Goal: Task Accomplishment & Management: Complete application form

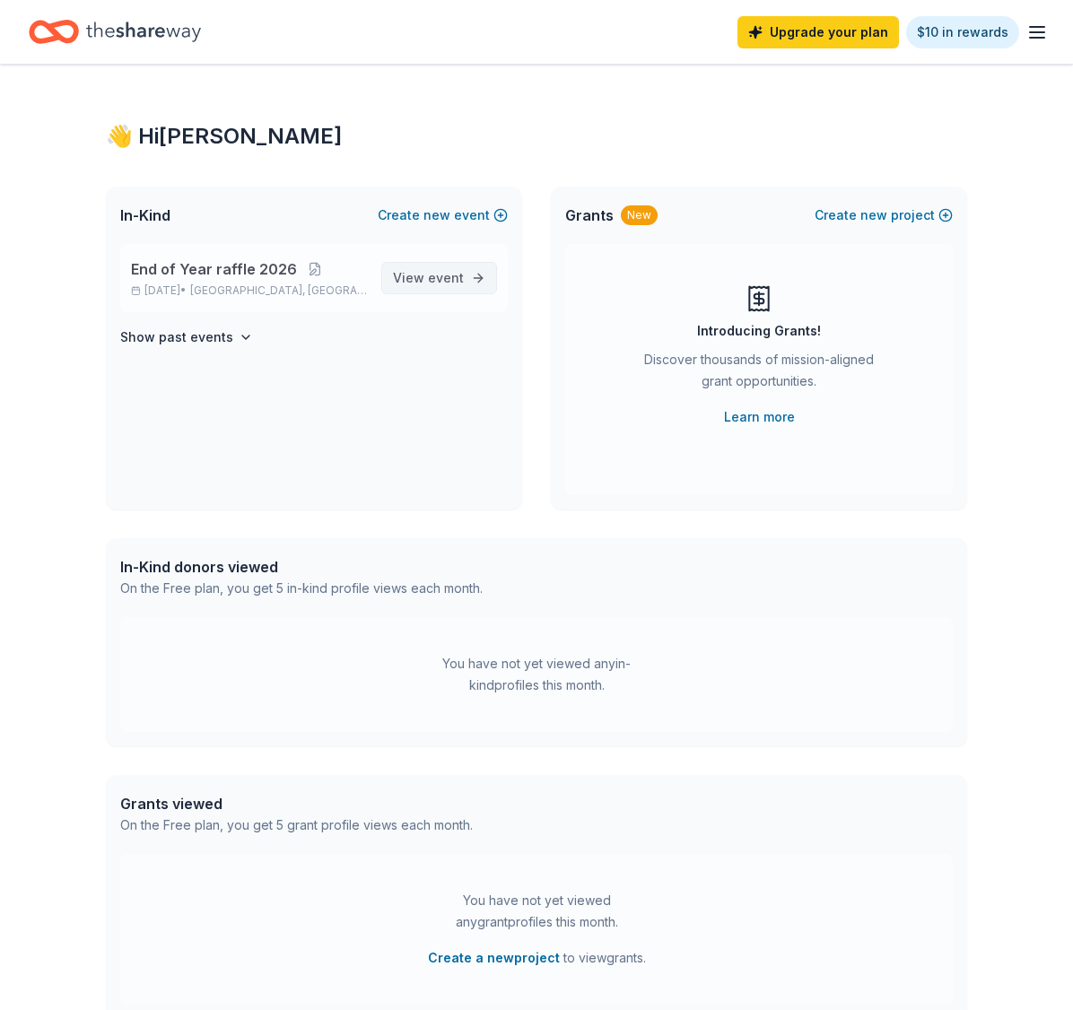
click at [437, 285] on span "View event" at bounding box center [428, 278] width 71 height 22
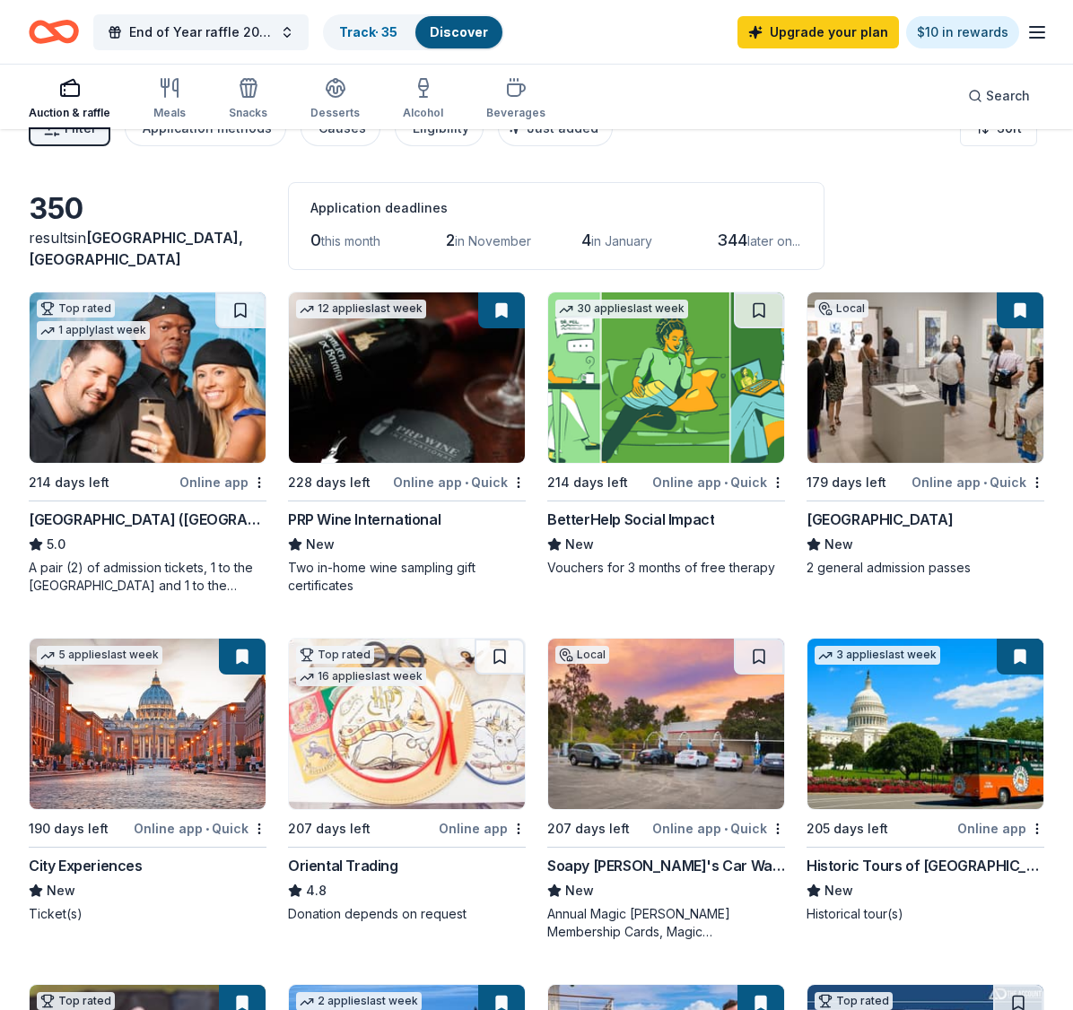
scroll to position [179, 0]
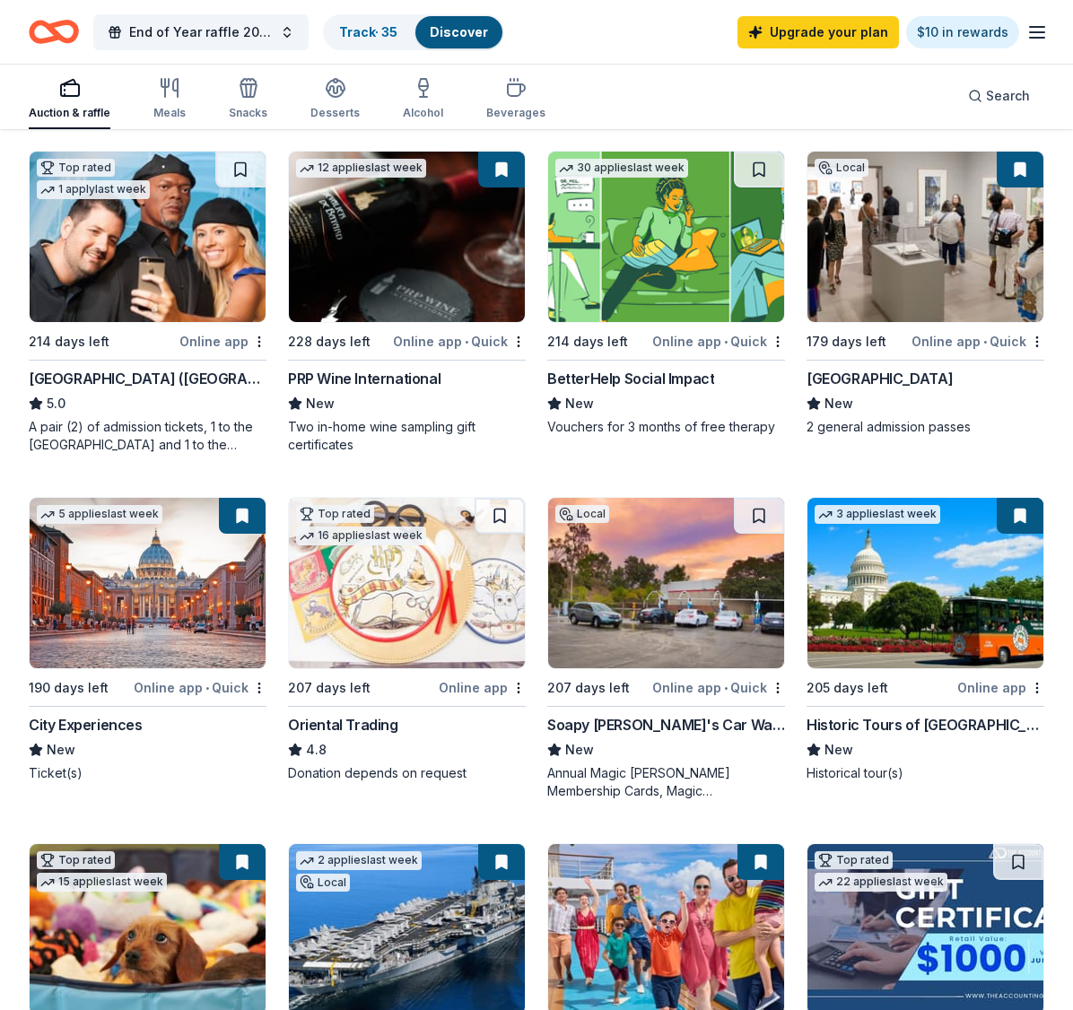
click at [179, 633] on img at bounding box center [148, 583] width 236 height 170
click at [654, 723] on div "Soapy [PERSON_NAME]'s Car Wash" at bounding box center [666, 725] width 238 height 22
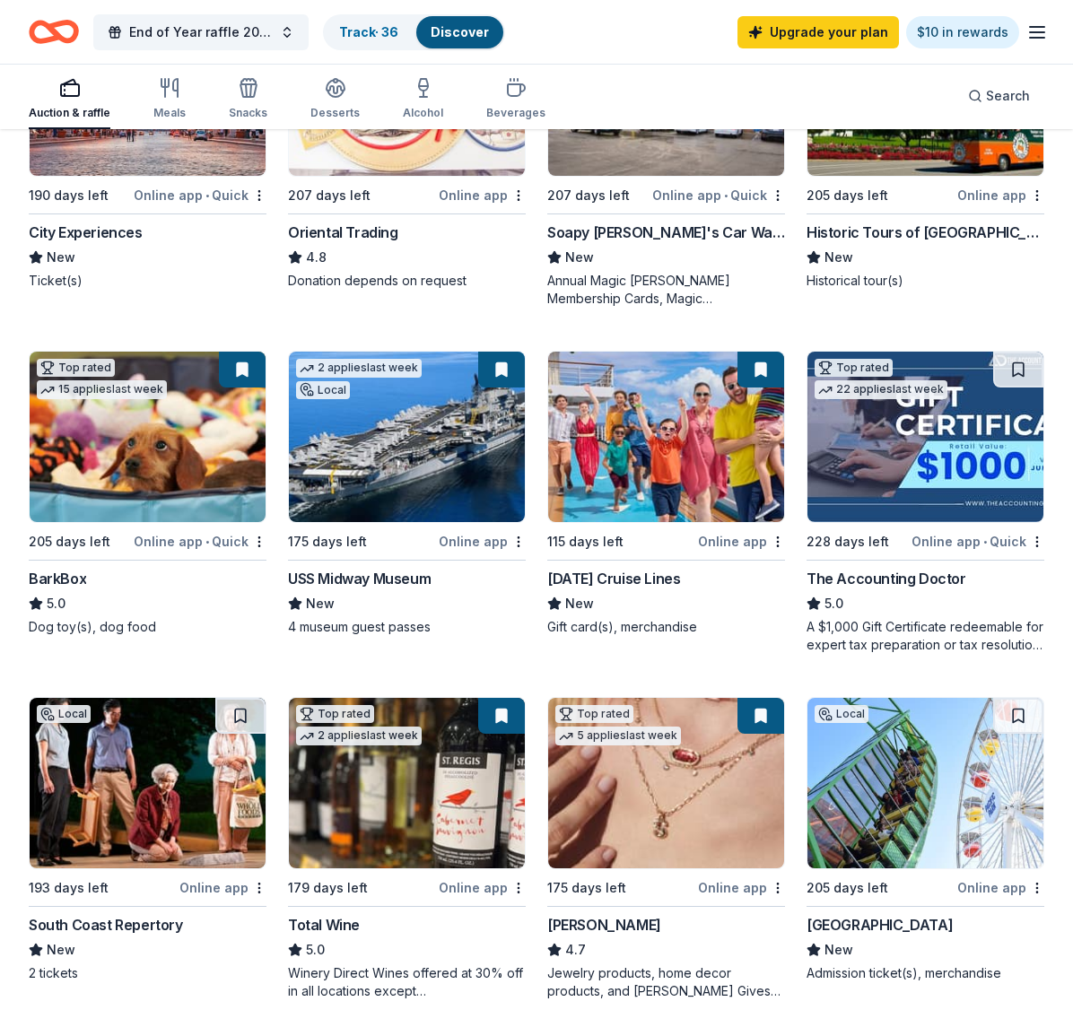
scroll to position [897, 0]
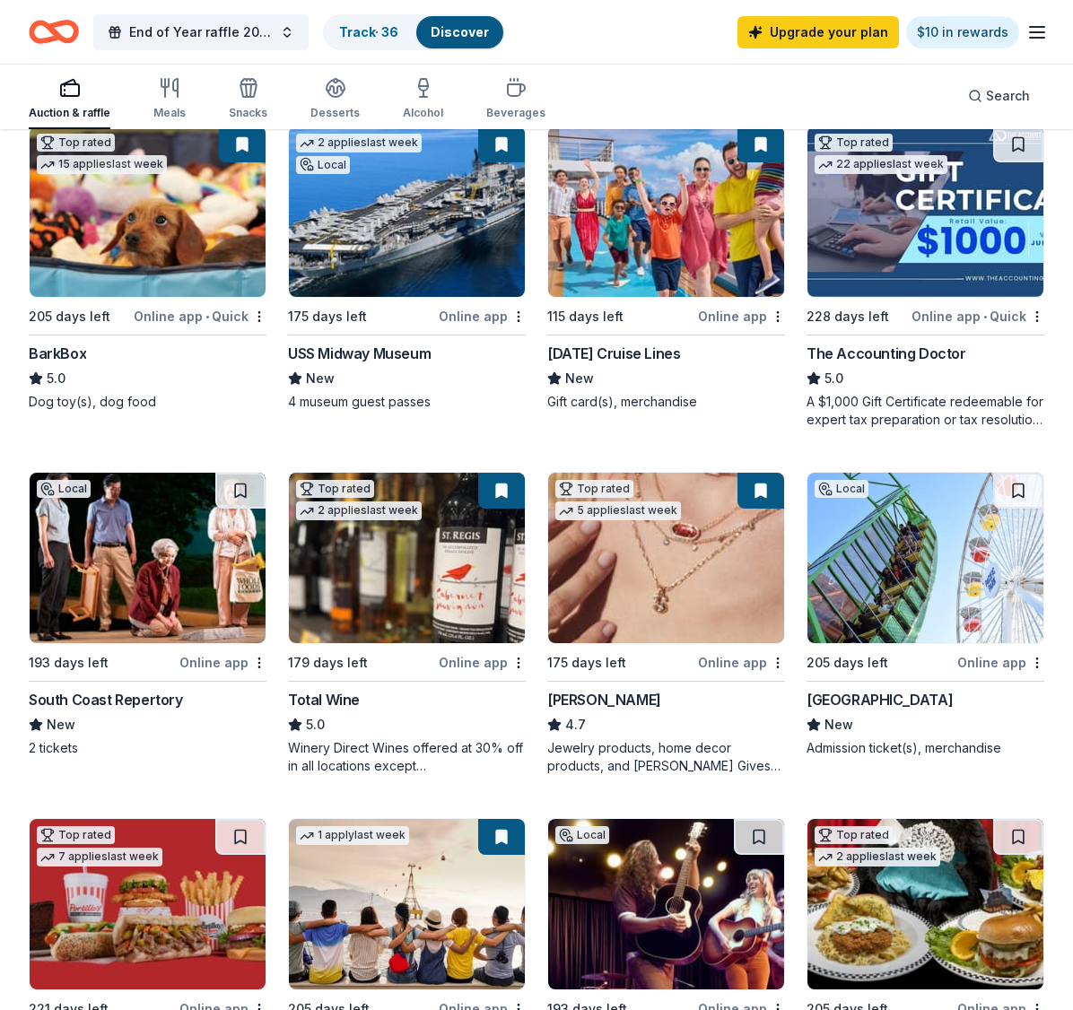
click at [659, 595] on img at bounding box center [666, 558] width 236 height 170
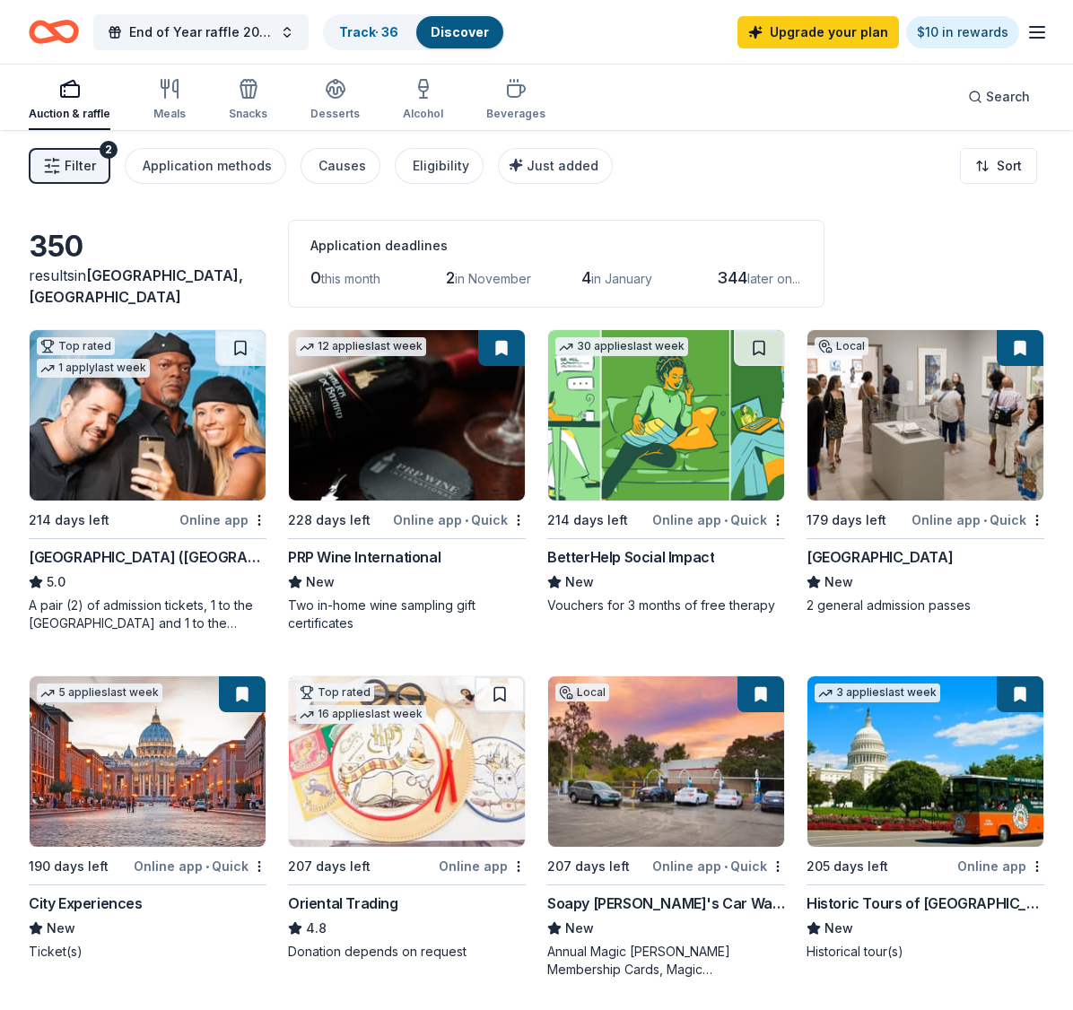
scroll to position [0, 0]
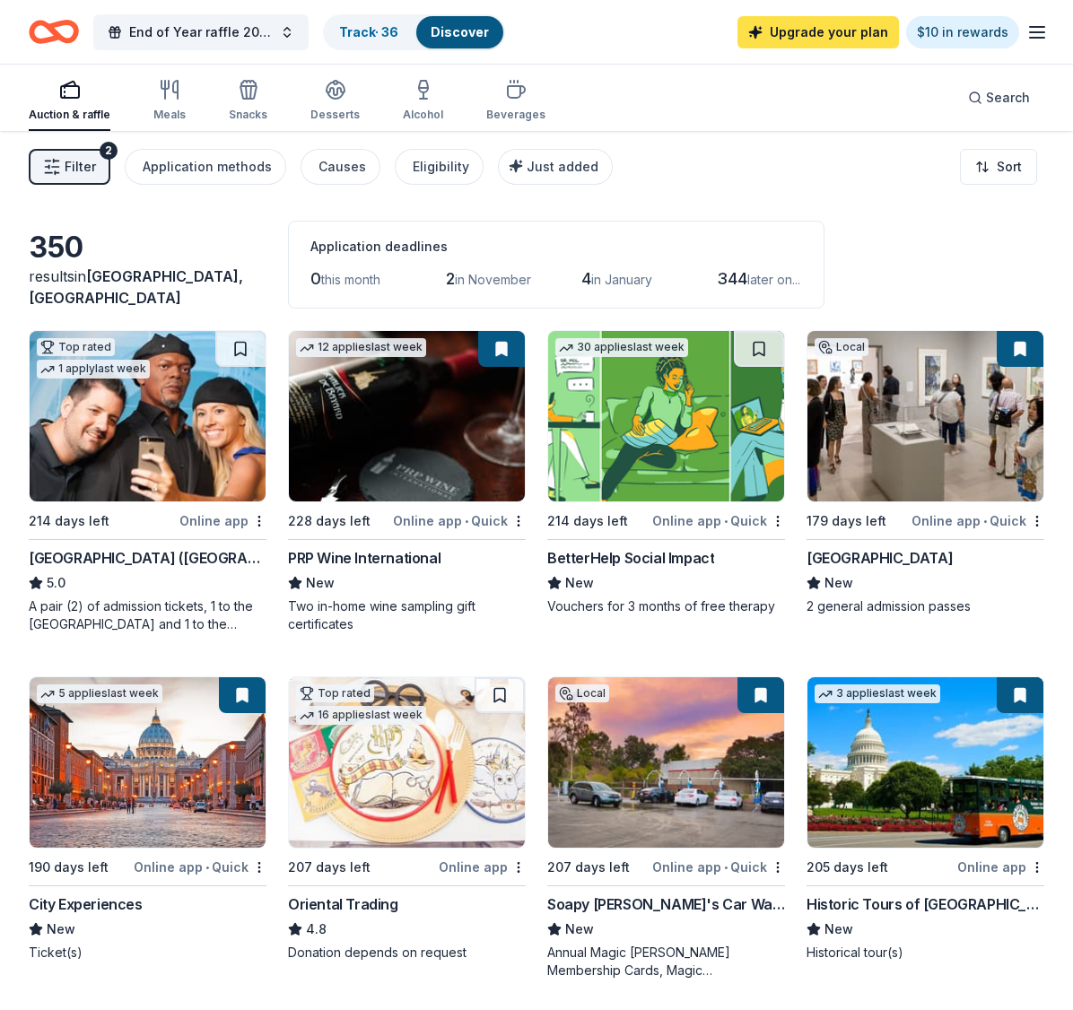
click at [823, 23] on link "Upgrade your plan" at bounding box center [817, 32] width 161 height 32
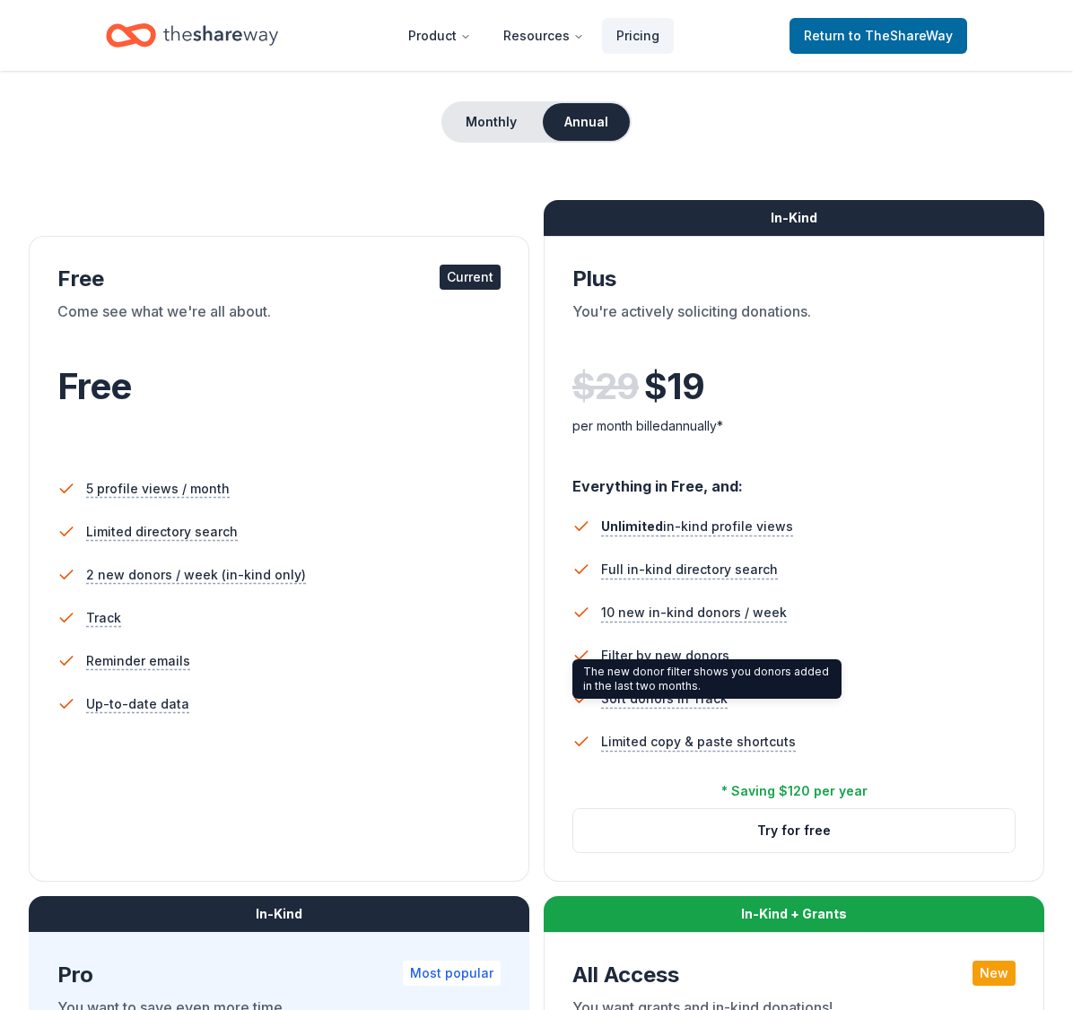
scroll to position [90, 0]
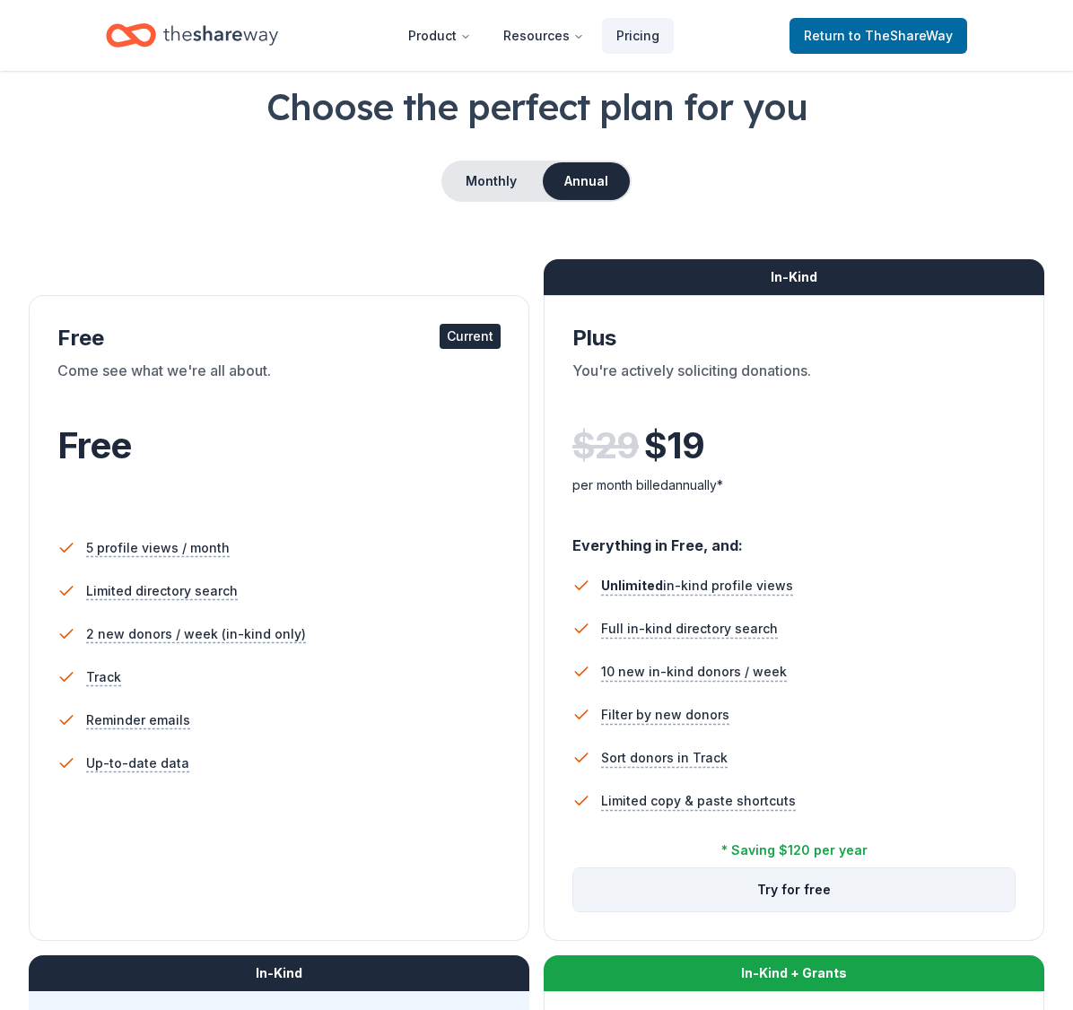
click at [827, 893] on button "Try for free" at bounding box center [793, 889] width 441 height 43
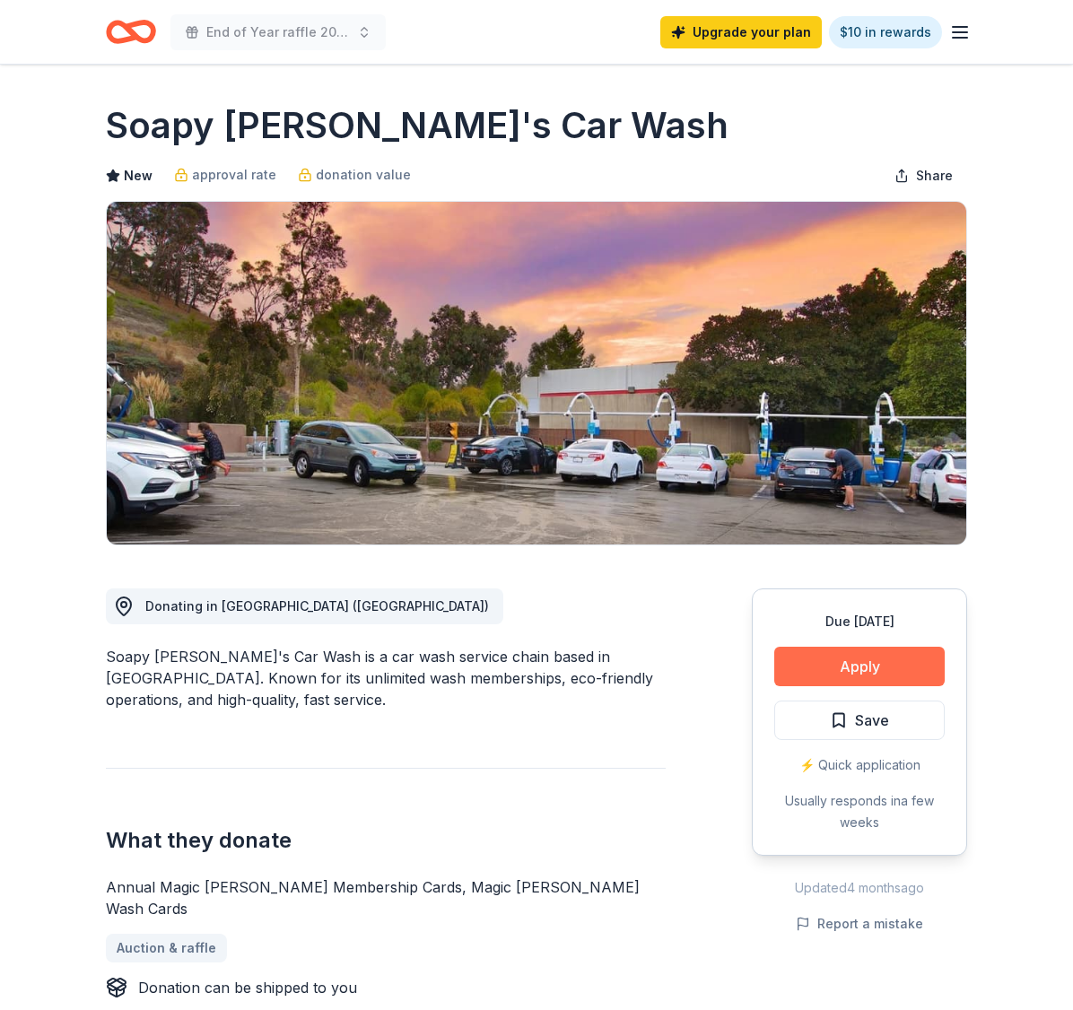
click at [811, 668] on button "Apply" at bounding box center [859, 666] width 170 height 39
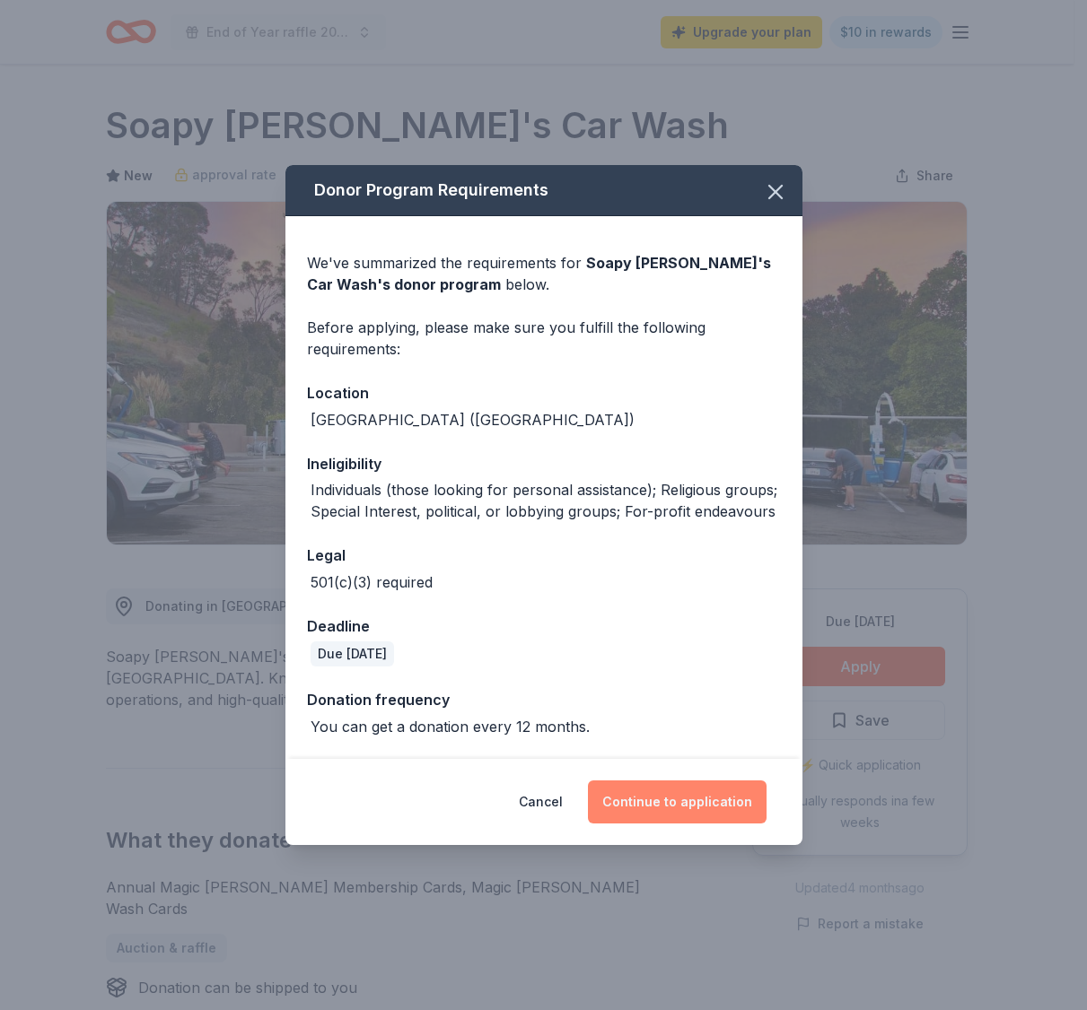
click at [716, 801] on button "Continue to application" at bounding box center [677, 802] width 179 height 43
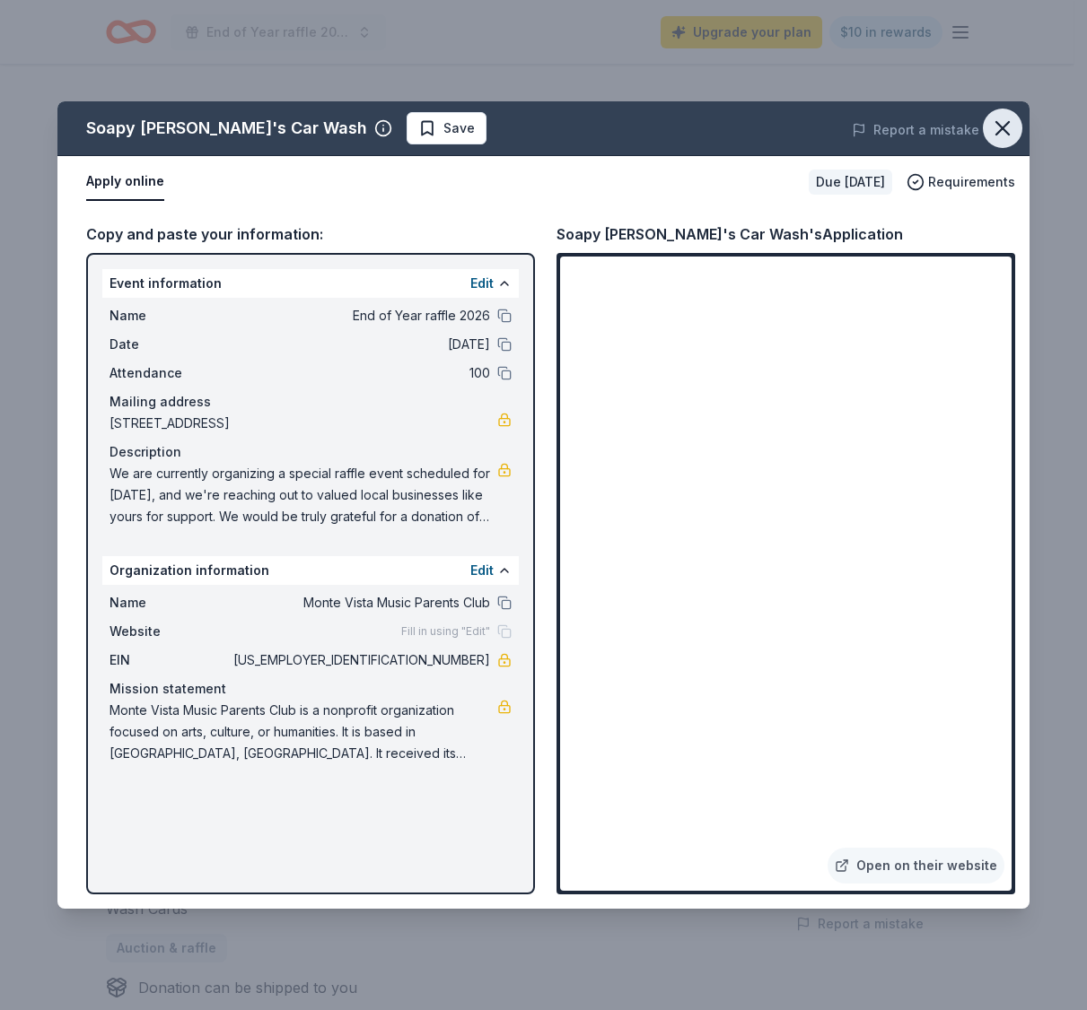
click at [1005, 128] on icon "button" at bounding box center [1002, 128] width 25 height 25
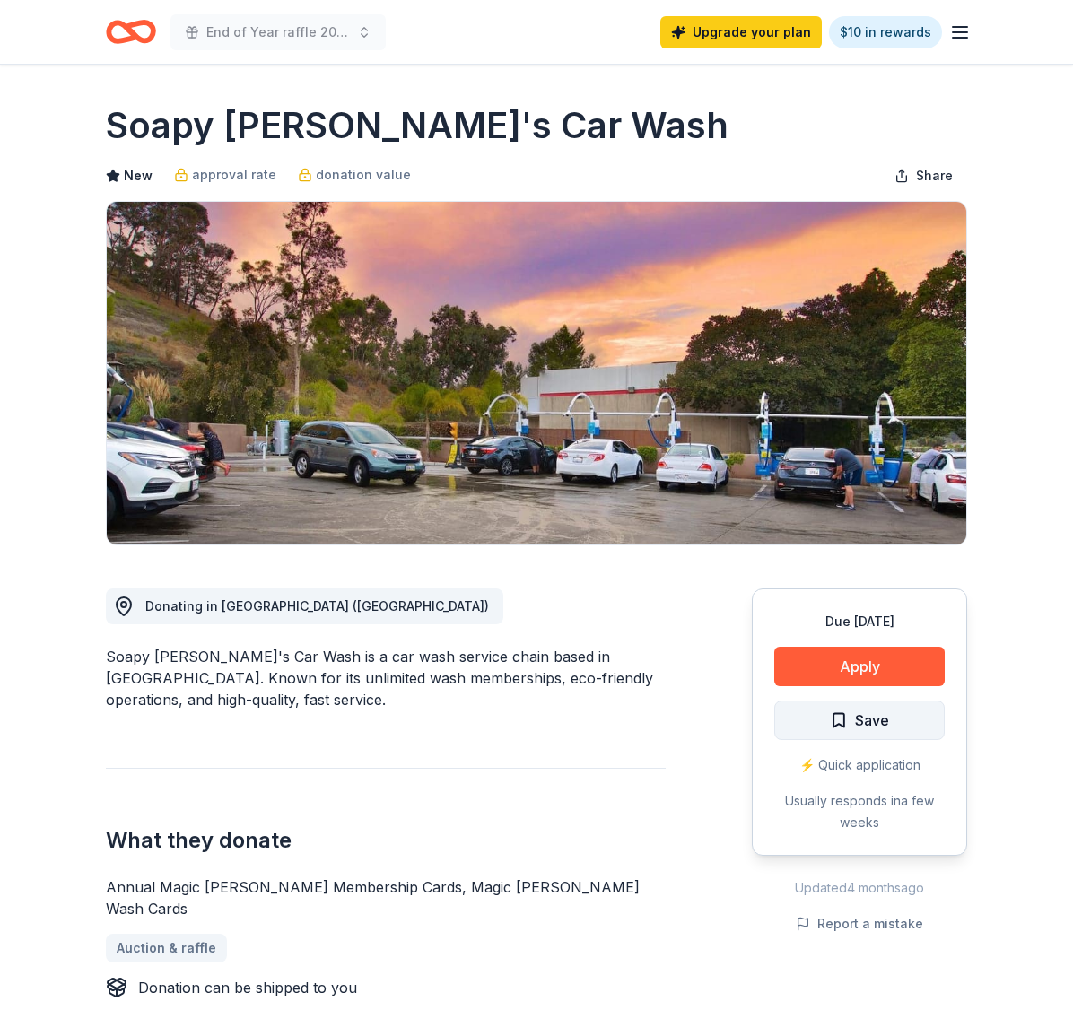
click at [886, 729] on span "Save" at bounding box center [872, 720] width 34 height 23
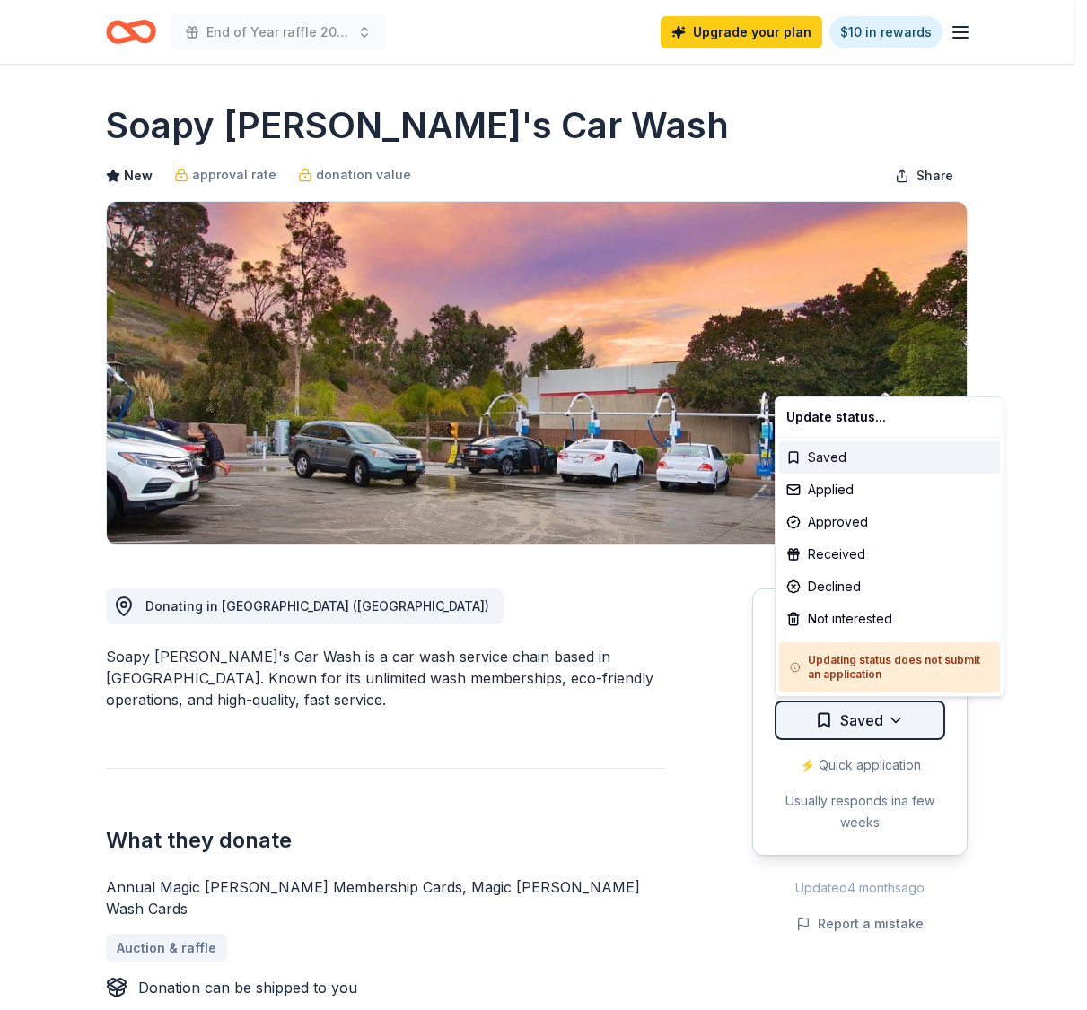
click at [886, 723] on html "End of Year raffle 2026 Upgrade your plan $10 in rewards Due in 207 days Share …" at bounding box center [543, 505] width 1087 height 1010
click at [833, 491] on div "Applied" at bounding box center [889, 490] width 221 height 32
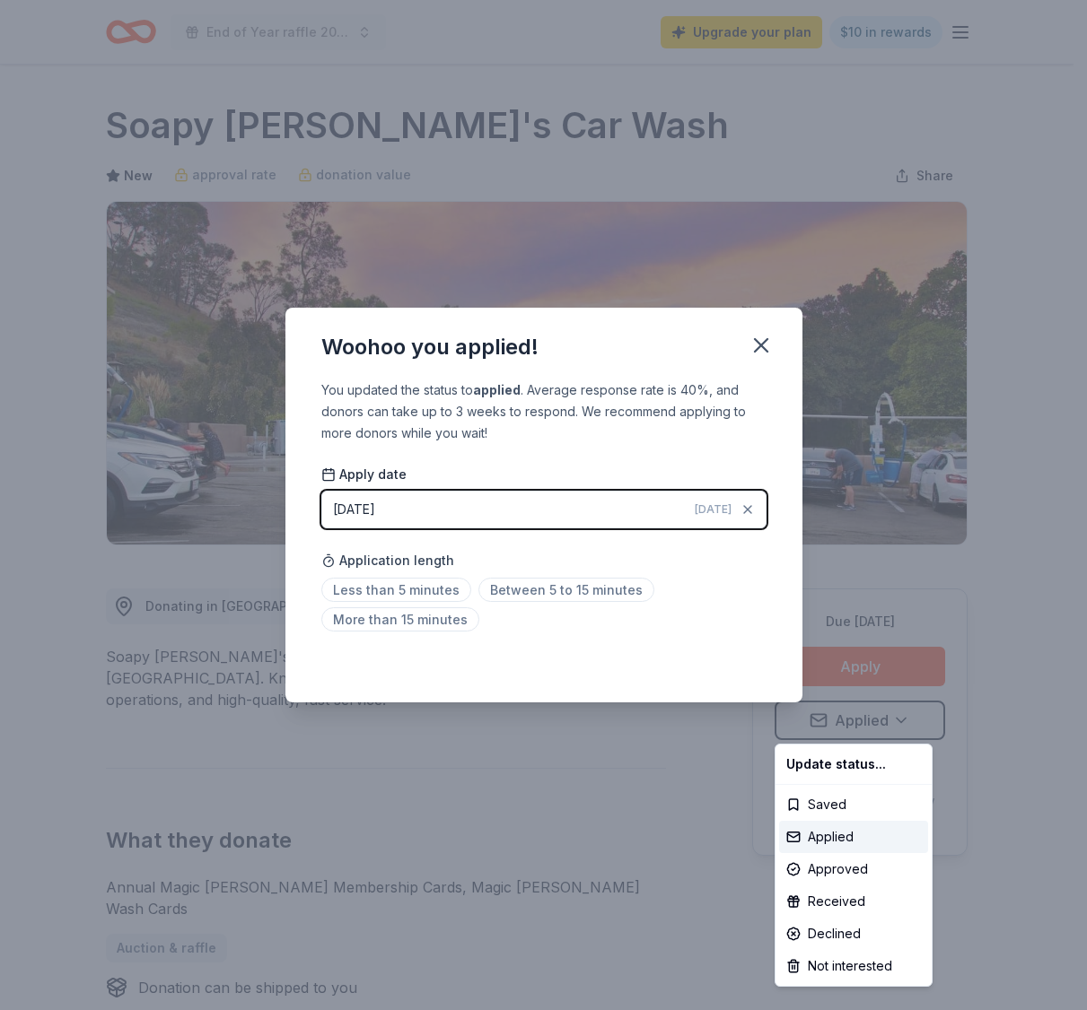
click at [529, 586] on html "End of Year raffle 2026 Upgrade your plan $10 in rewards Due in 207 days Share …" at bounding box center [543, 505] width 1087 height 1010
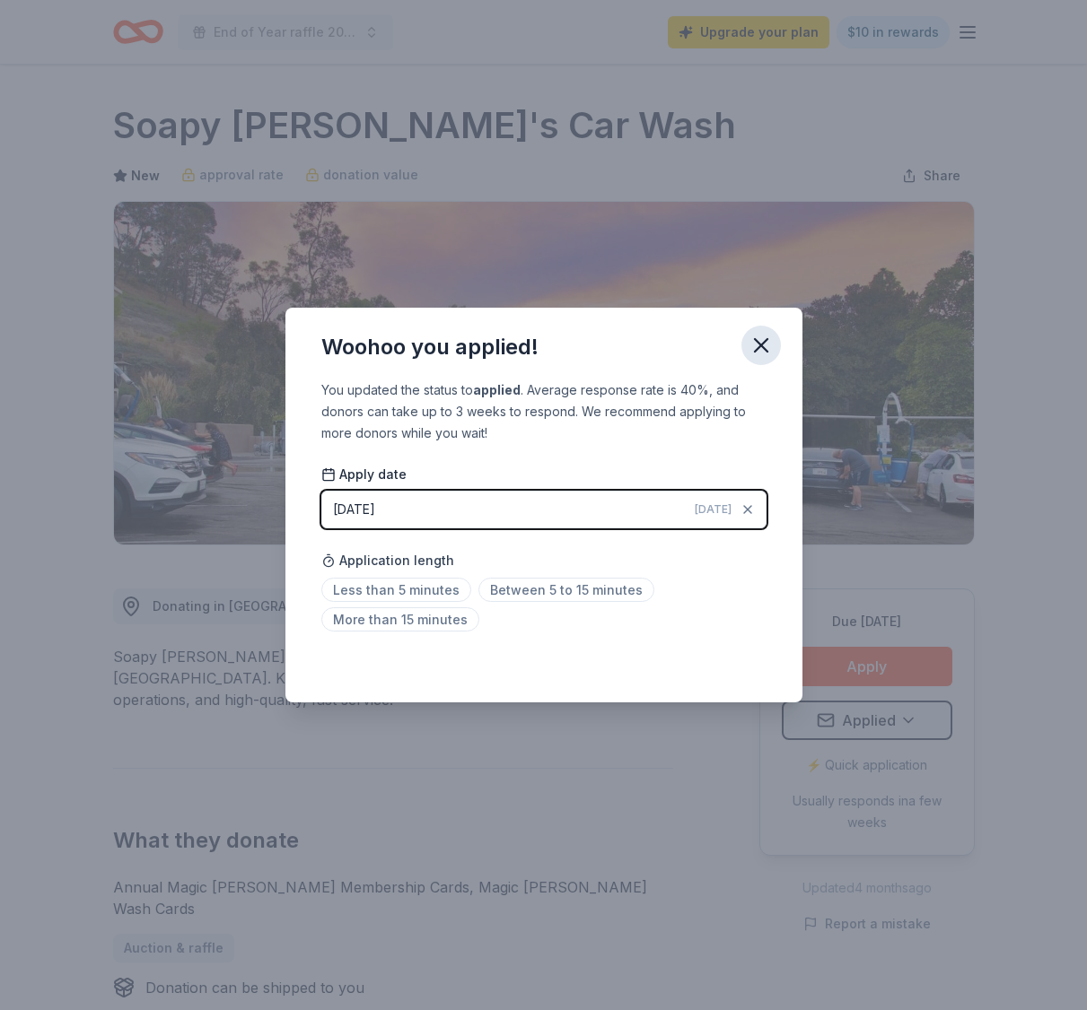
click at [771, 348] on icon "button" at bounding box center [760, 345] width 25 height 25
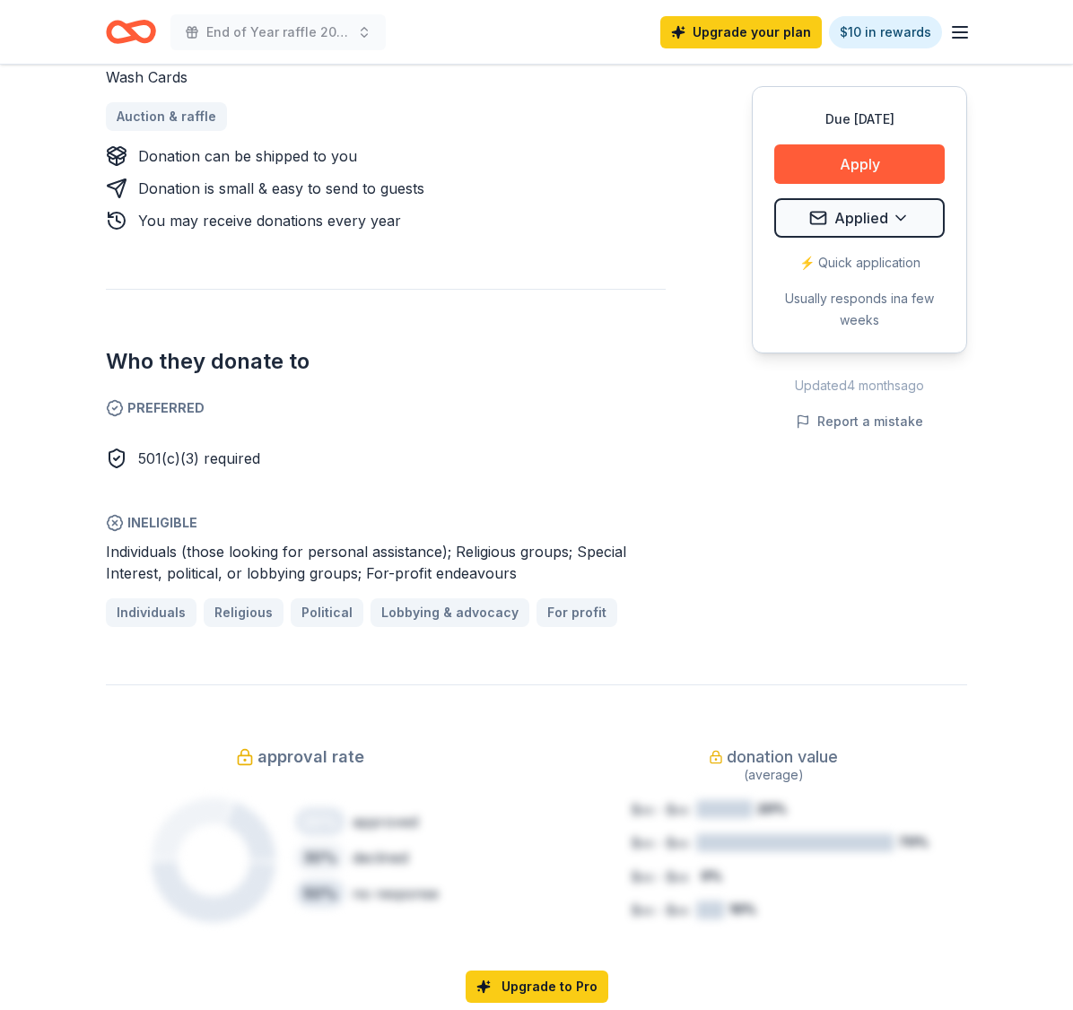
scroll to position [706, 0]
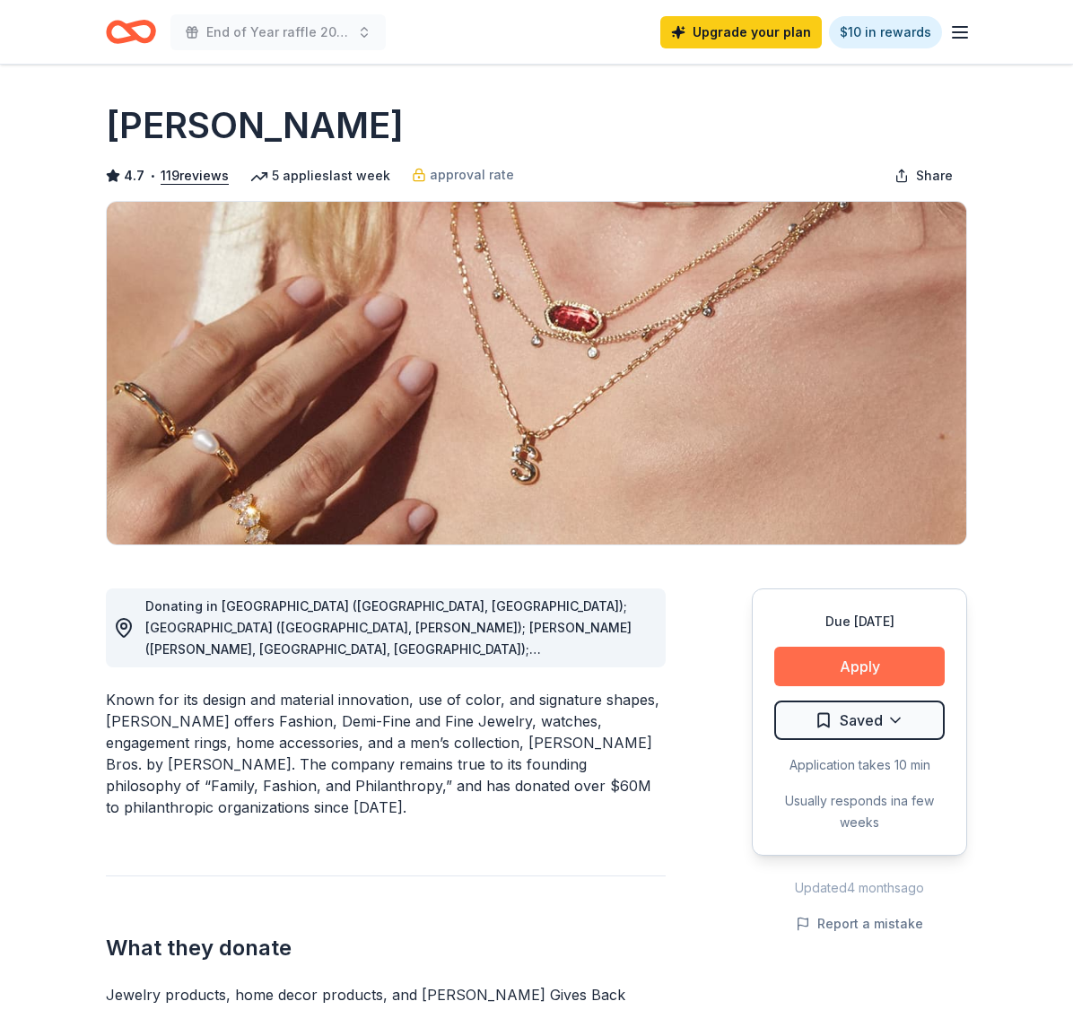
click at [860, 654] on button "Apply" at bounding box center [859, 666] width 170 height 39
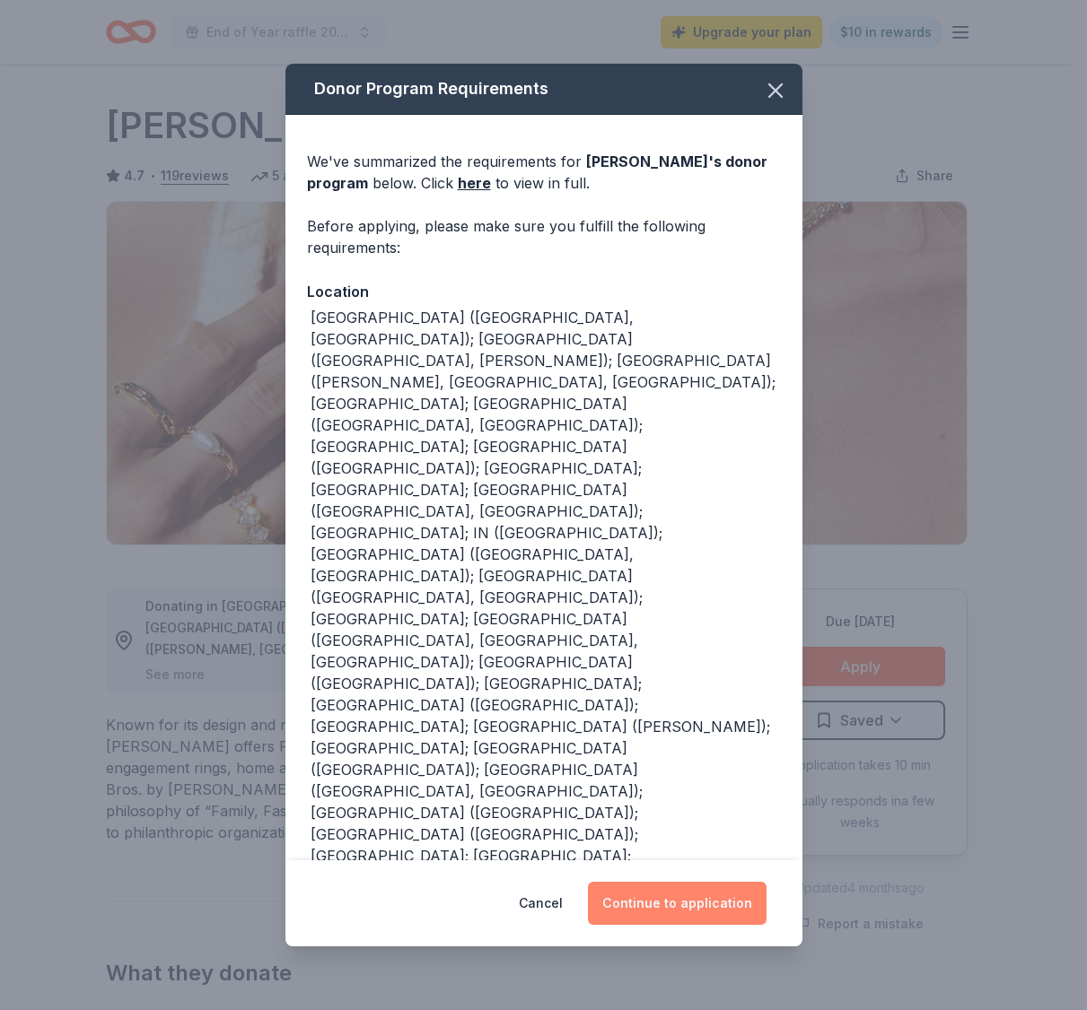
click at [666, 882] on button "Continue to application" at bounding box center [677, 903] width 179 height 43
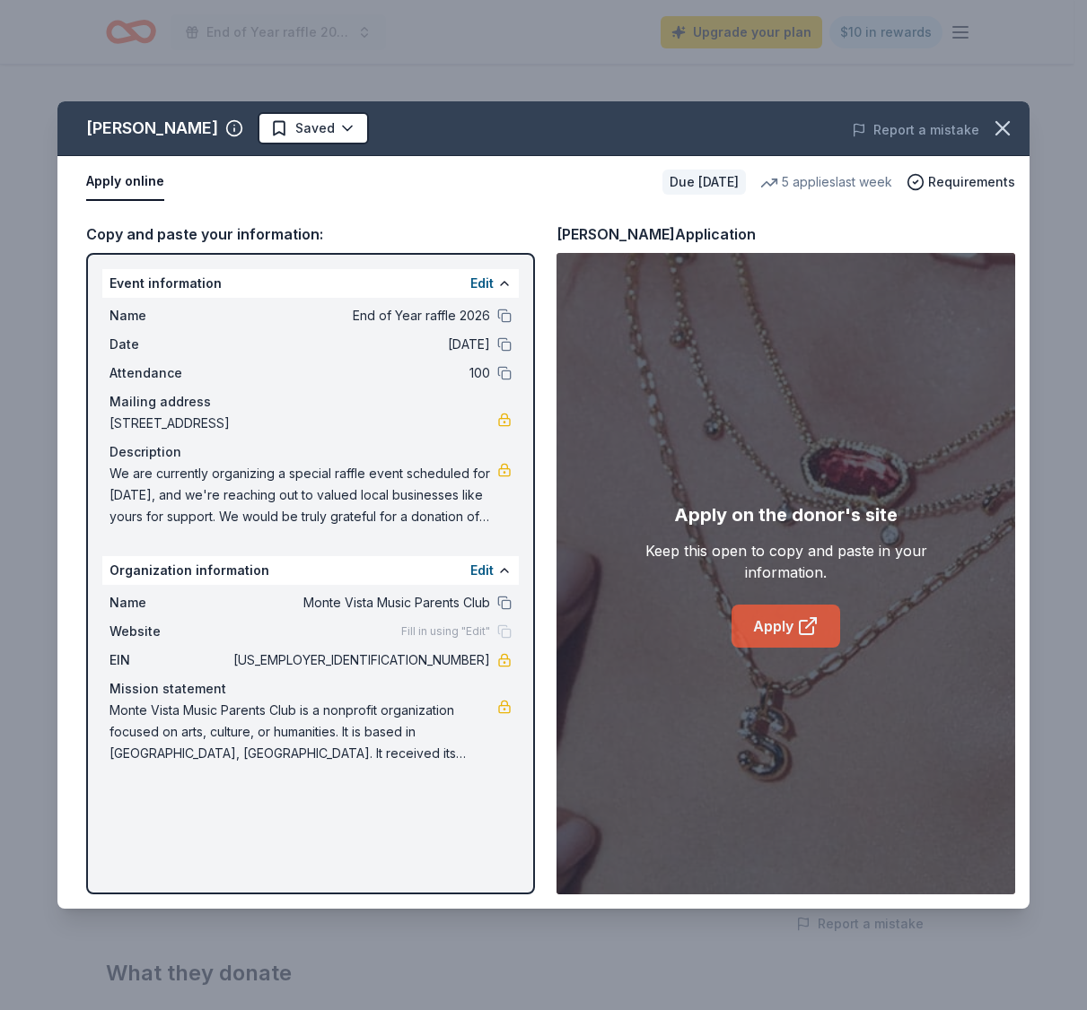
click at [772, 608] on link "Apply" at bounding box center [785, 626] width 109 height 43
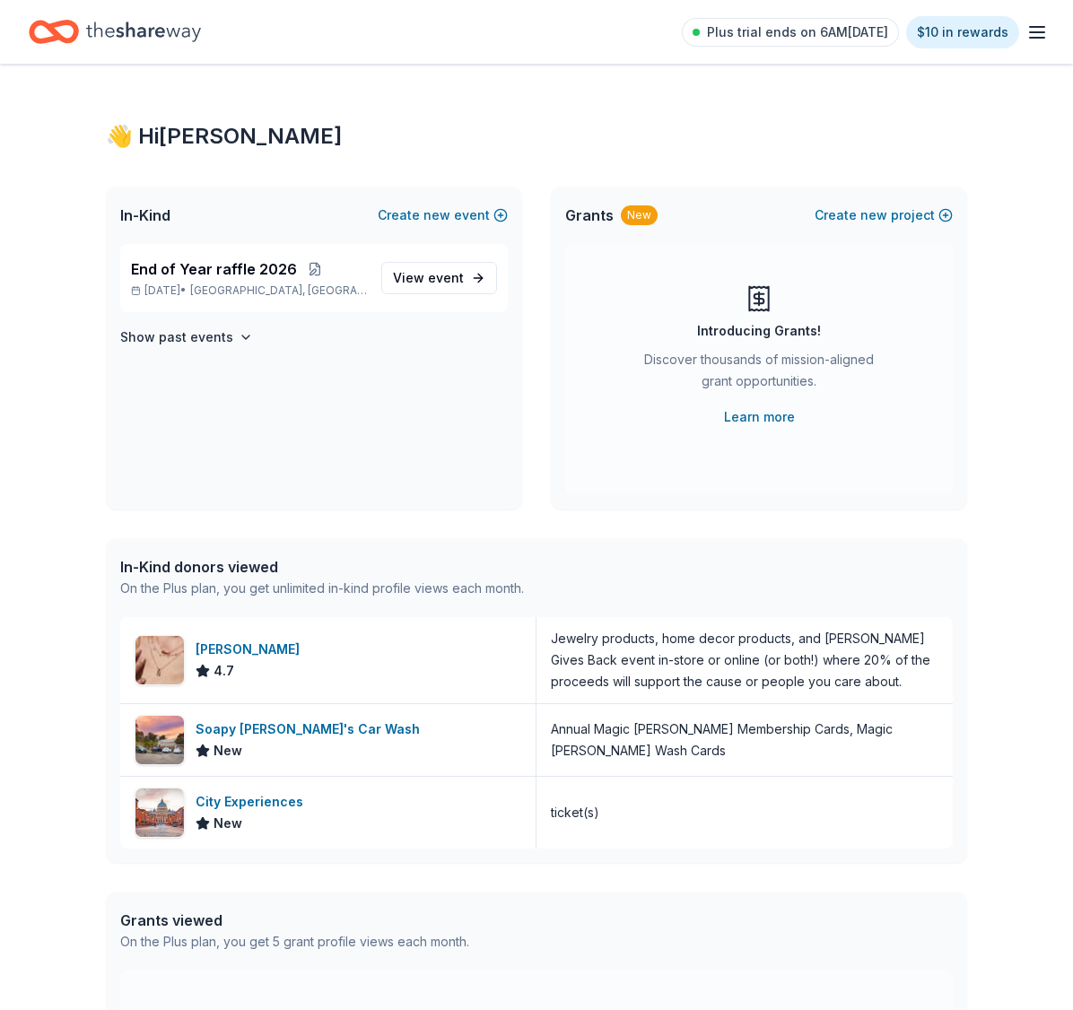
click at [167, 31] on icon "Home" at bounding box center [143, 31] width 115 height 37
click at [165, 30] on icon "Home" at bounding box center [143, 31] width 115 height 37
click at [49, 33] on icon "Home" at bounding box center [54, 32] width 50 height 42
click at [78, 37] on icon "Home" at bounding box center [54, 32] width 50 height 42
click at [1039, 34] on icon "button" at bounding box center [1037, 33] width 22 height 22
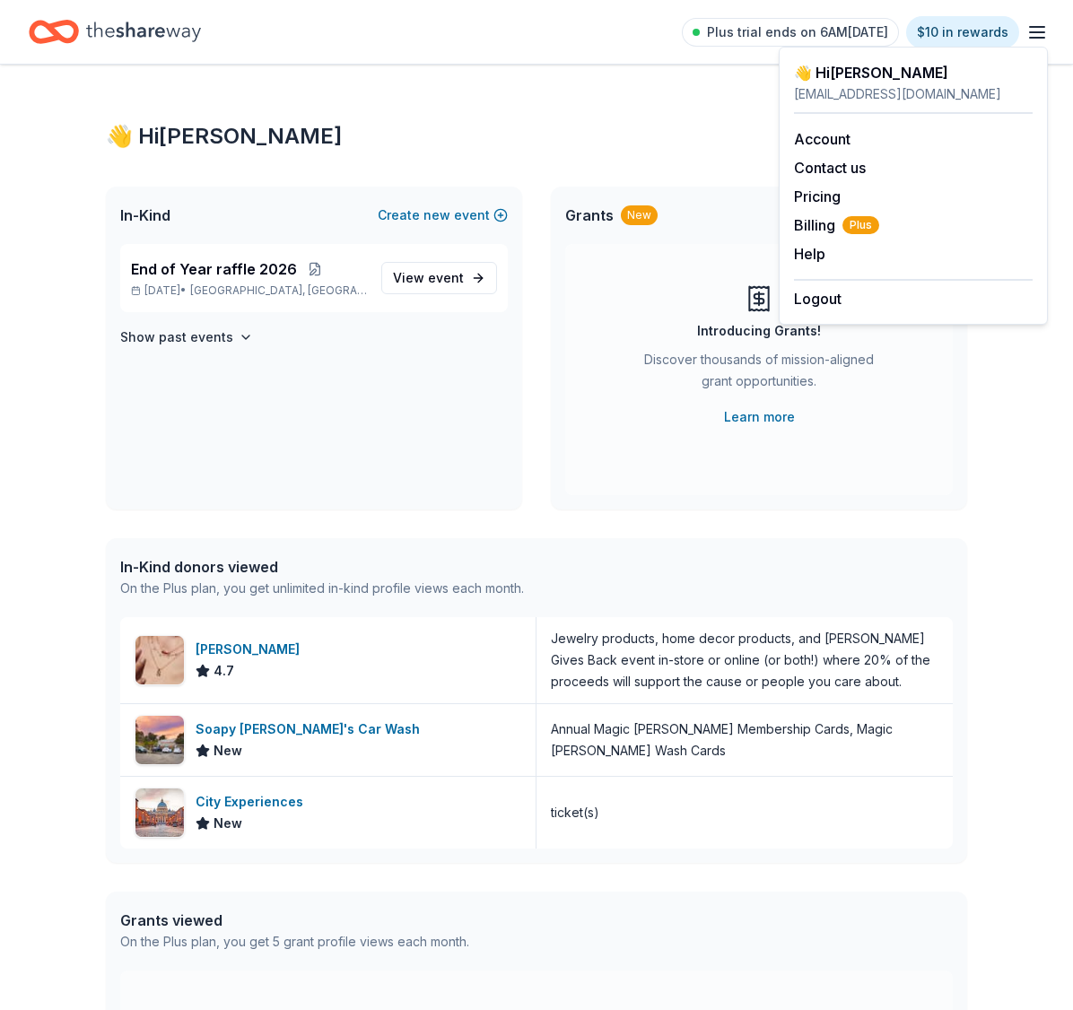
click at [301, 39] on div "Plus trial ends on 6AM, 10/5 $10 in rewards" at bounding box center [537, 32] width 1016 height 42
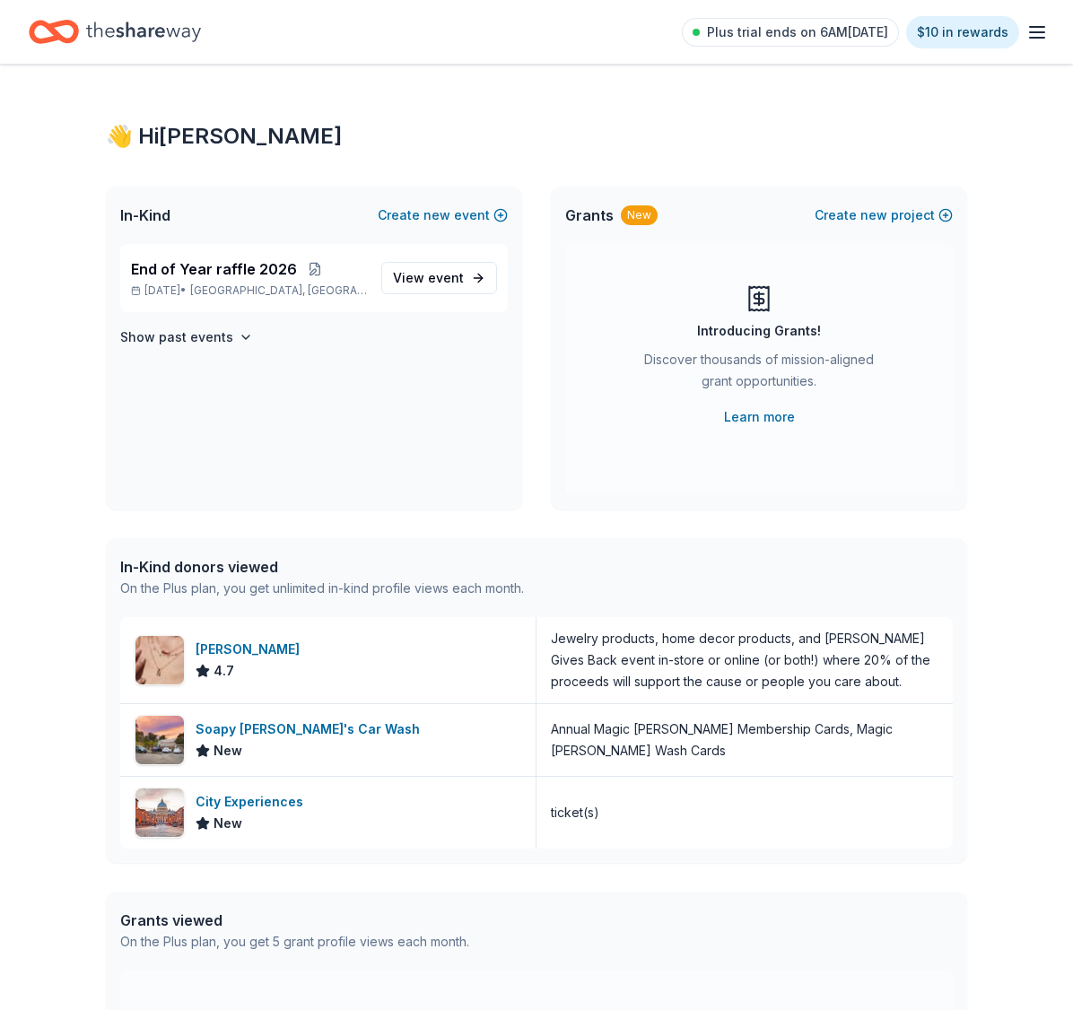
click at [185, 137] on div "👋 Hi [PERSON_NAME]" at bounding box center [536, 136] width 861 height 29
click at [114, 19] on icon "Home" at bounding box center [143, 31] width 115 height 37
click at [1038, 19] on div "Plus trial ends on 6AM, 10/5 $10 in rewards" at bounding box center [865, 32] width 366 height 42
click at [1034, 25] on icon "button" at bounding box center [1037, 33] width 22 height 22
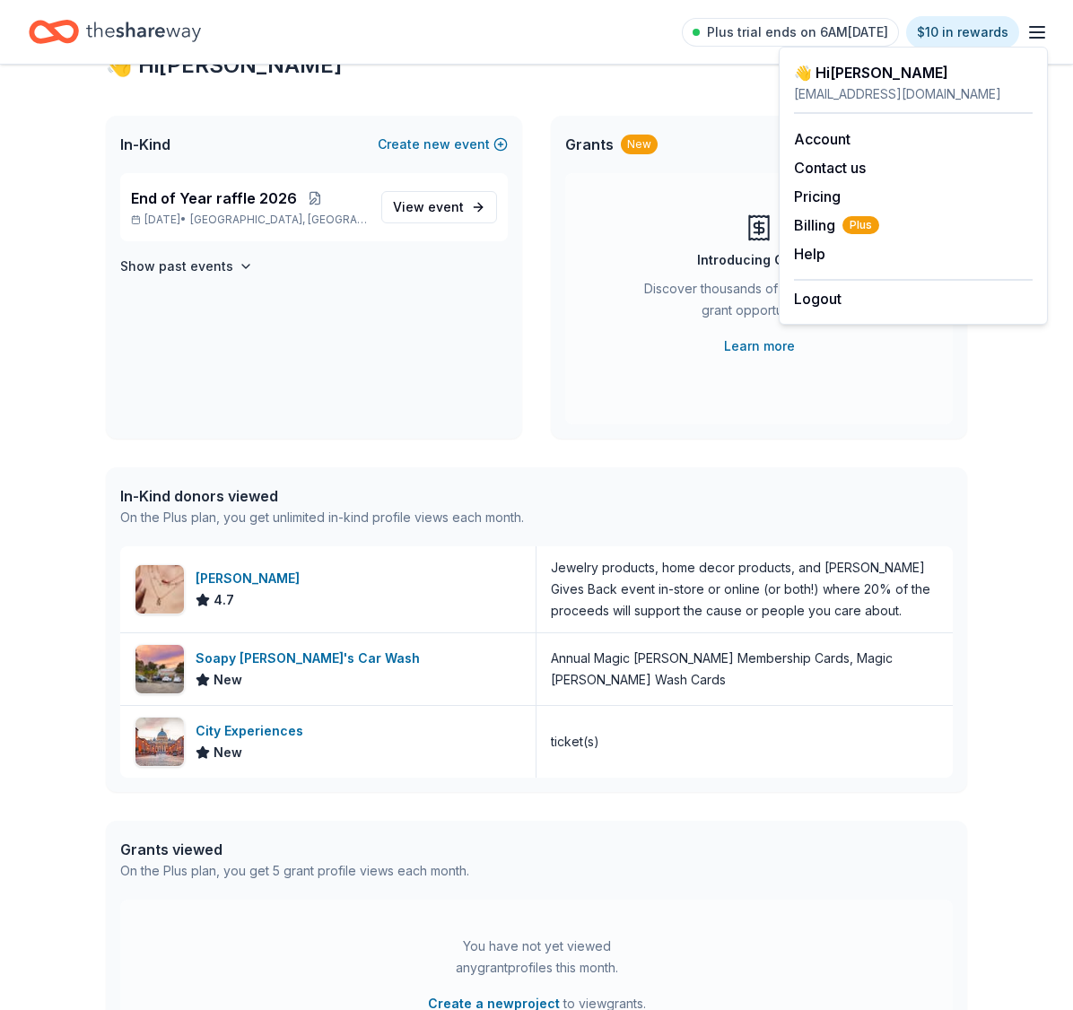
scroll to position [312, 0]
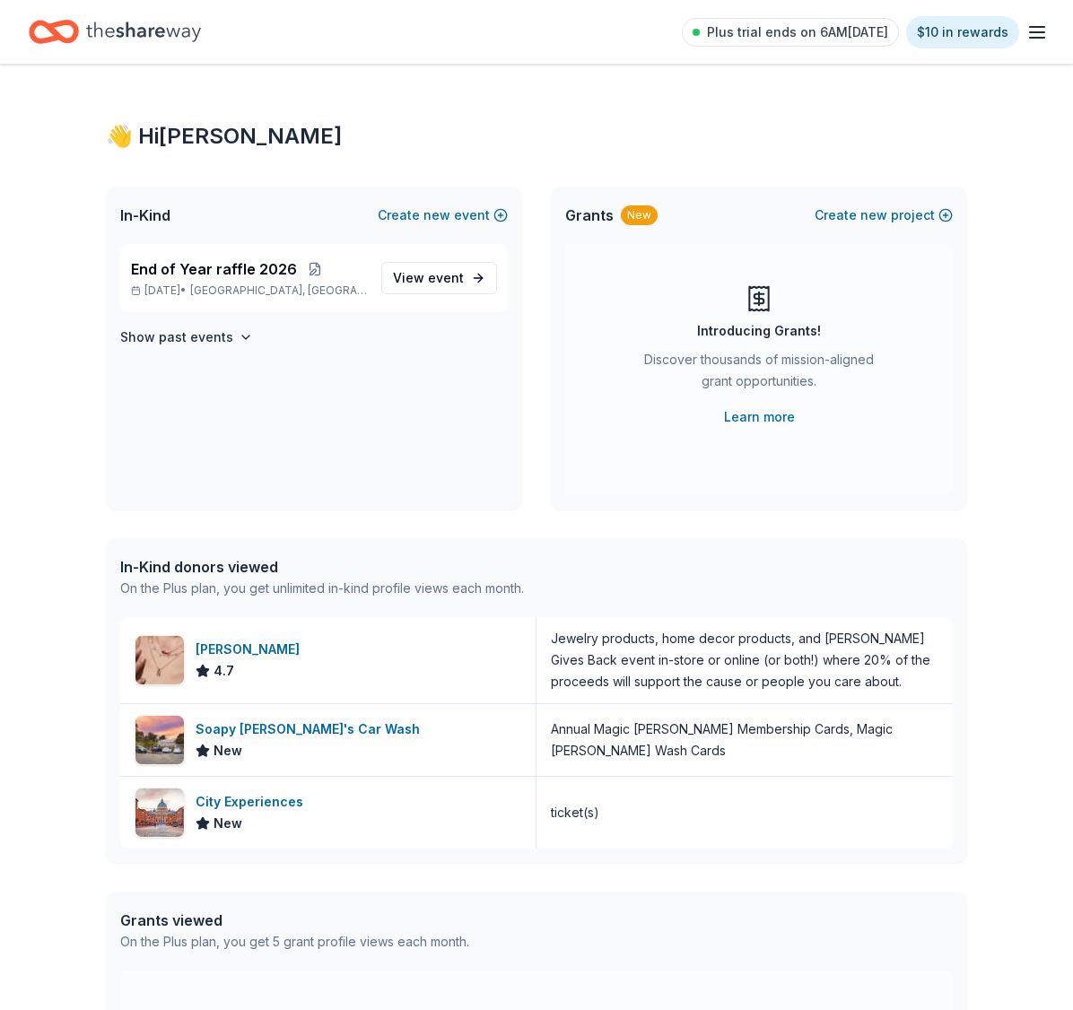
click at [119, 33] on icon "Home" at bounding box center [143, 31] width 115 height 37
click at [261, 273] on span "End of Year raffle 2026" at bounding box center [214, 269] width 166 height 22
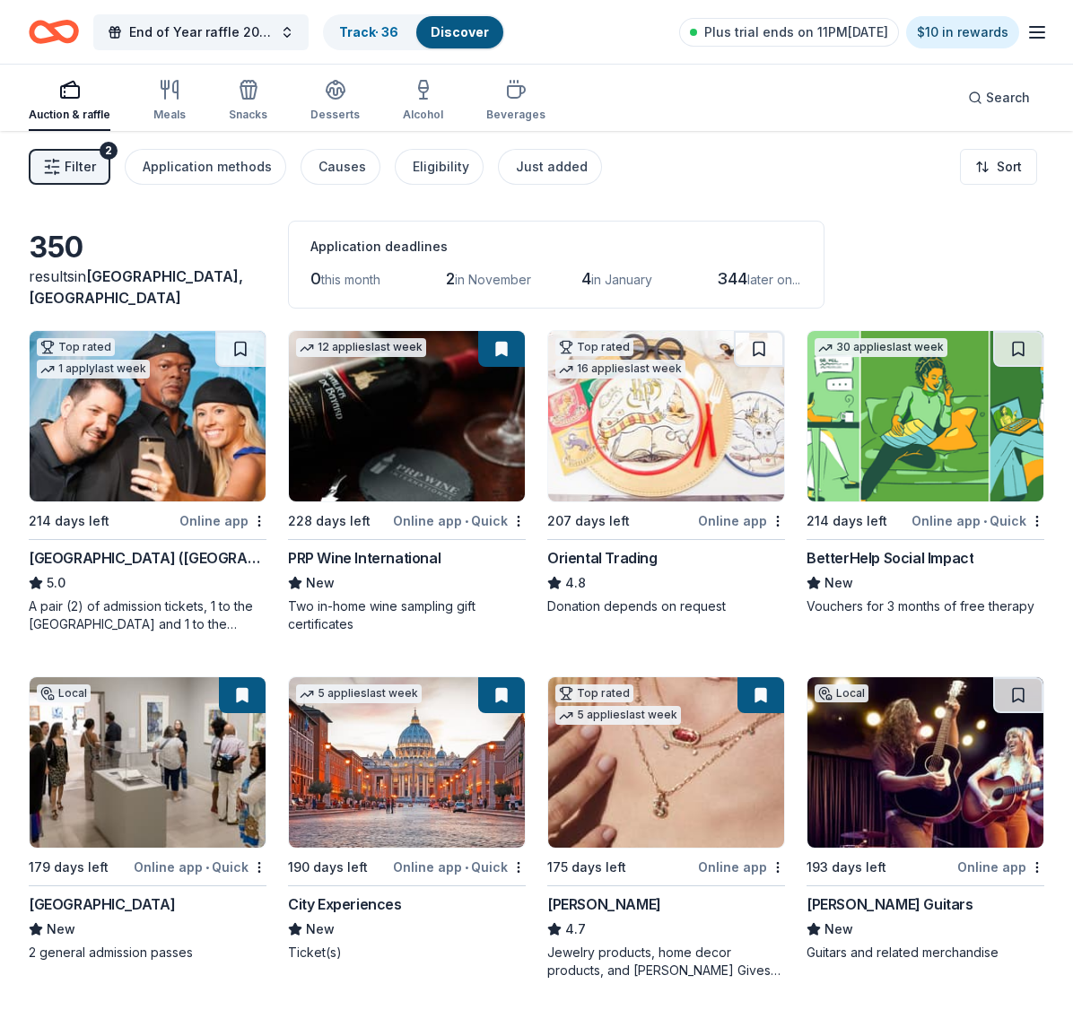
click at [92, 152] on button "Filter 2" at bounding box center [70, 167] width 82 height 36
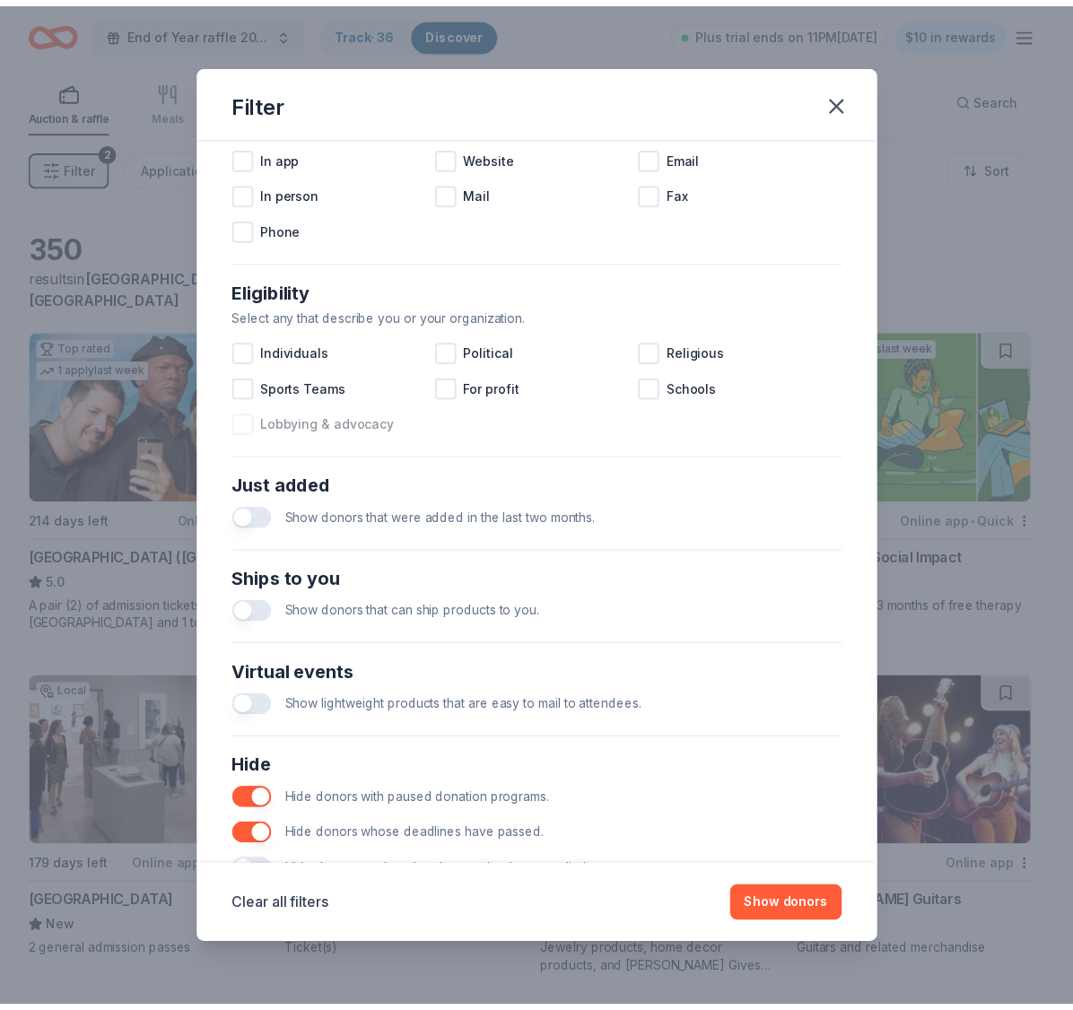
scroll to position [450, 0]
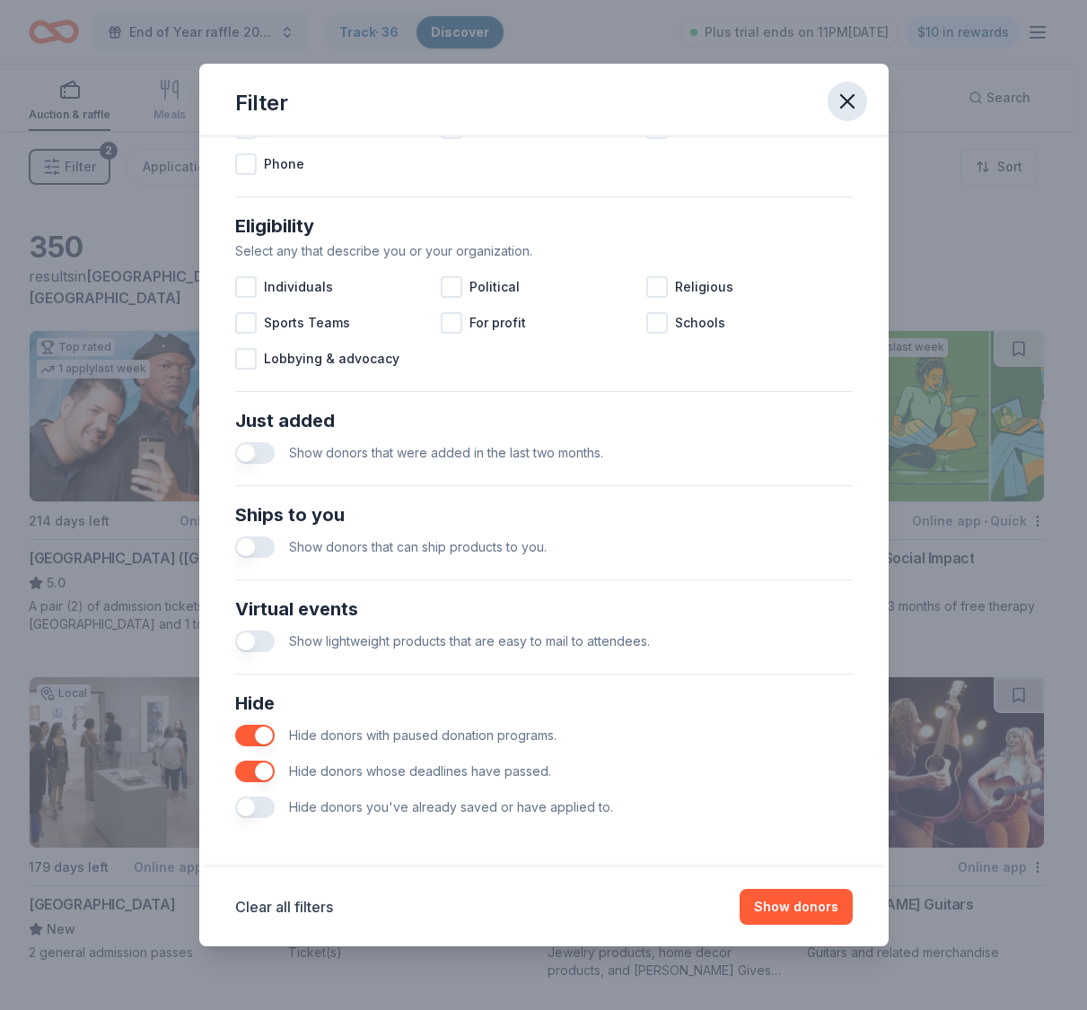
click at [843, 102] on icon "button" at bounding box center [846, 101] width 25 height 25
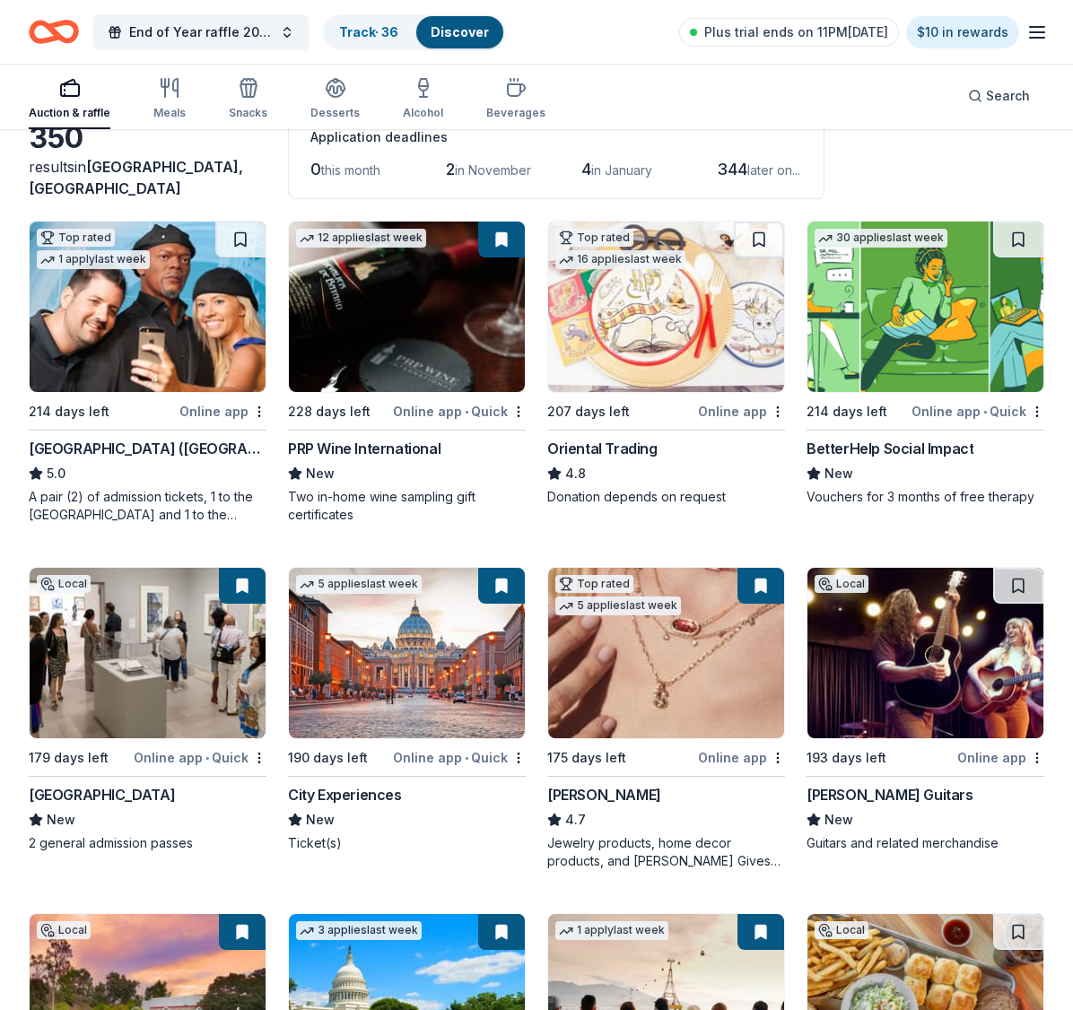
scroll to position [179, 0]
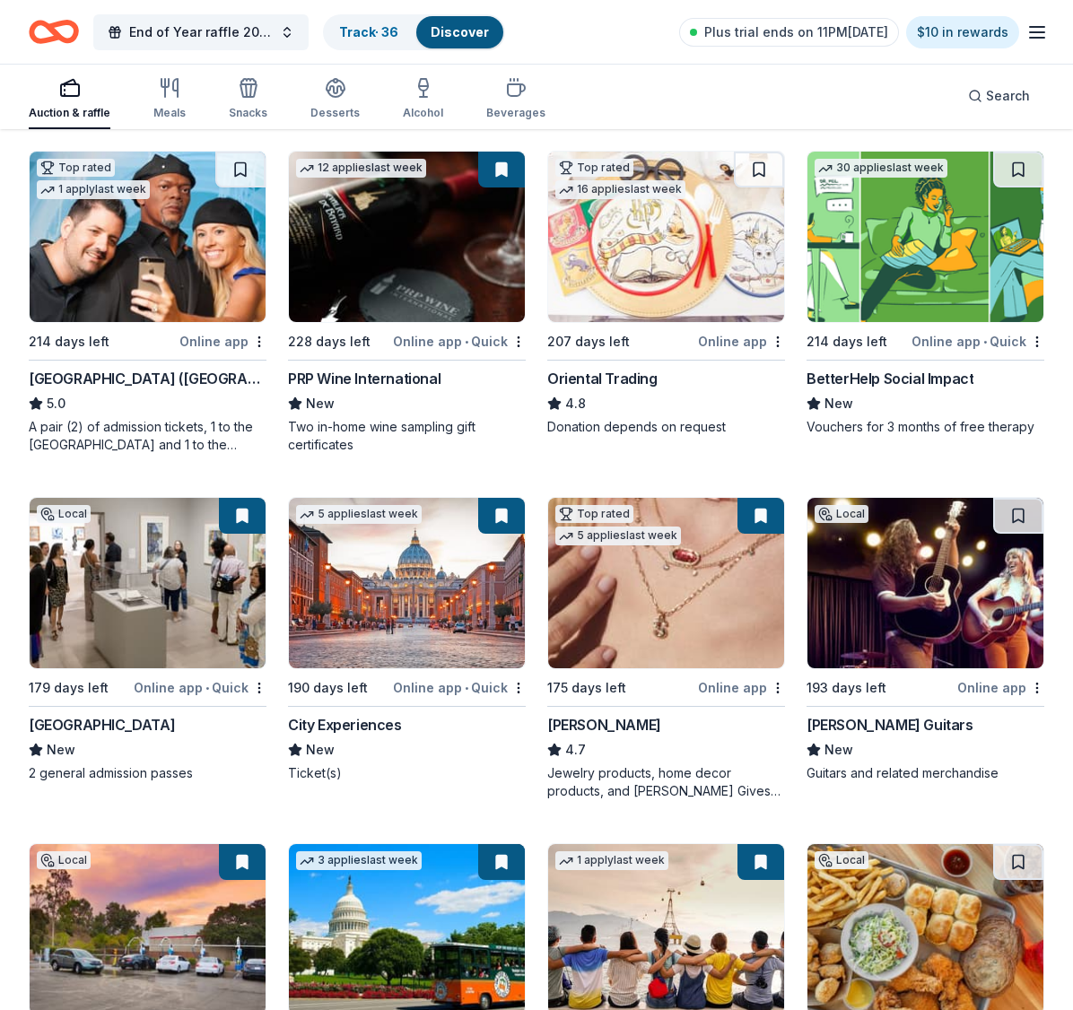
click at [839, 722] on div "Taylor Guitars" at bounding box center [890, 725] width 167 height 22
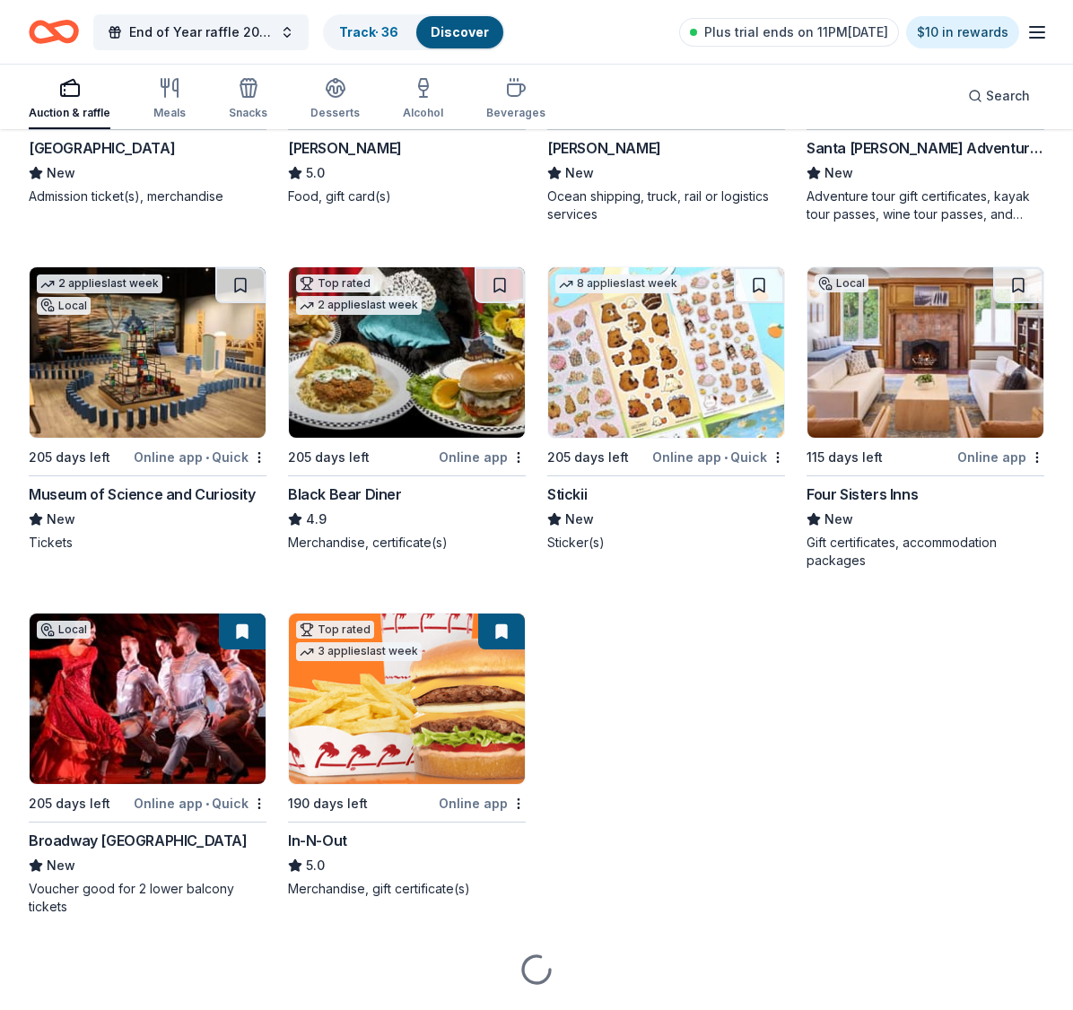
scroll to position [2191, 0]
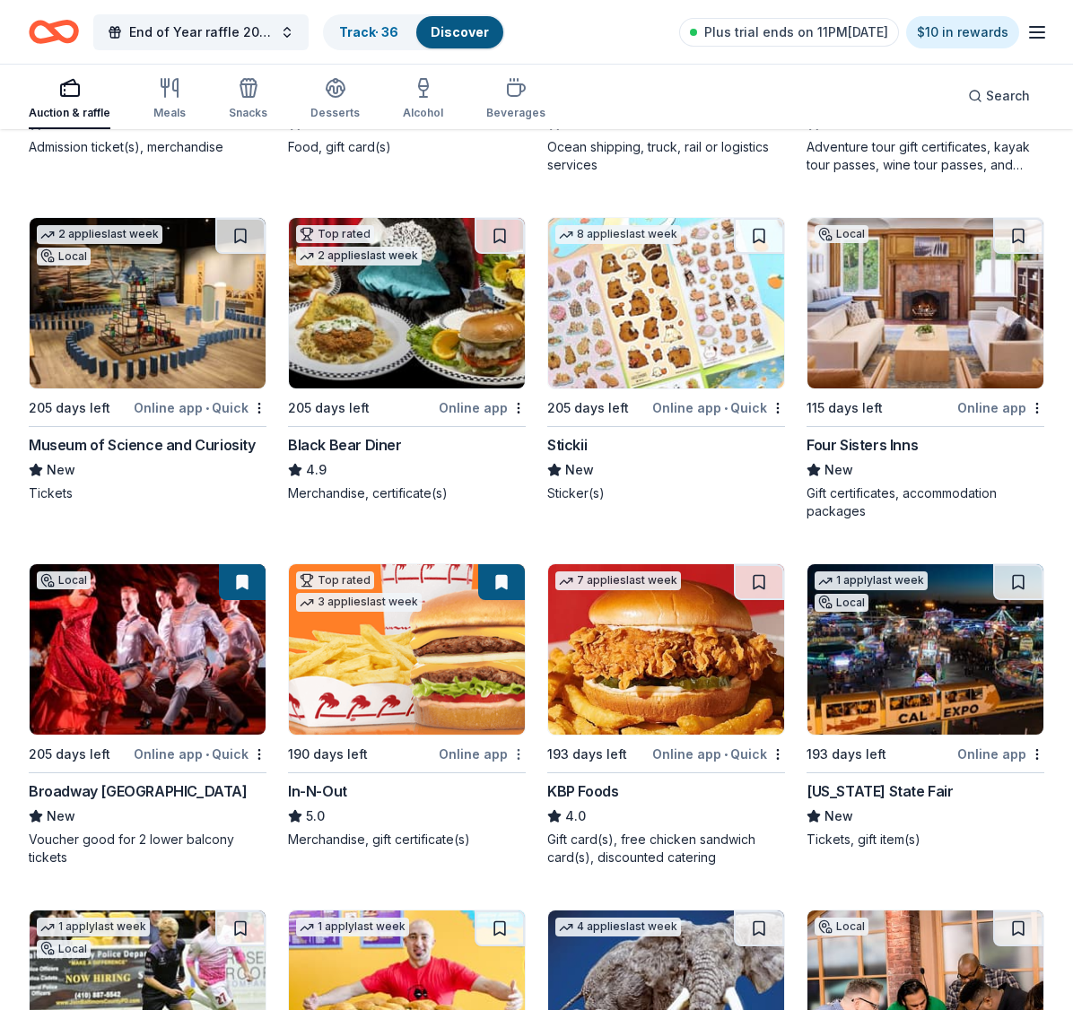
click at [507, 578] on button at bounding box center [501, 582] width 47 height 36
click at [505, 588] on button at bounding box center [501, 582] width 47 height 36
click at [356, 580] on div "Top rated" at bounding box center [335, 581] width 78 height 18
click at [506, 589] on button at bounding box center [501, 582] width 47 height 36
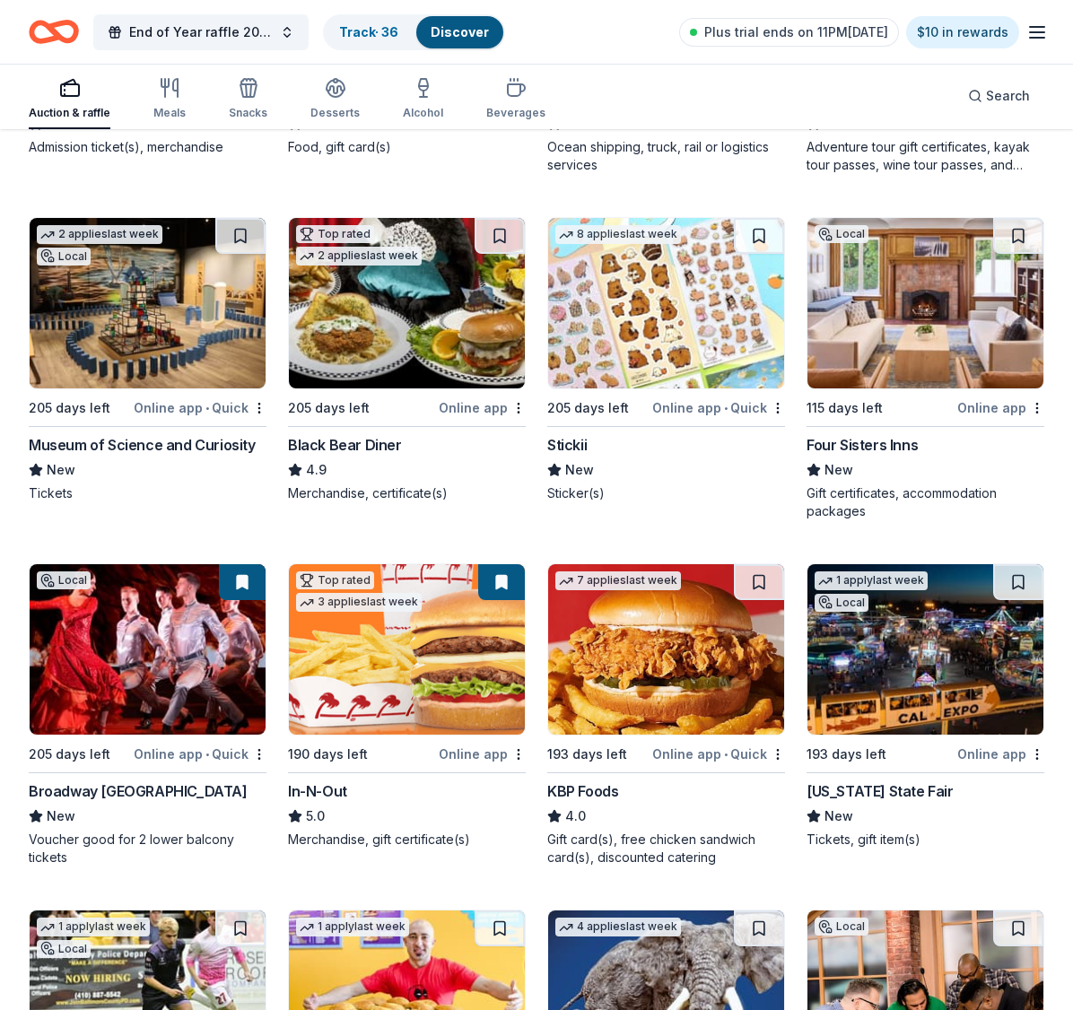
click at [501, 587] on button at bounding box center [501, 582] width 47 height 36
click at [486, 666] on img at bounding box center [407, 649] width 236 height 170
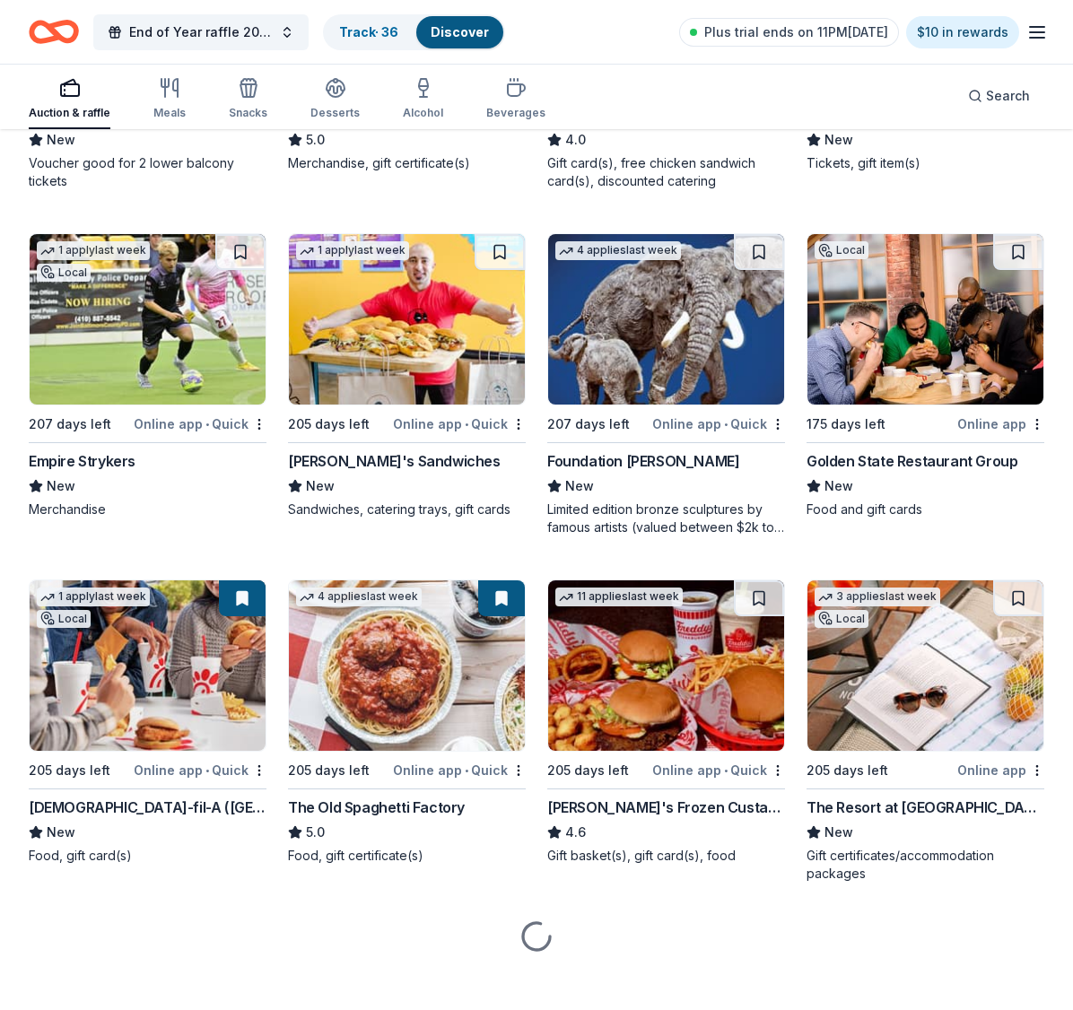
scroll to position [2884, 0]
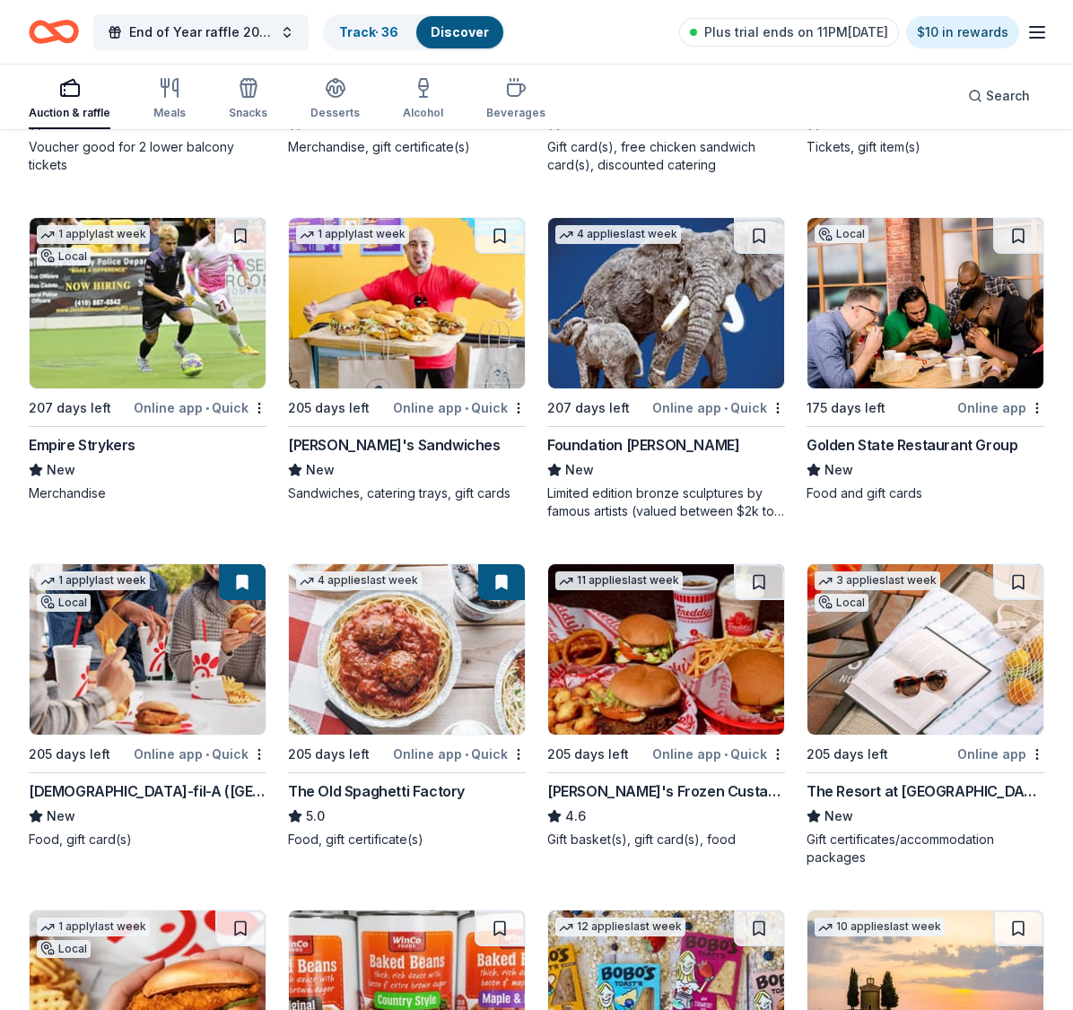
click at [193, 685] on img at bounding box center [148, 649] width 236 height 170
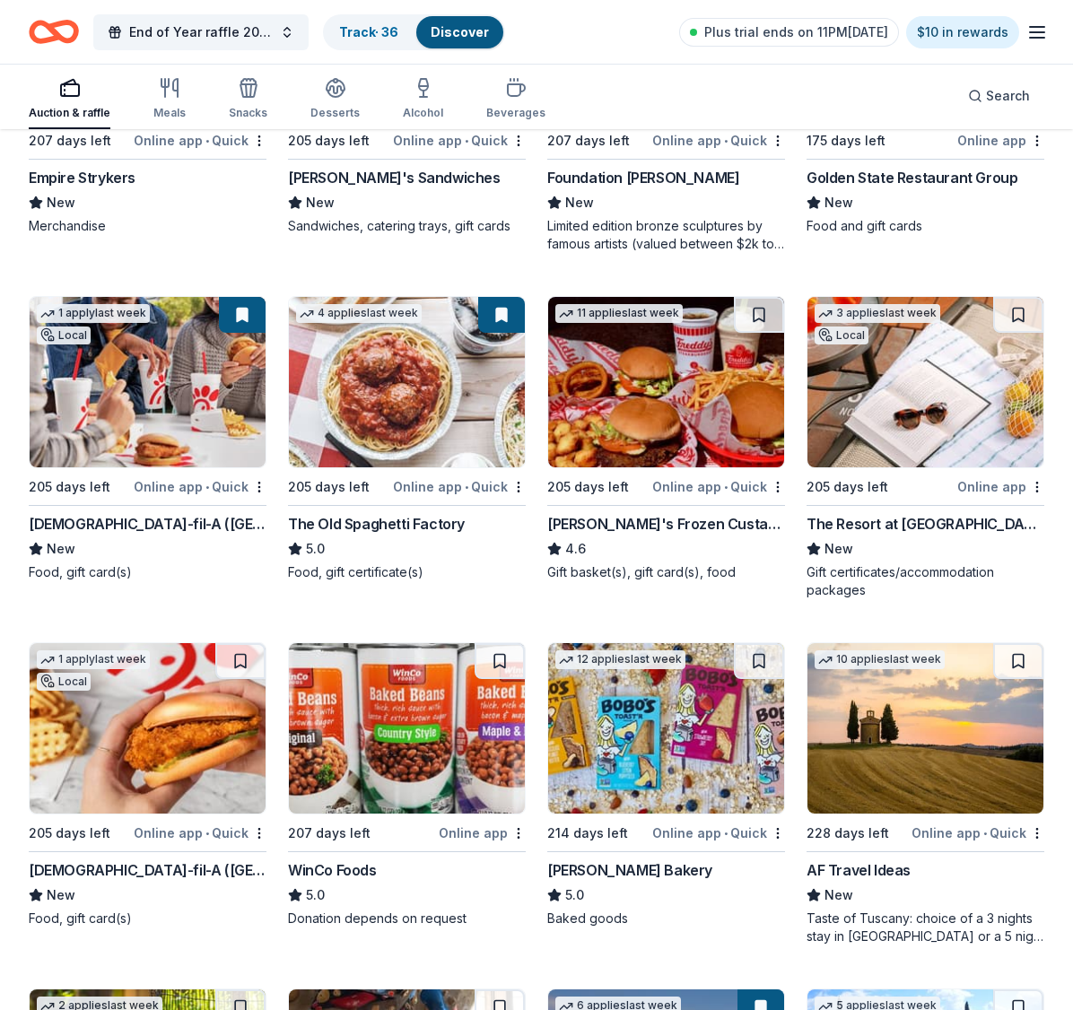
scroll to position [3153, 0]
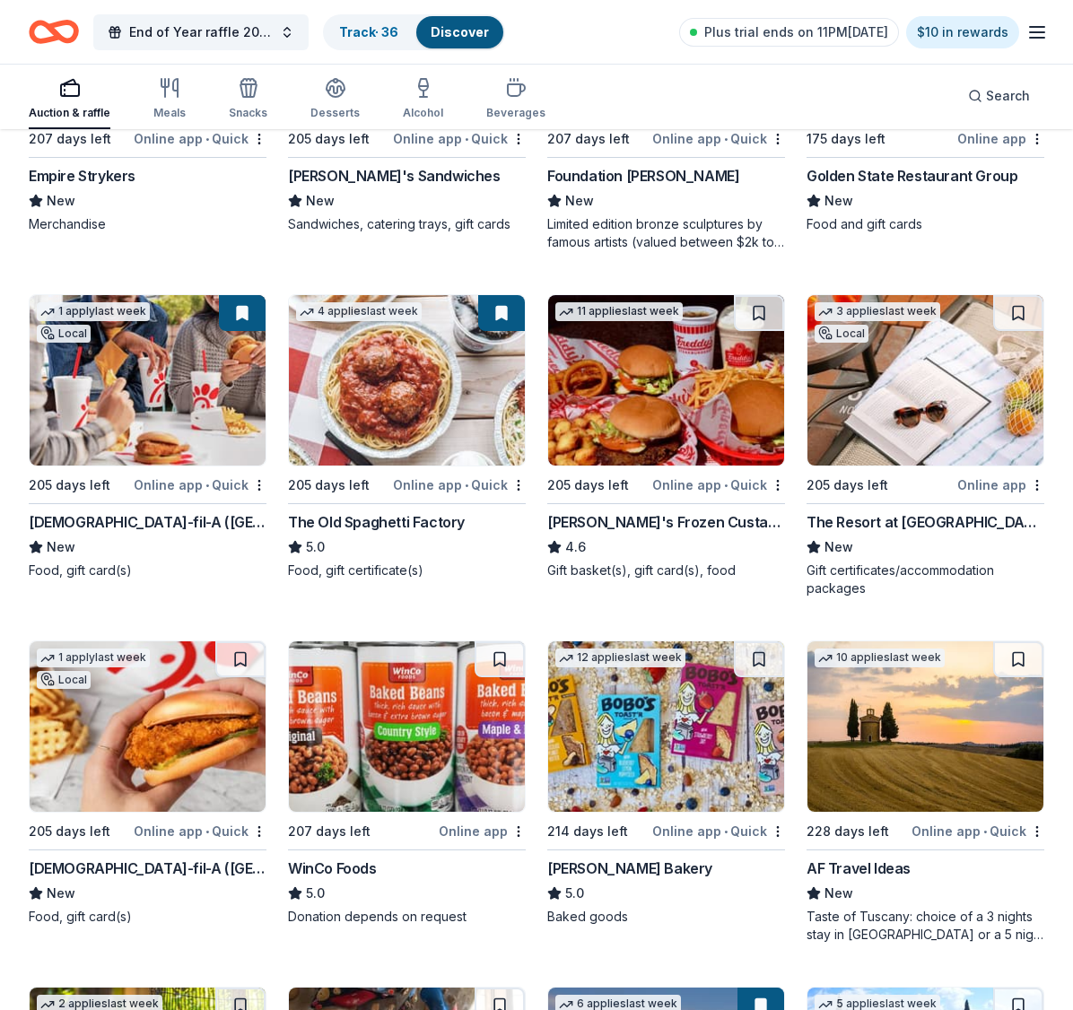
click at [421, 524] on div "The Old Spaghetti Factory" at bounding box center [376, 522] width 177 height 22
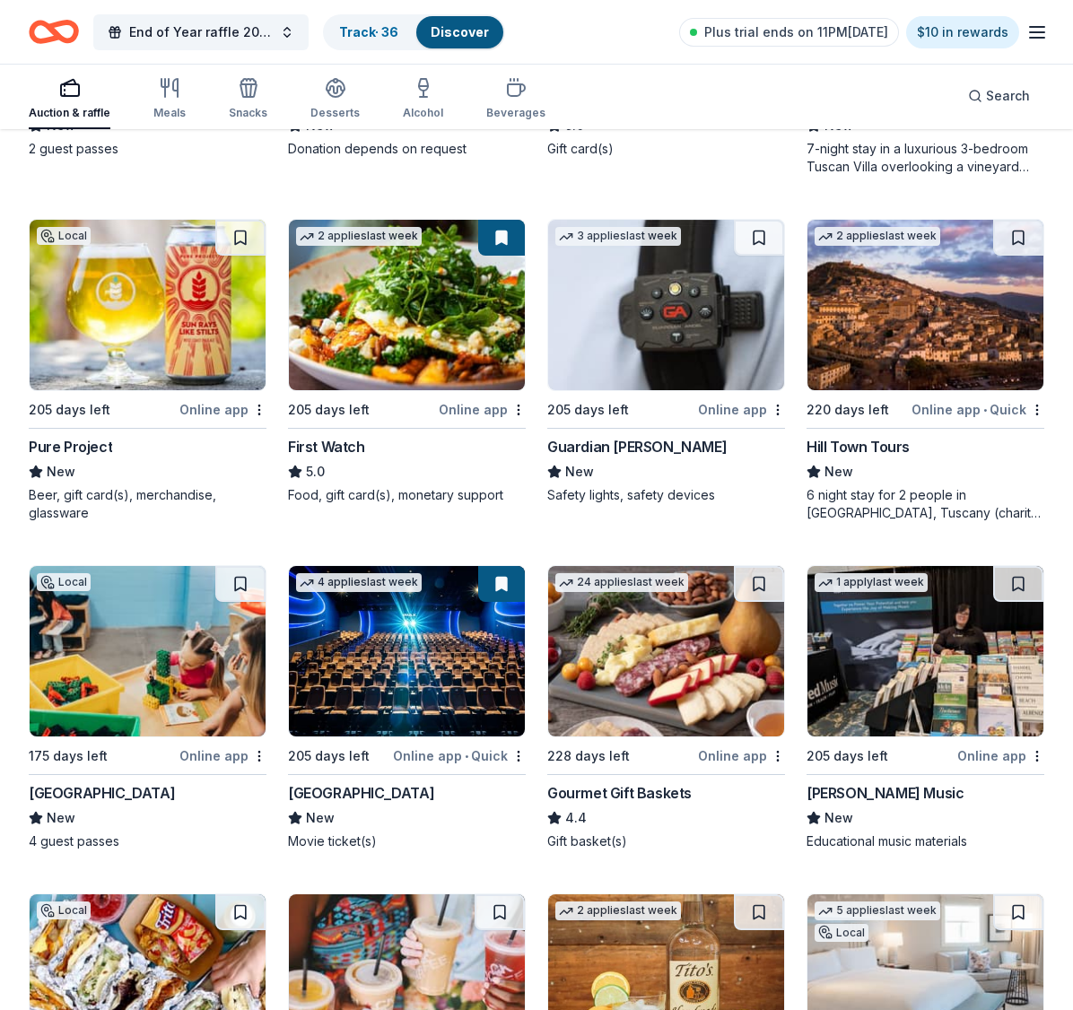
scroll to position [4281, 0]
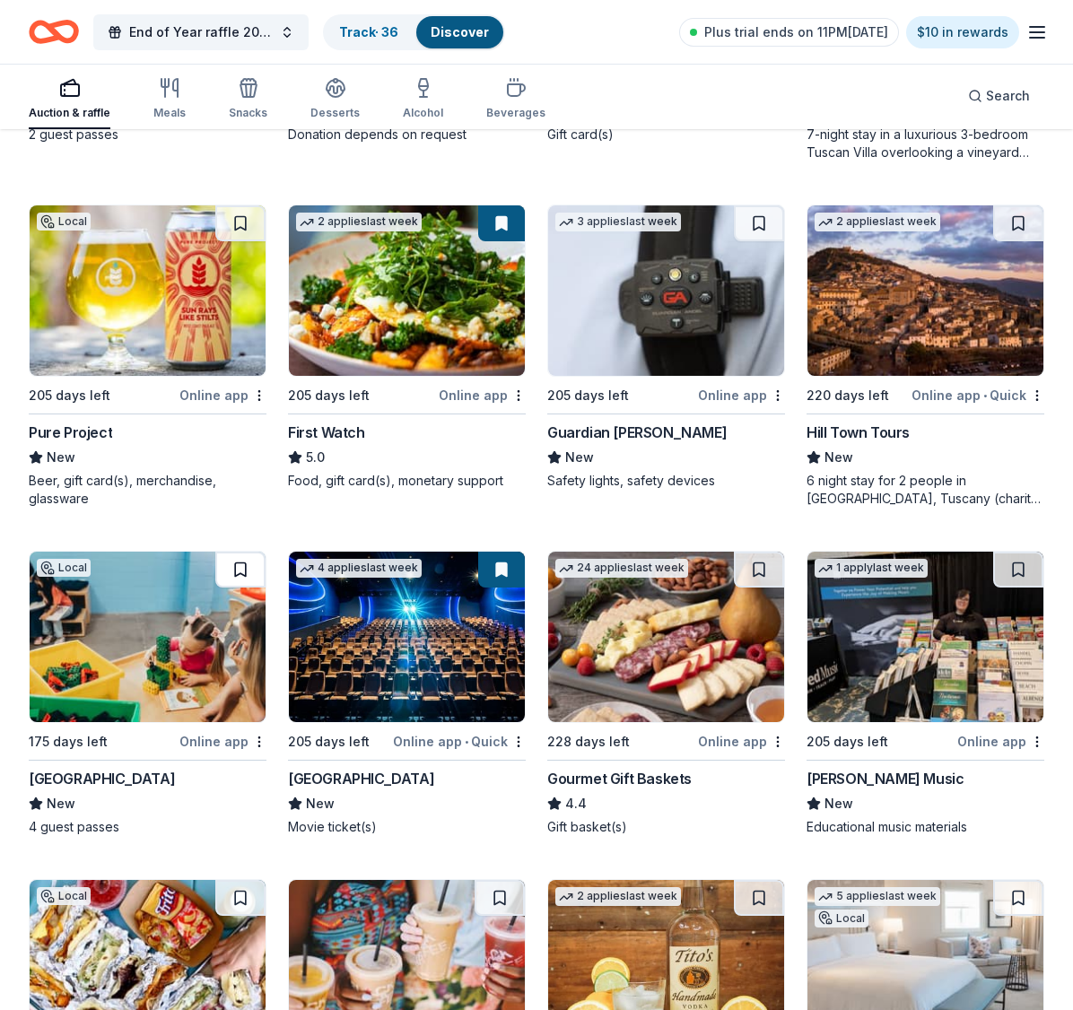
click at [243, 562] on button at bounding box center [240, 570] width 50 height 36
click at [155, 780] on div "San Diego Children's Discovery Museum" at bounding box center [102, 779] width 146 height 22
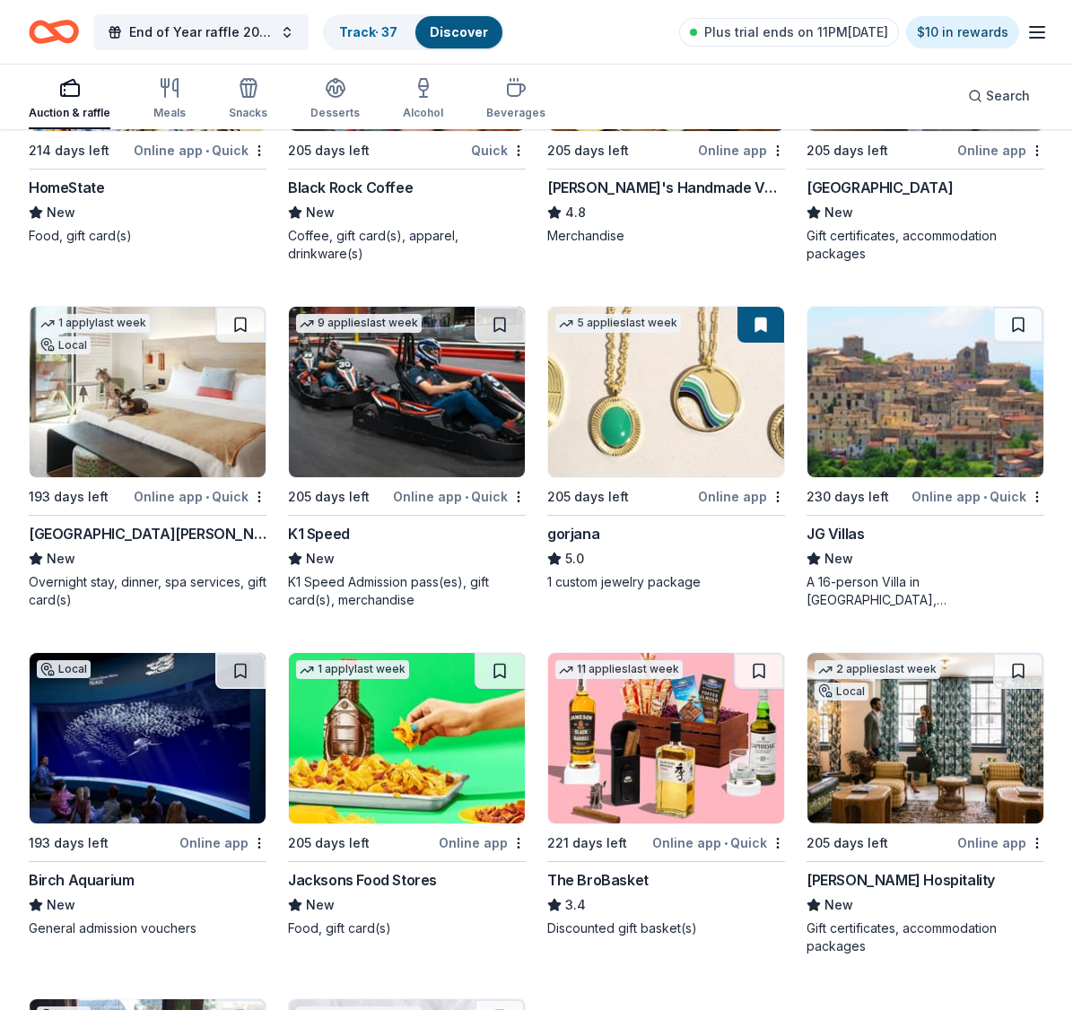
scroll to position [5315, 0]
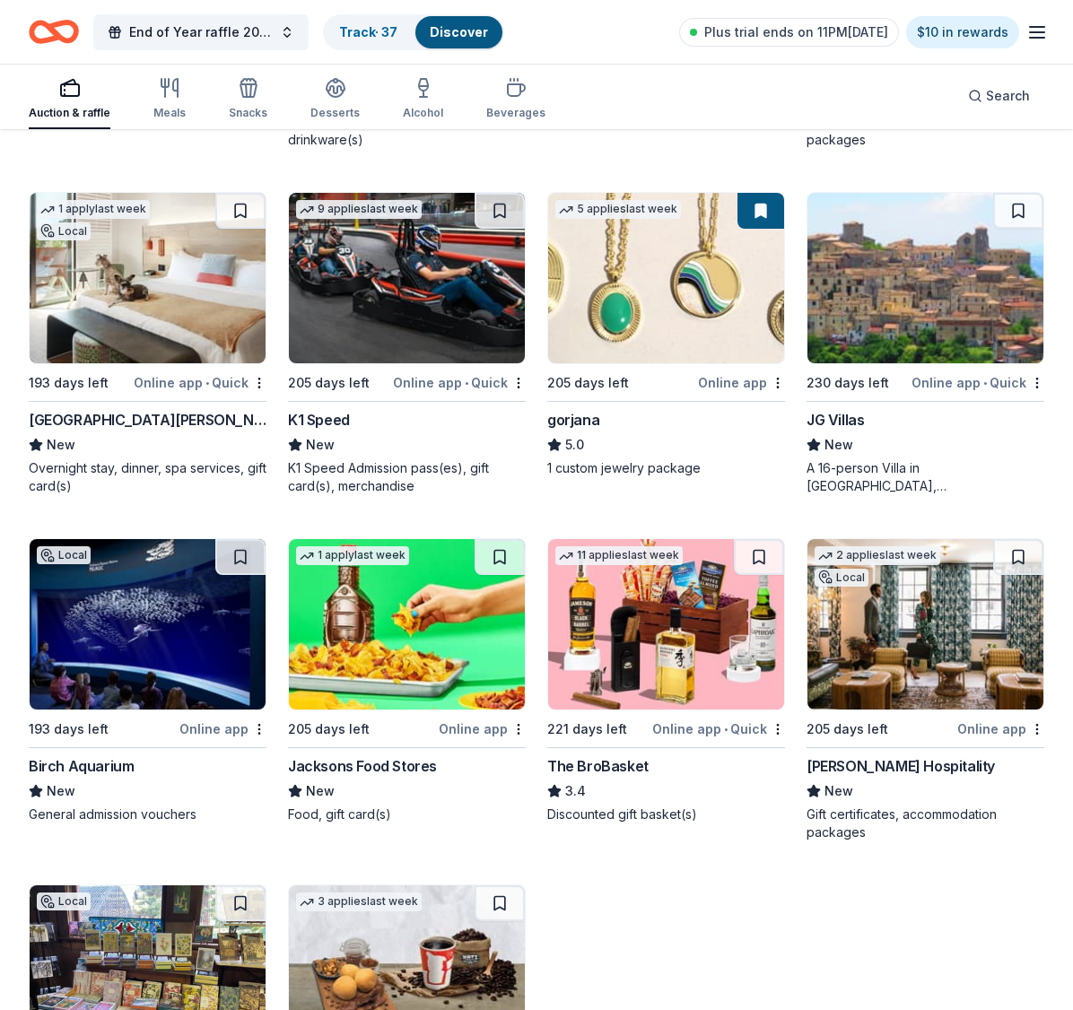
click at [98, 767] on div "Birch Aquarium" at bounding box center [81, 766] width 105 height 22
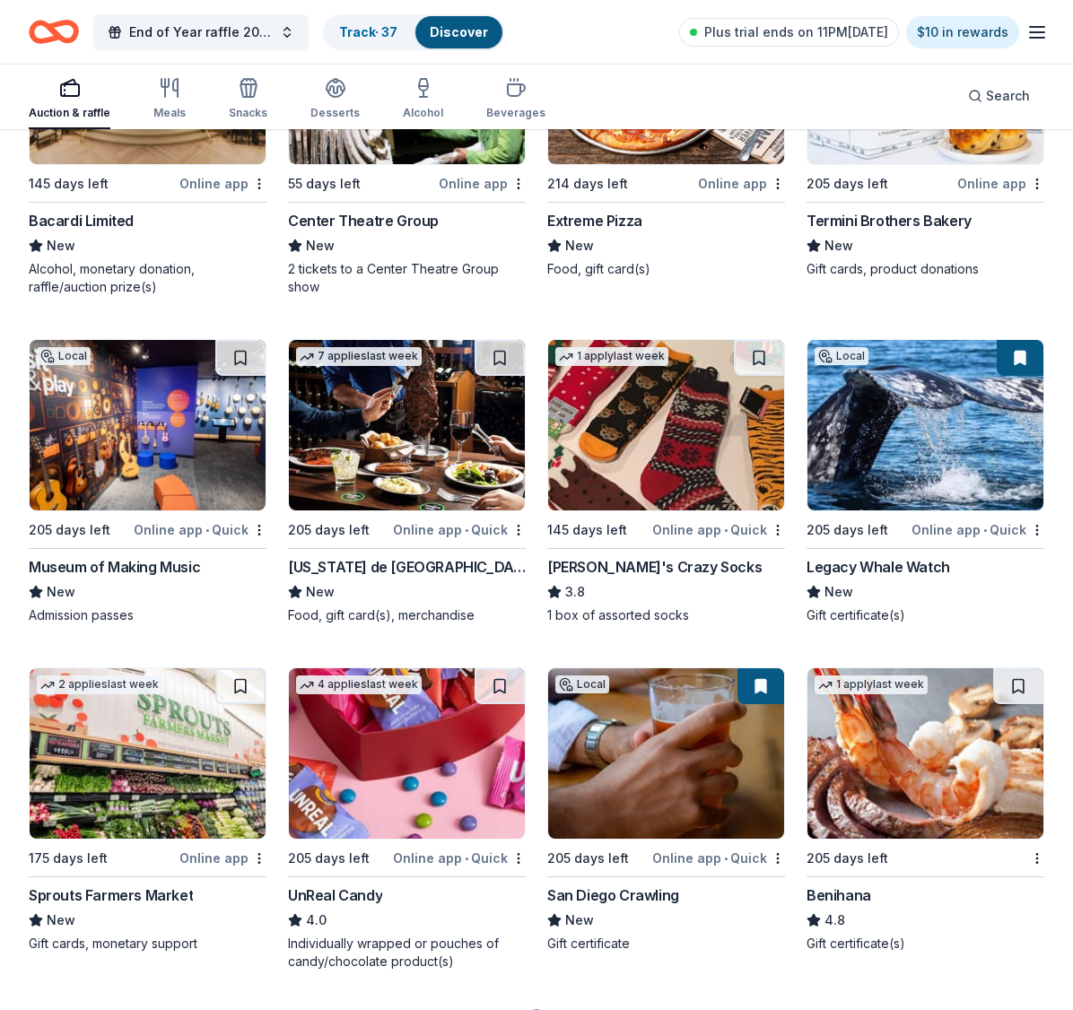
scroll to position [9702, 0]
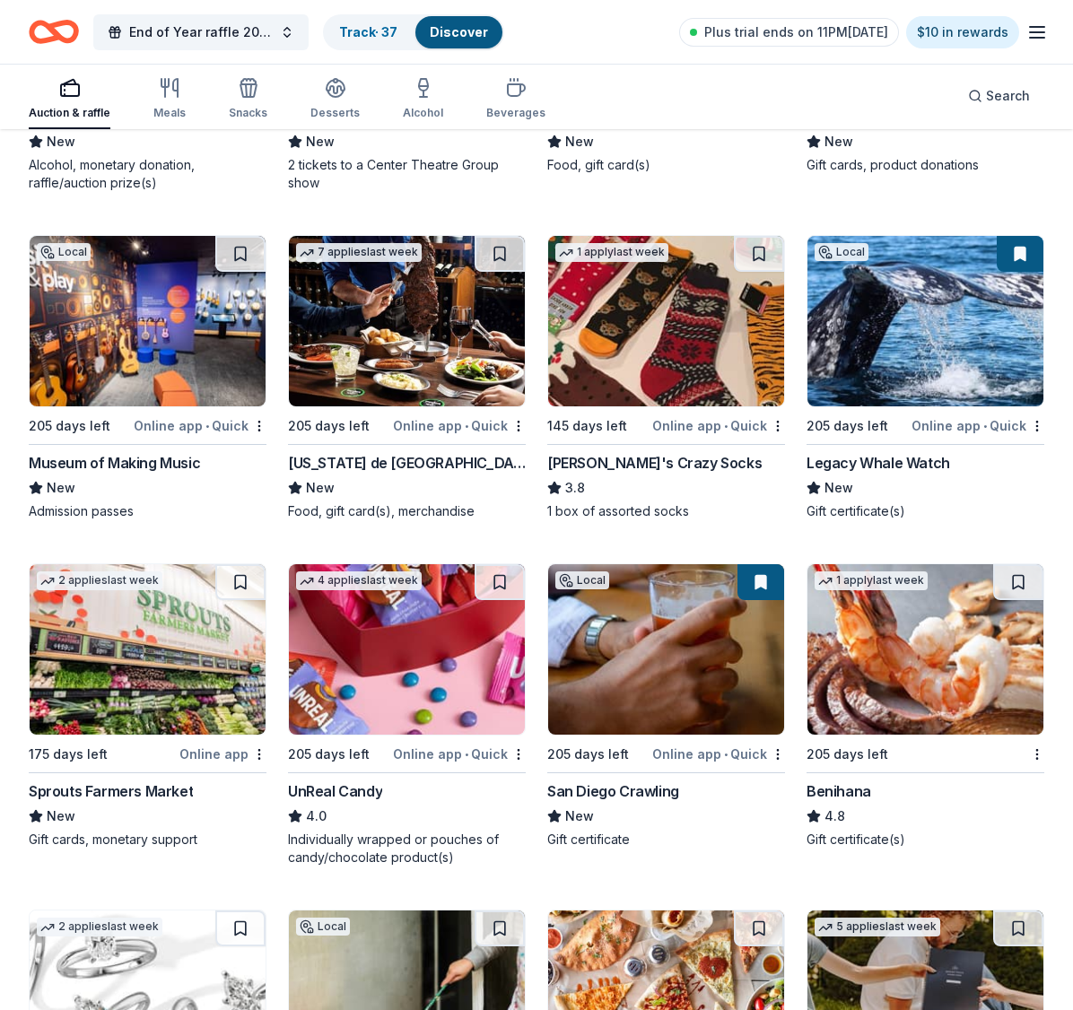
click at [166, 695] on img at bounding box center [148, 649] width 236 height 170
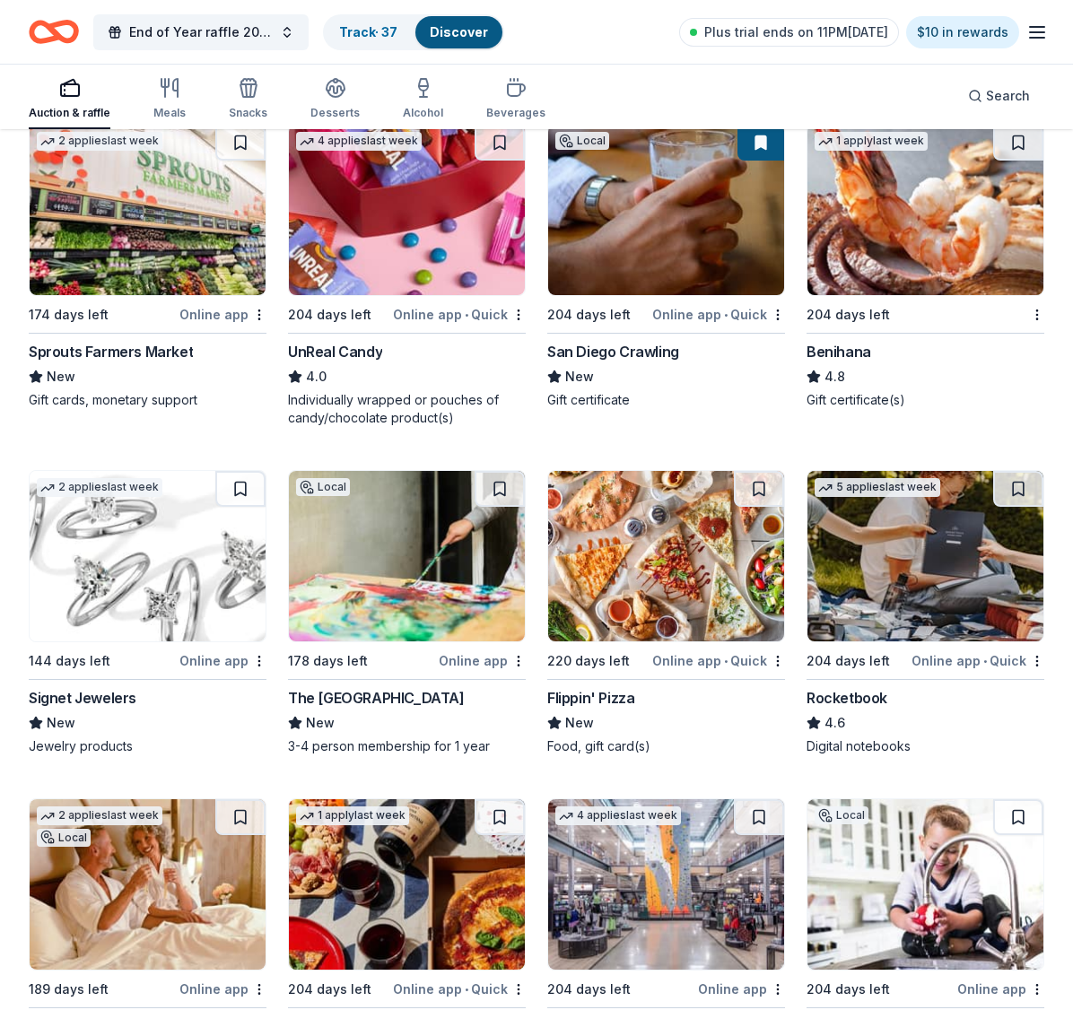
scroll to position [10151, 0]
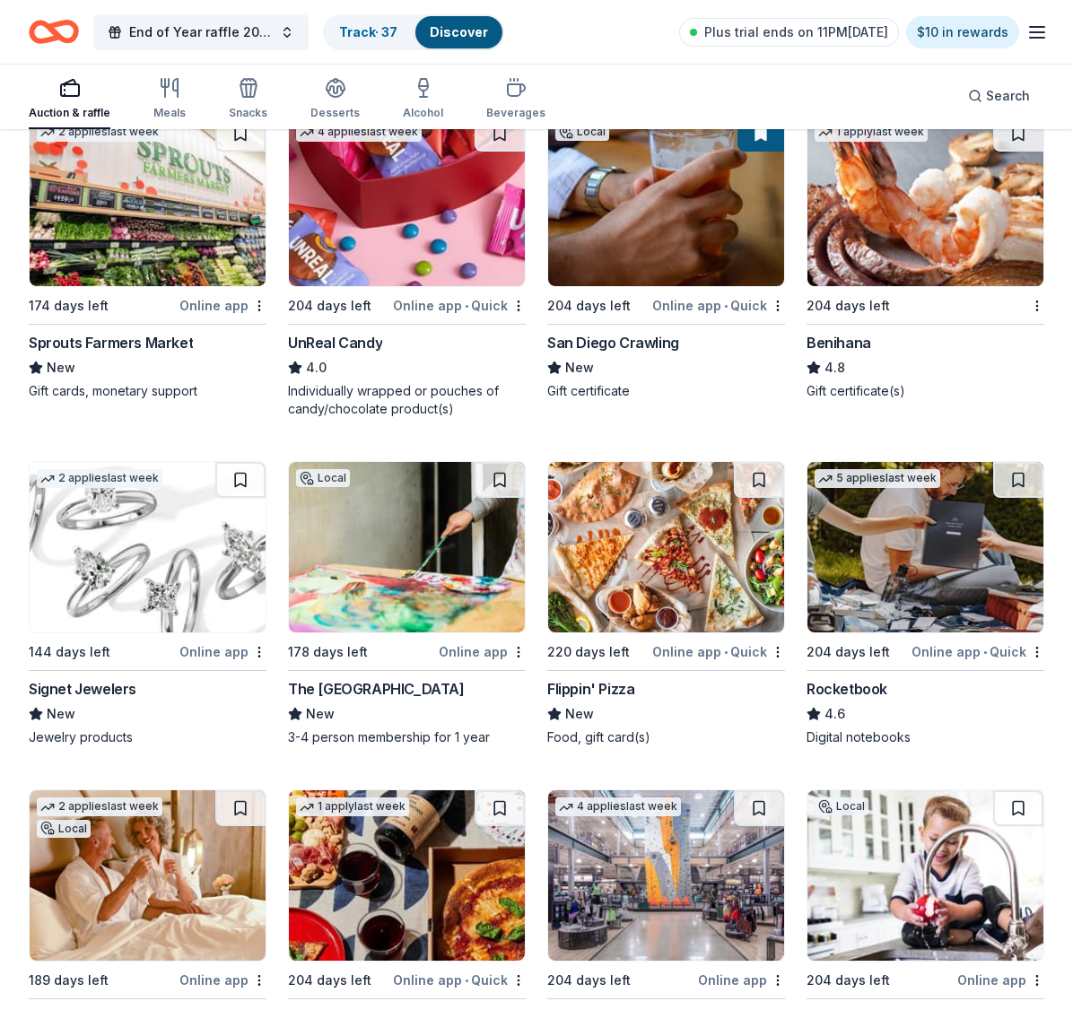
click at [836, 338] on div "Benihana" at bounding box center [839, 343] width 65 height 22
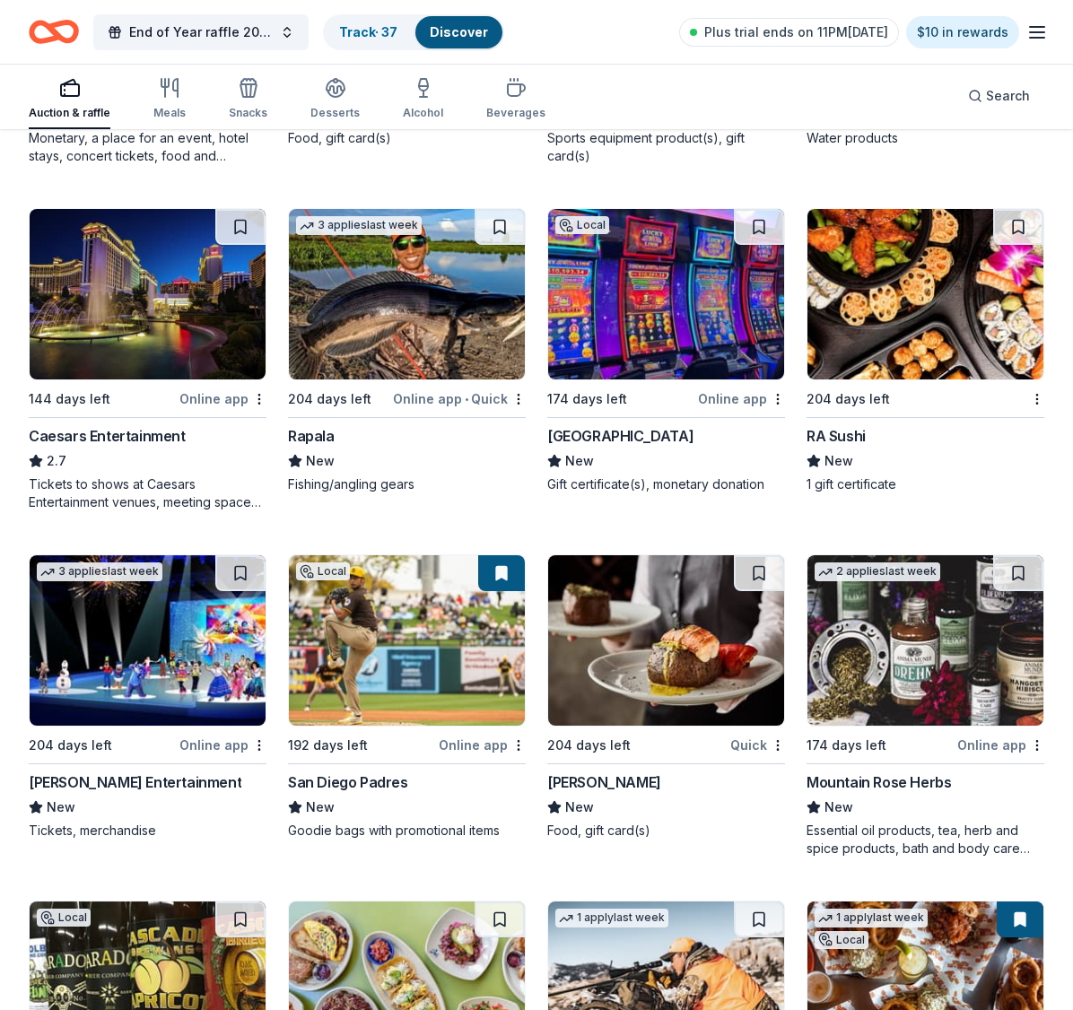
scroll to position [11082, 0]
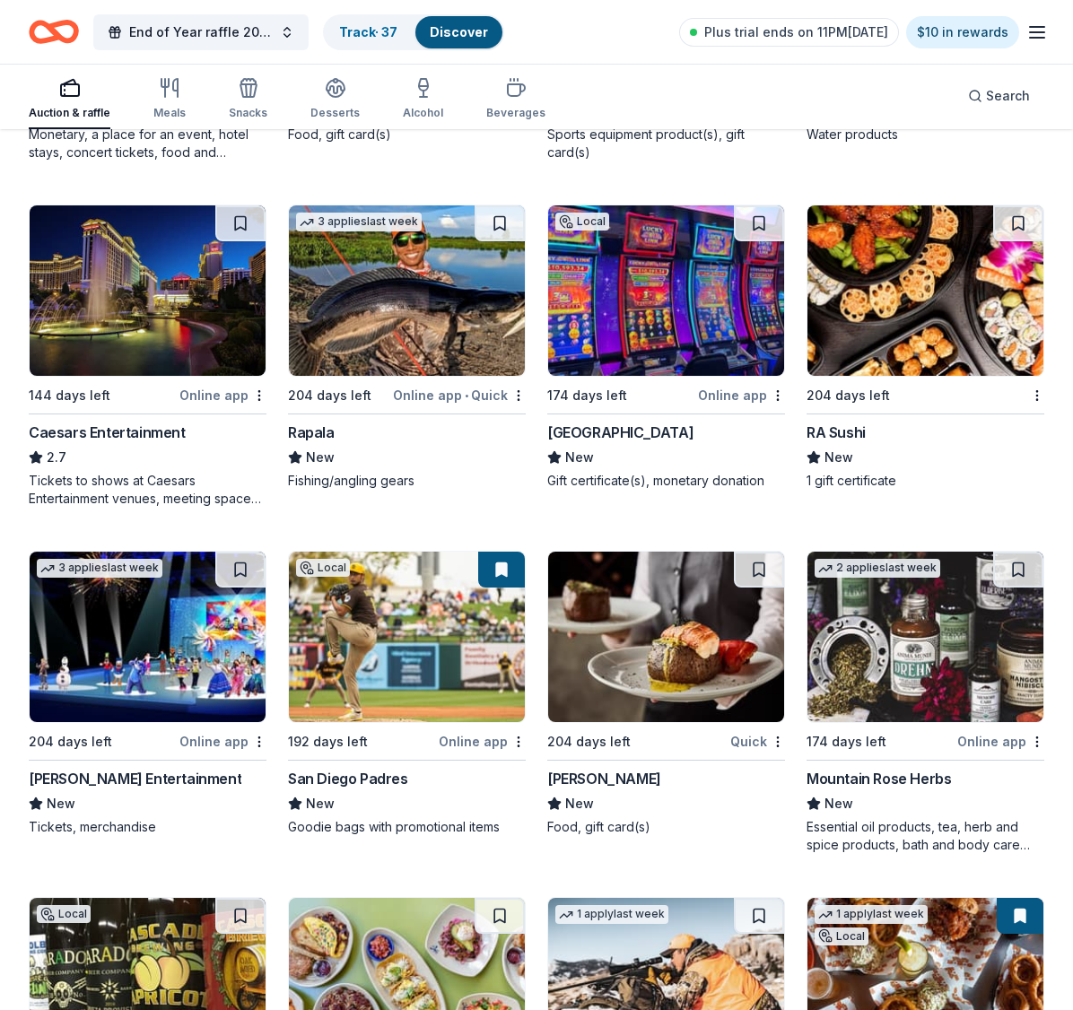
click at [371, 699] on img at bounding box center [407, 637] width 236 height 170
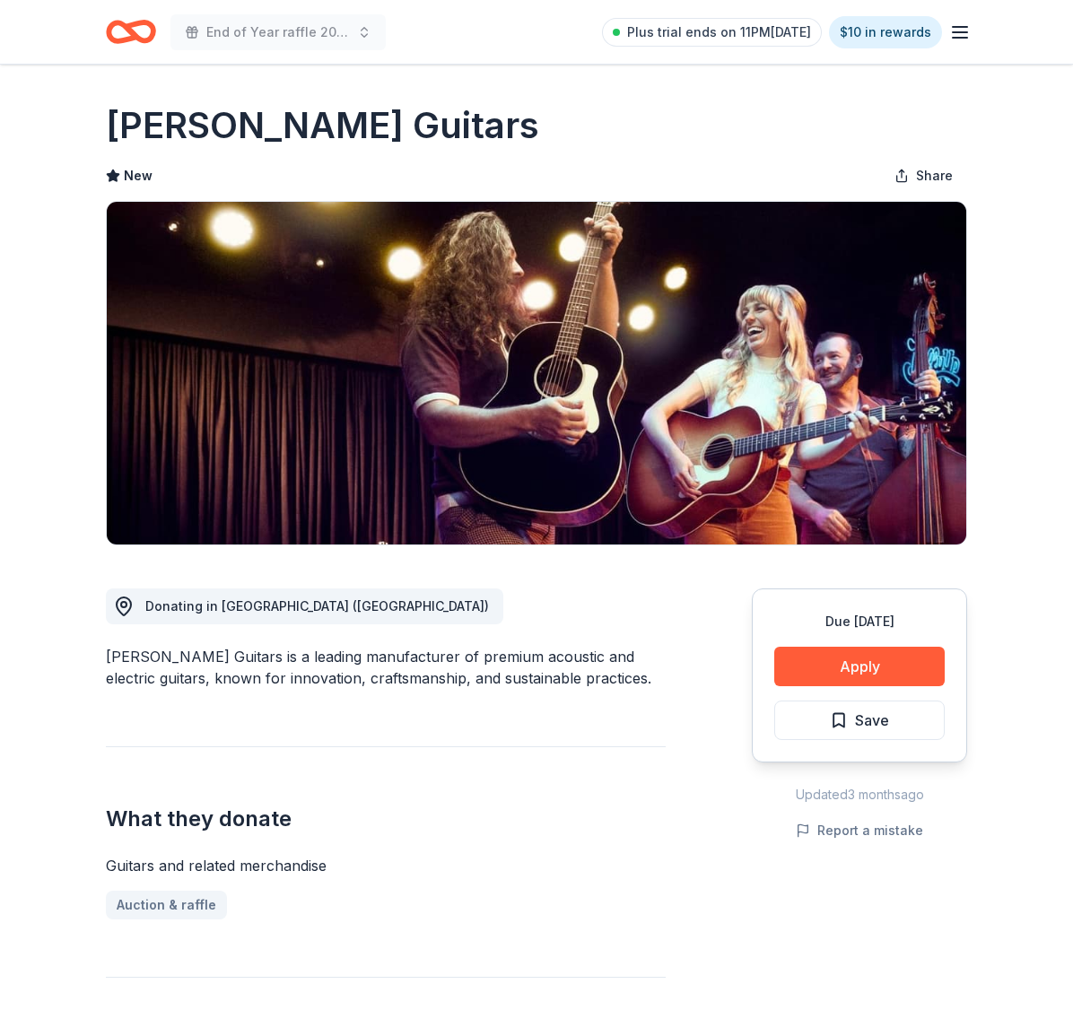
click at [856, 662] on button "Apply" at bounding box center [859, 666] width 170 height 39
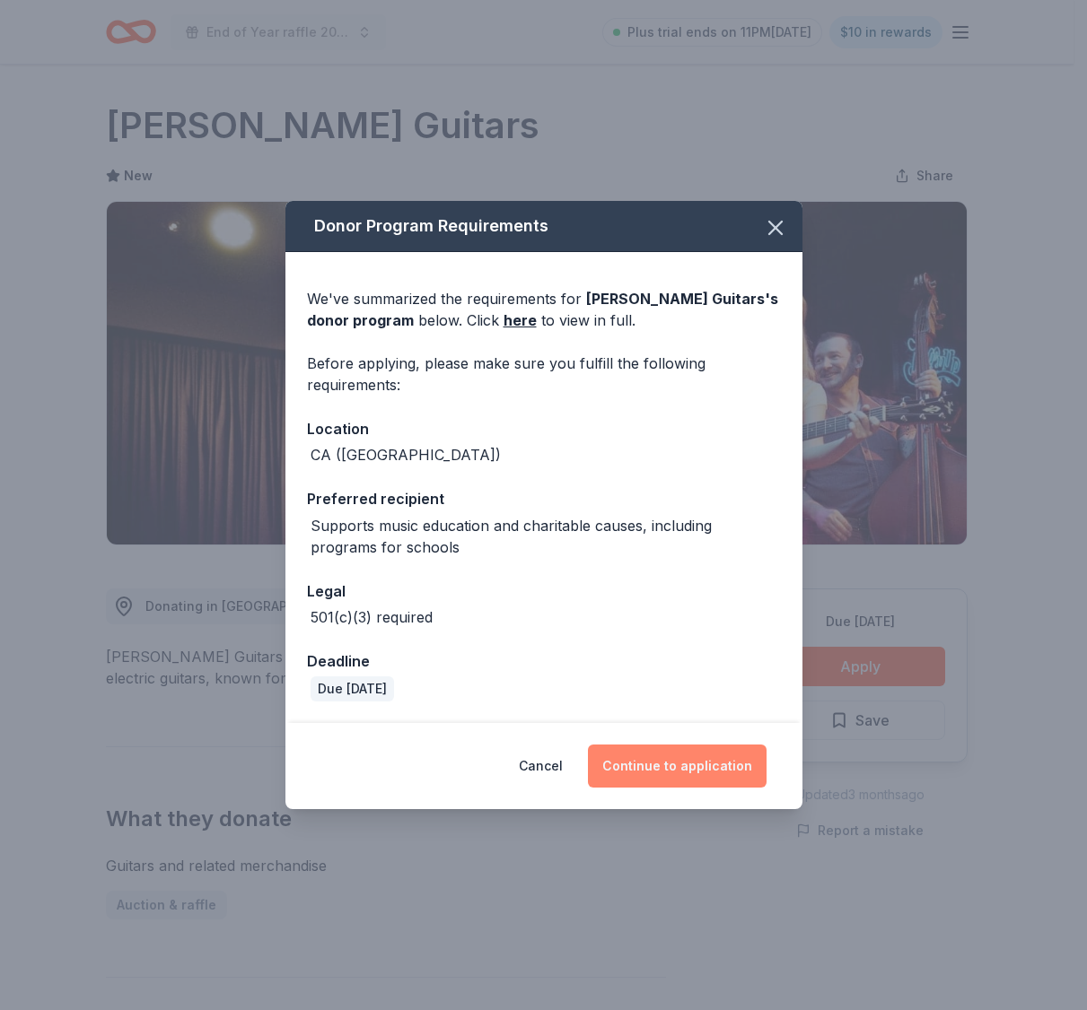
click at [647, 758] on button "Continue to application" at bounding box center [677, 766] width 179 height 43
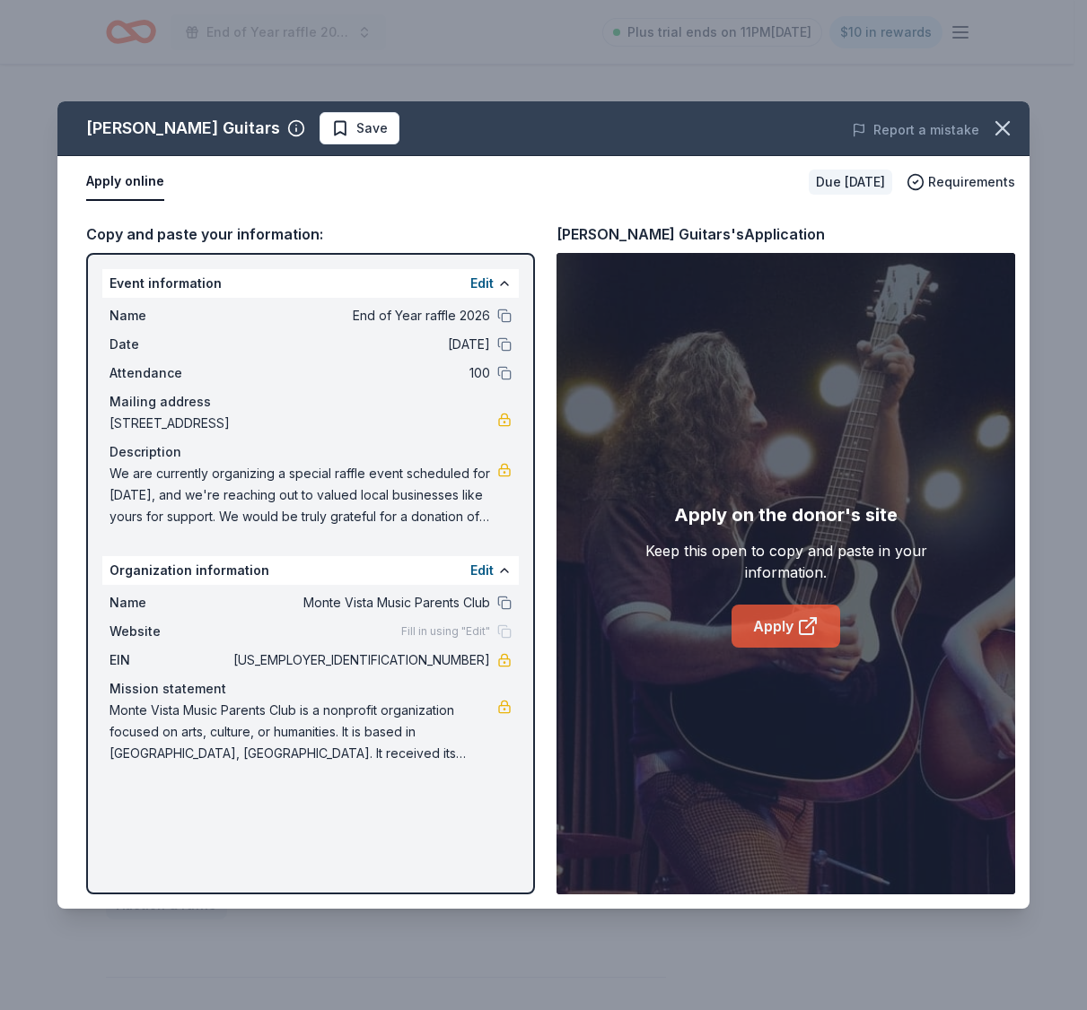
click at [778, 612] on link "Apply" at bounding box center [785, 626] width 109 height 43
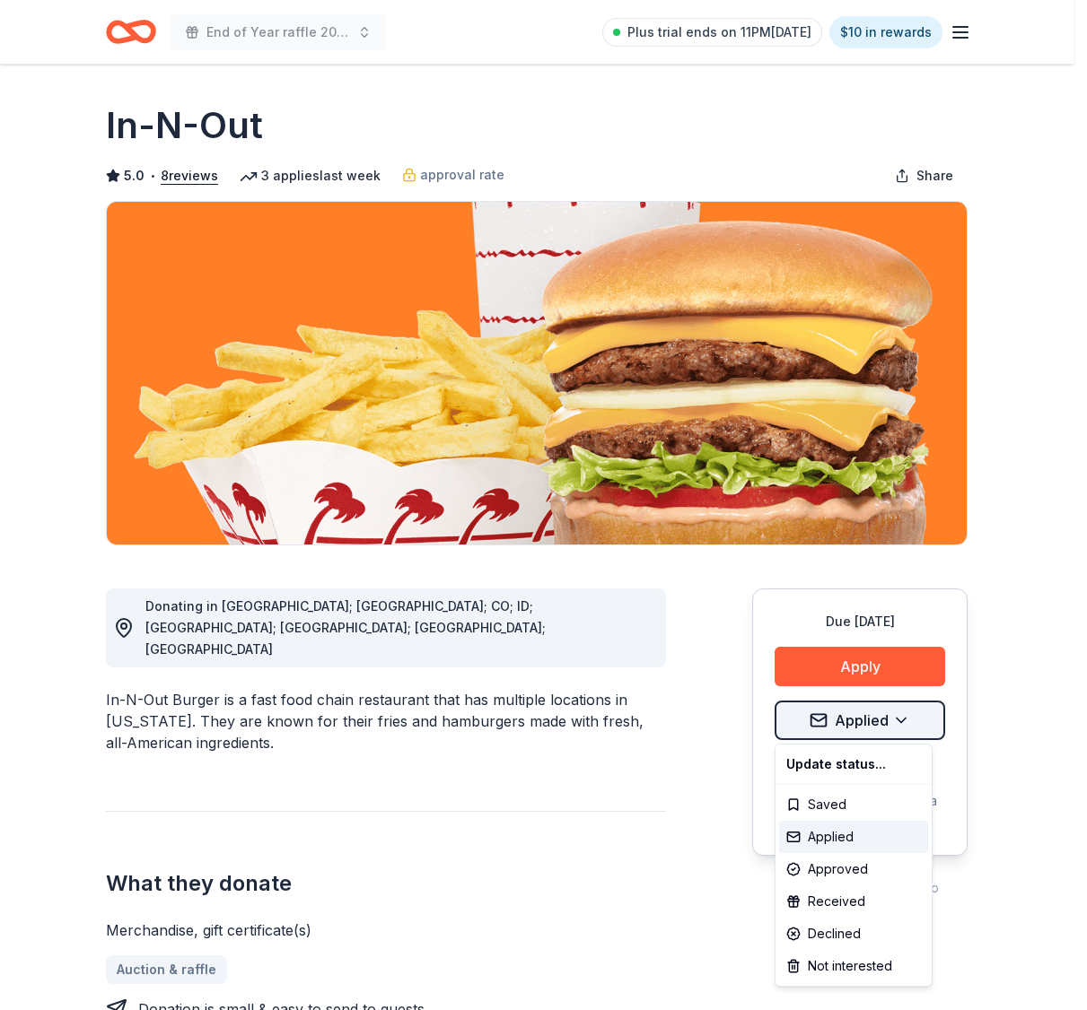
click at [865, 720] on html "End of Year raffle 2026 Plus trial ends on 11PM[DATE] $10 in rewards Due [DATE]…" at bounding box center [543, 505] width 1087 height 1010
click at [853, 868] on div "Approved" at bounding box center [853, 869] width 149 height 32
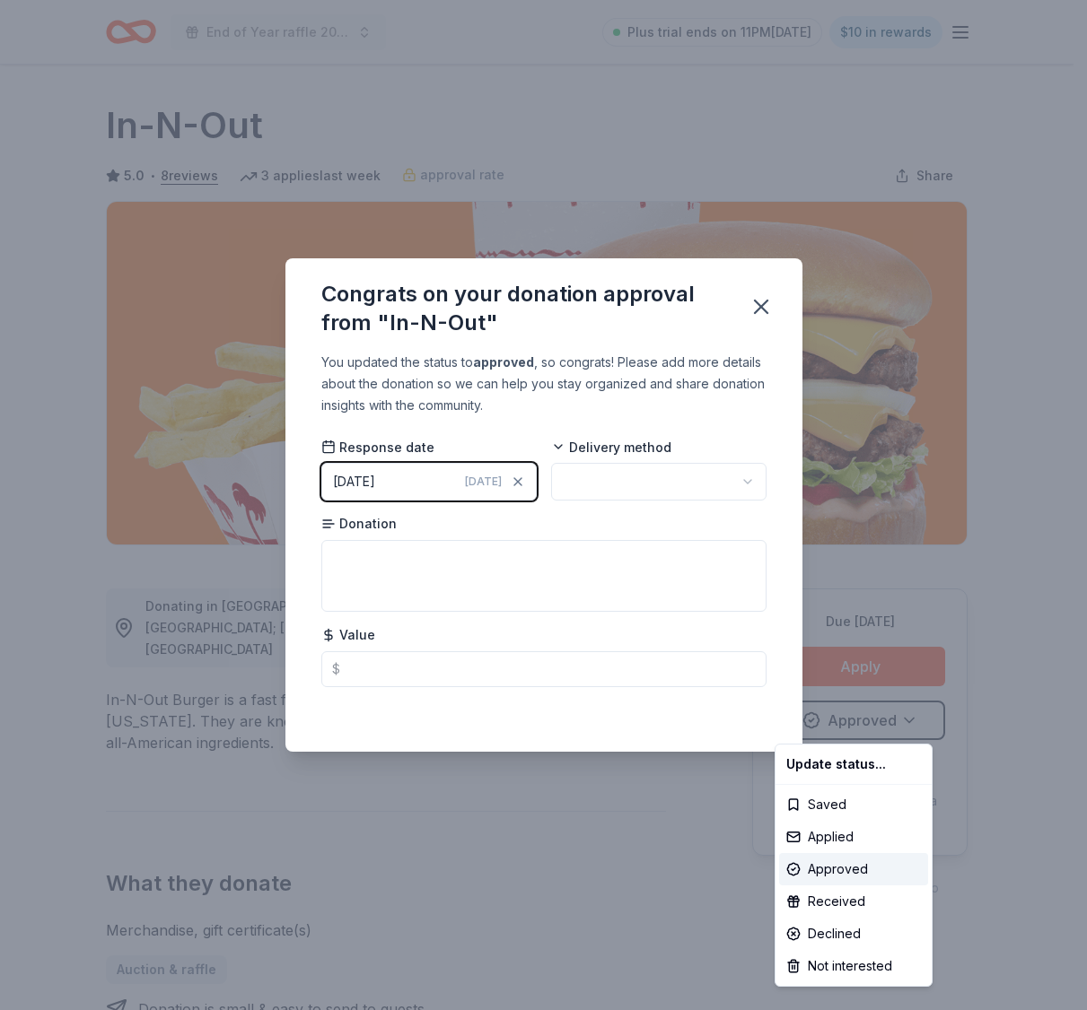
click at [384, 480] on html "End of Year raffle 2026 Plus trial ends on 11PM, 10/4 $10 in rewards Due in 190…" at bounding box center [543, 505] width 1087 height 1010
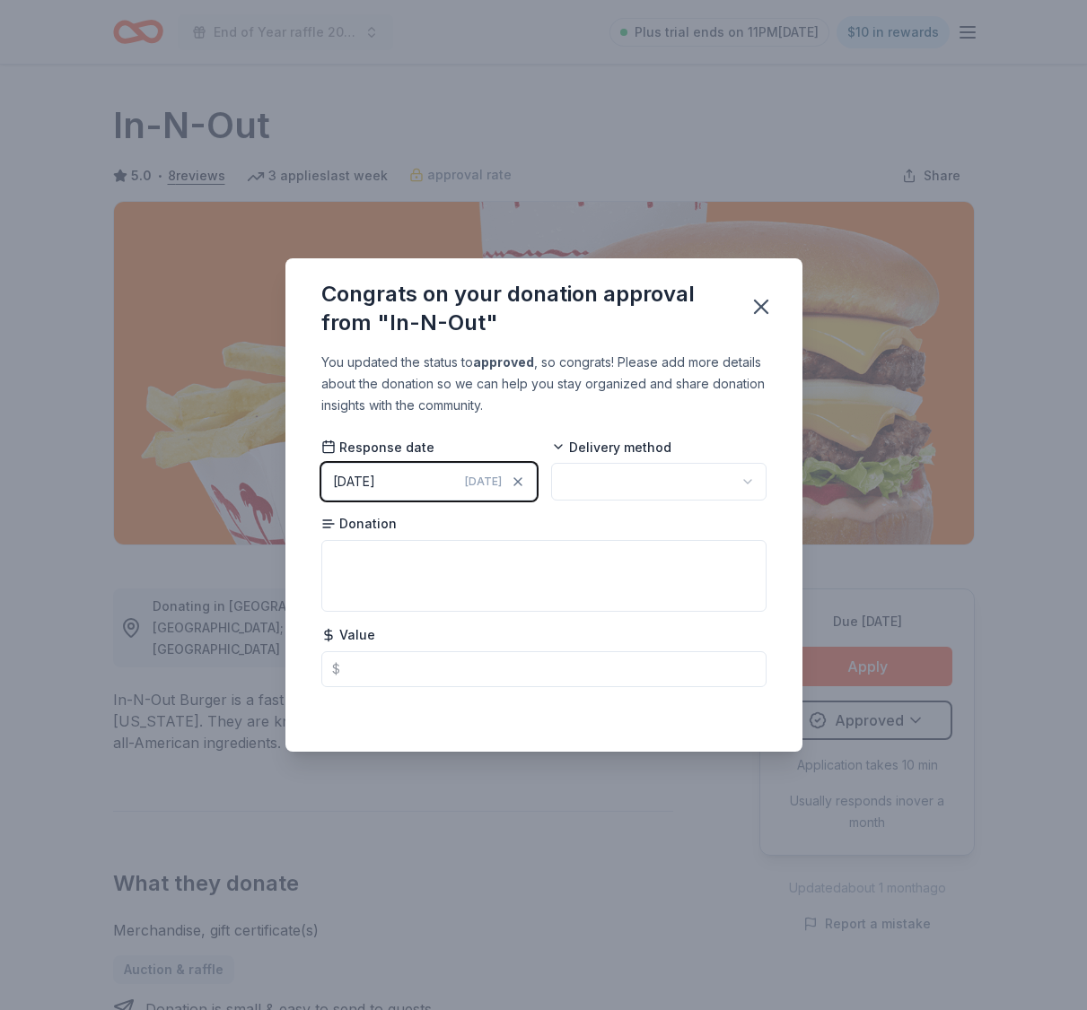
click at [375, 484] on div "09/27/2025" at bounding box center [354, 482] width 42 height 22
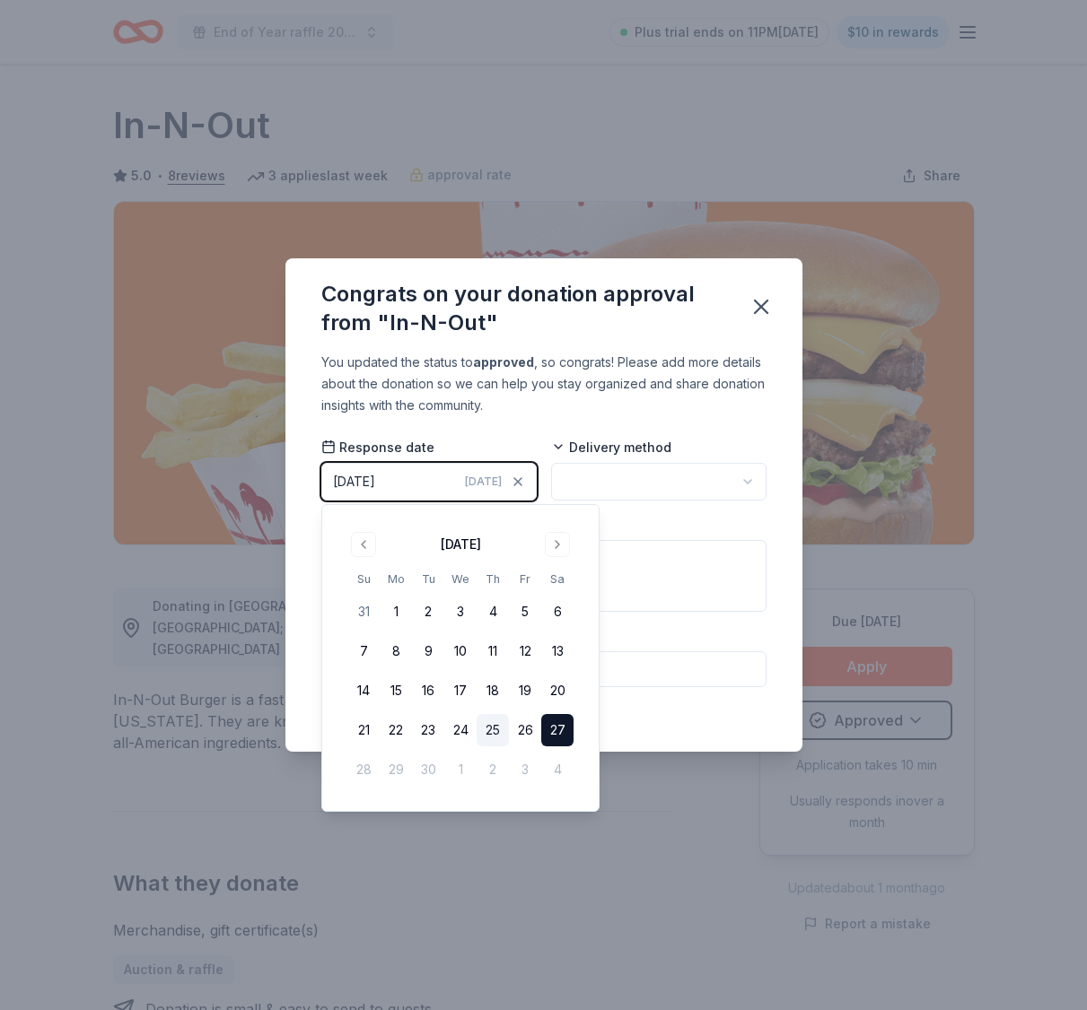
click at [497, 724] on button "25" at bounding box center [492, 730] width 32 height 32
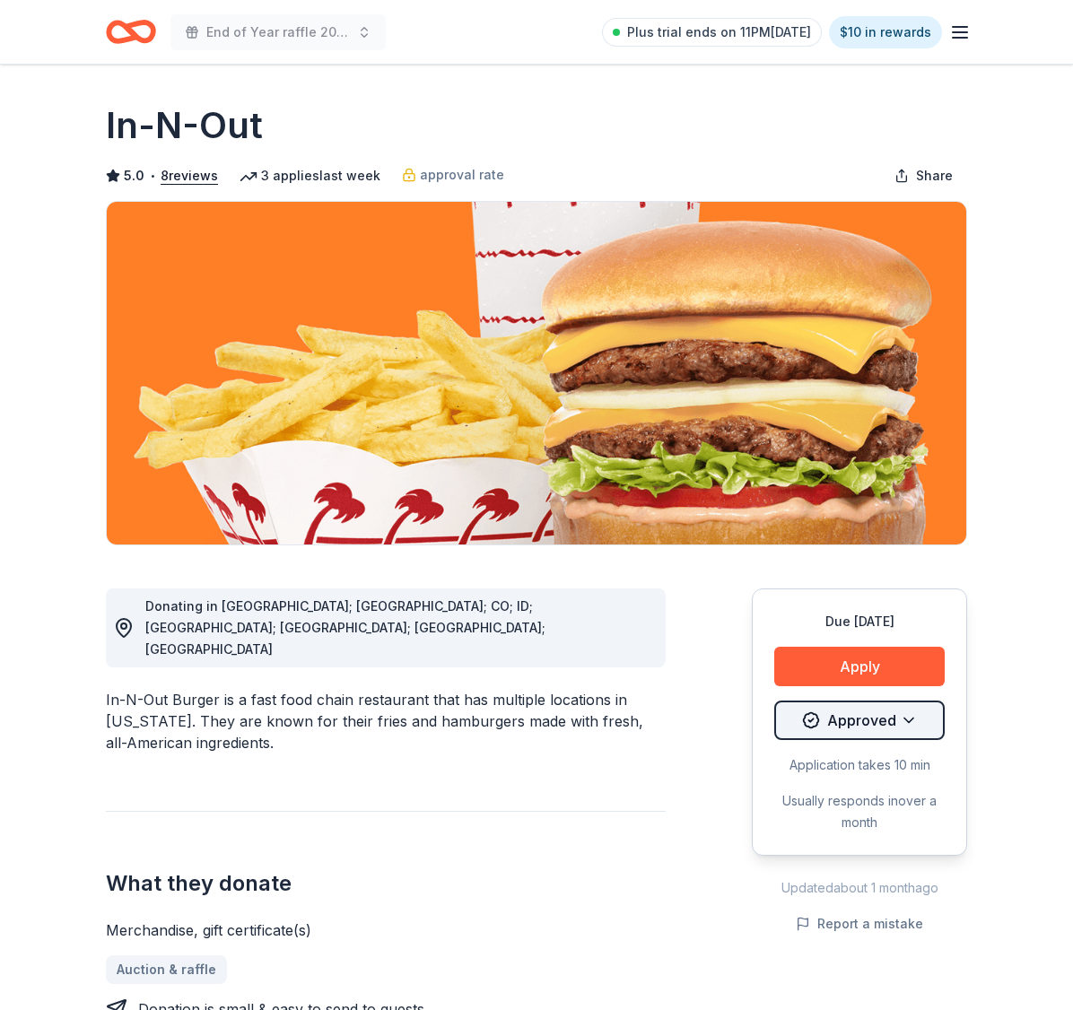
click at [845, 719] on html "End of Year raffle 2026 Plus trial ends on 11PM[DATE] $10 in rewards Due [DATE]…" at bounding box center [536, 505] width 1073 height 1010
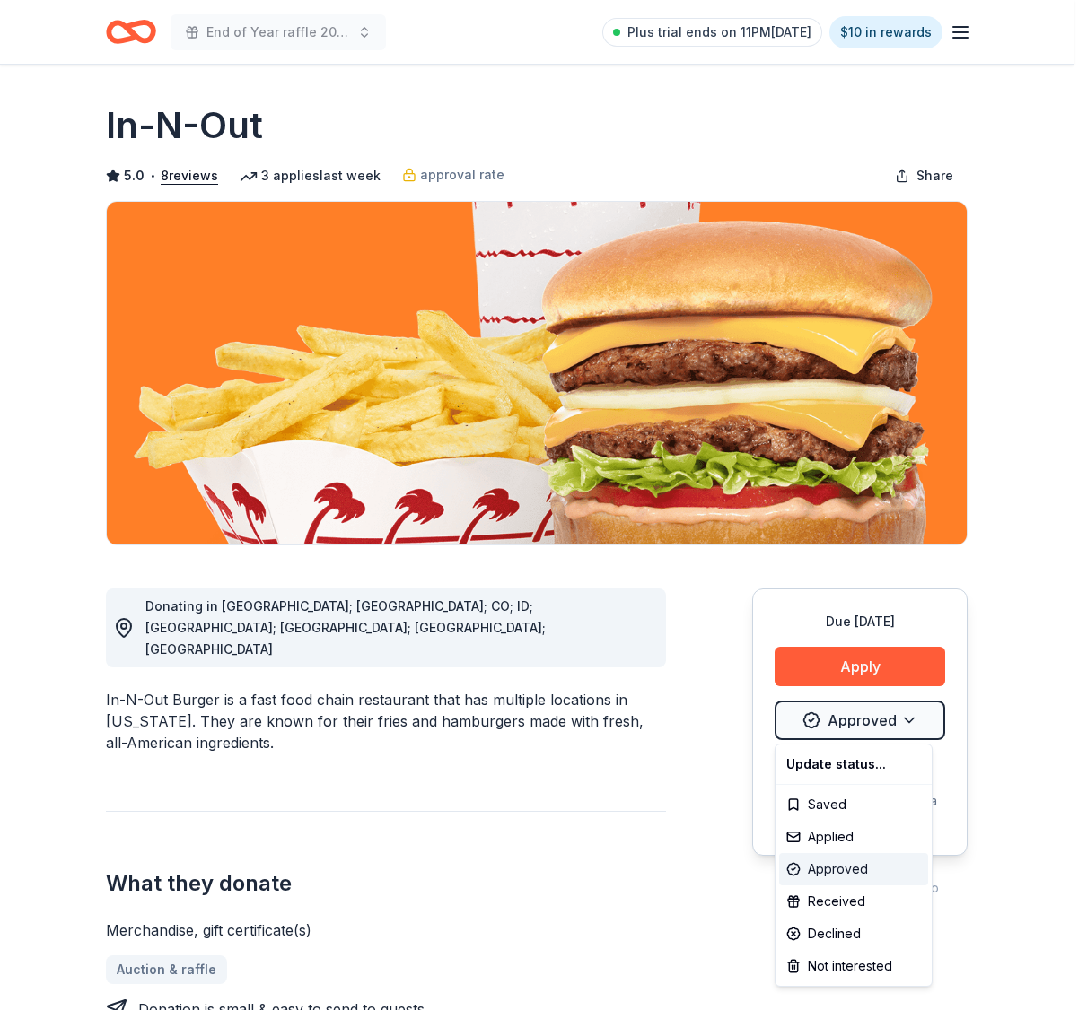
click at [825, 864] on div "Approved" at bounding box center [853, 869] width 149 height 32
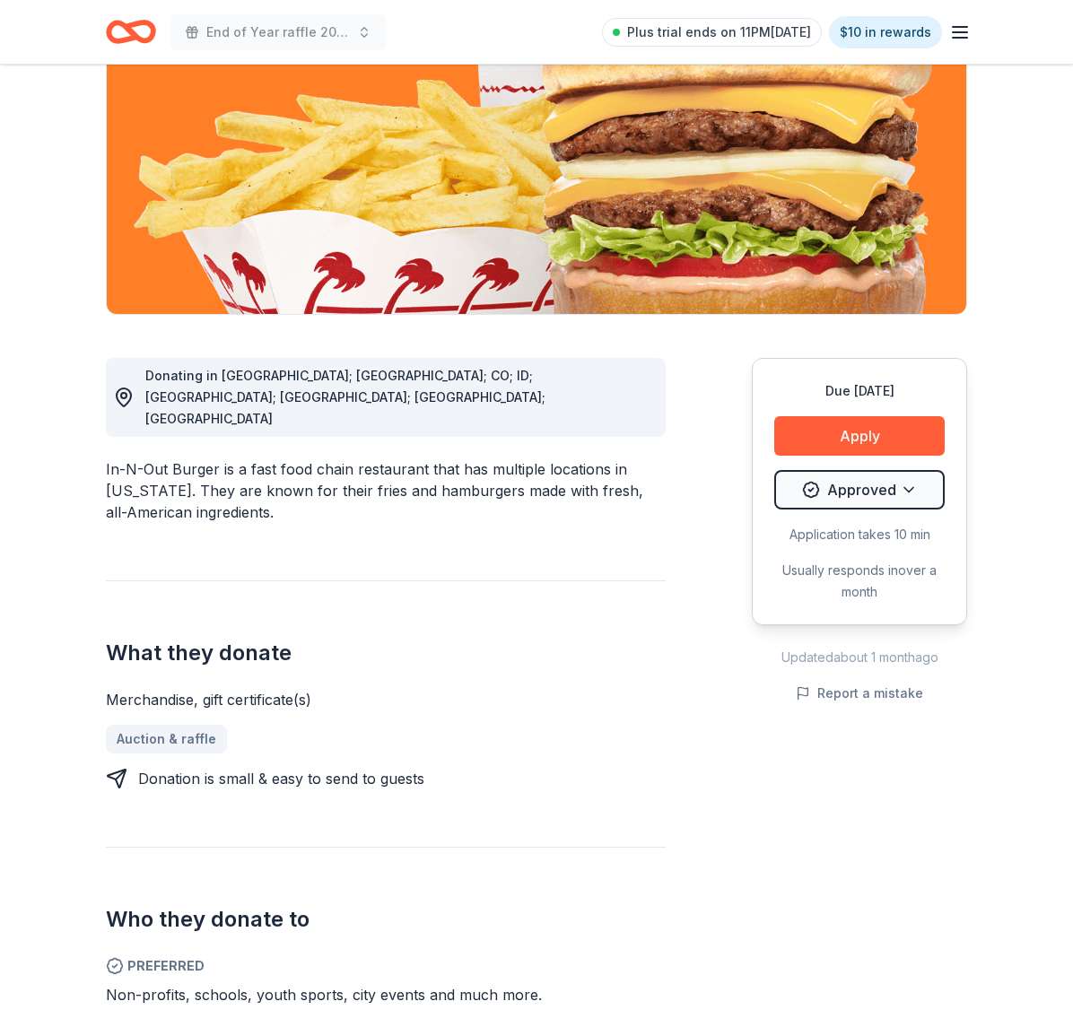
scroll to position [90, 0]
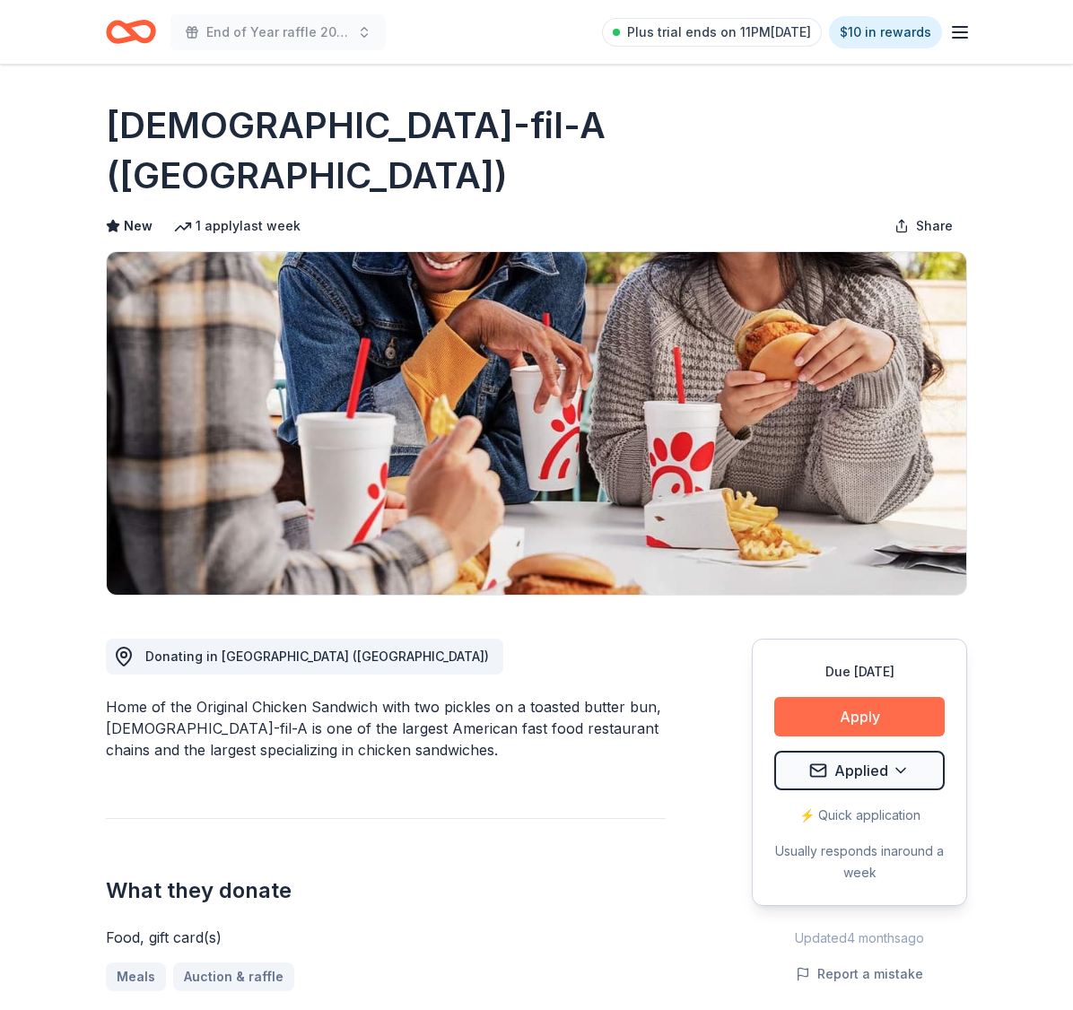
click at [884, 697] on button "Apply" at bounding box center [859, 716] width 170 height 39
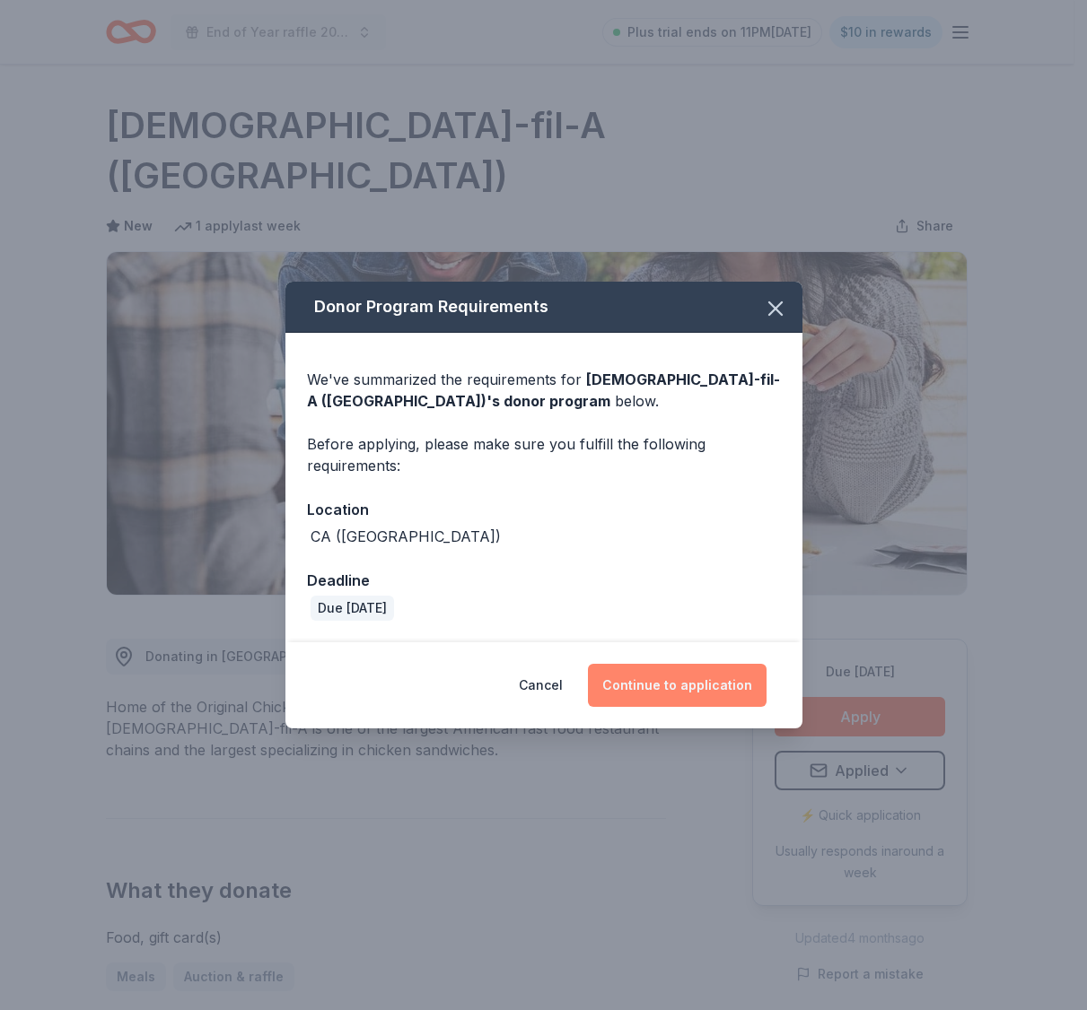
click at [737, 686] on button "Continue to application" at bounding box center [677, 685] width 179 height 43
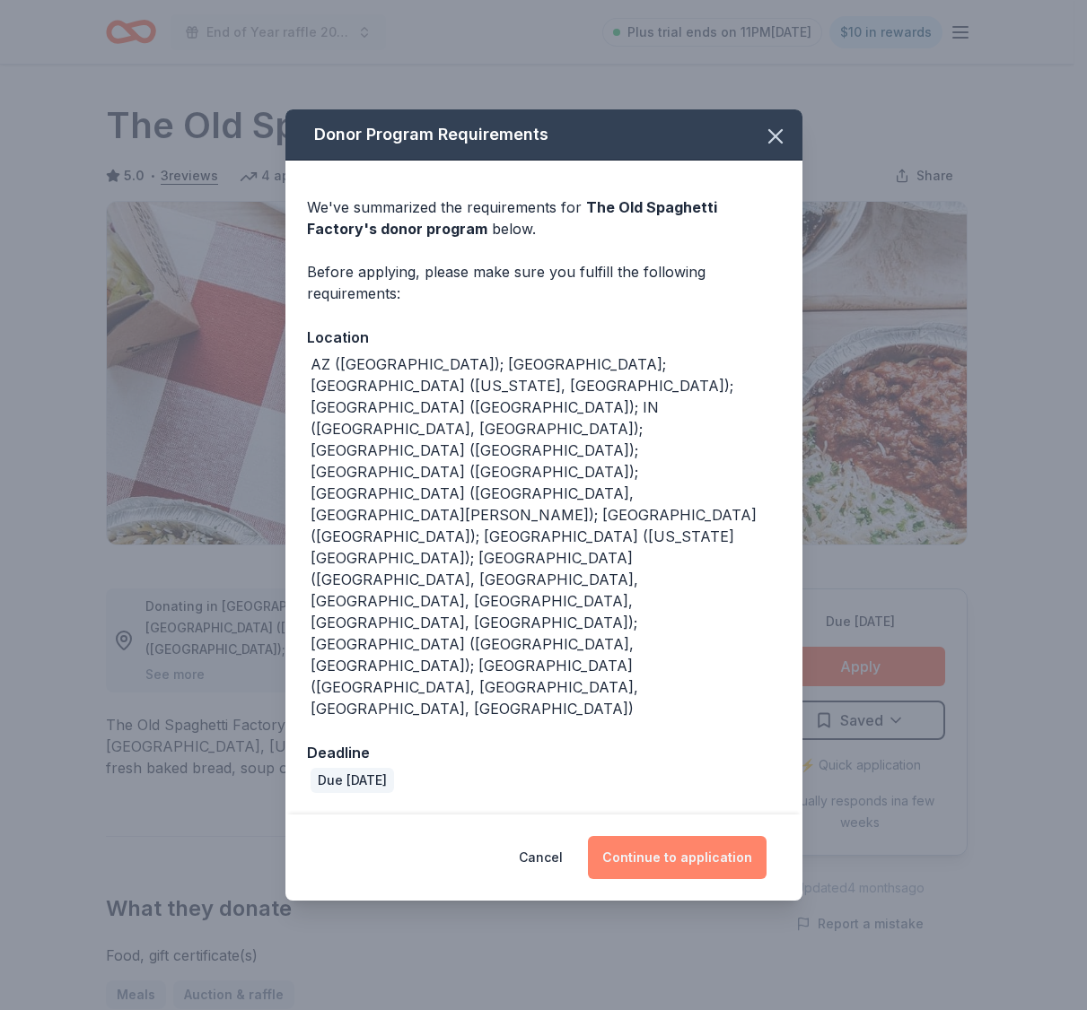
click at [671, 836] on button "Continue to application" at bounding box center [677, 857] width 179 height 43
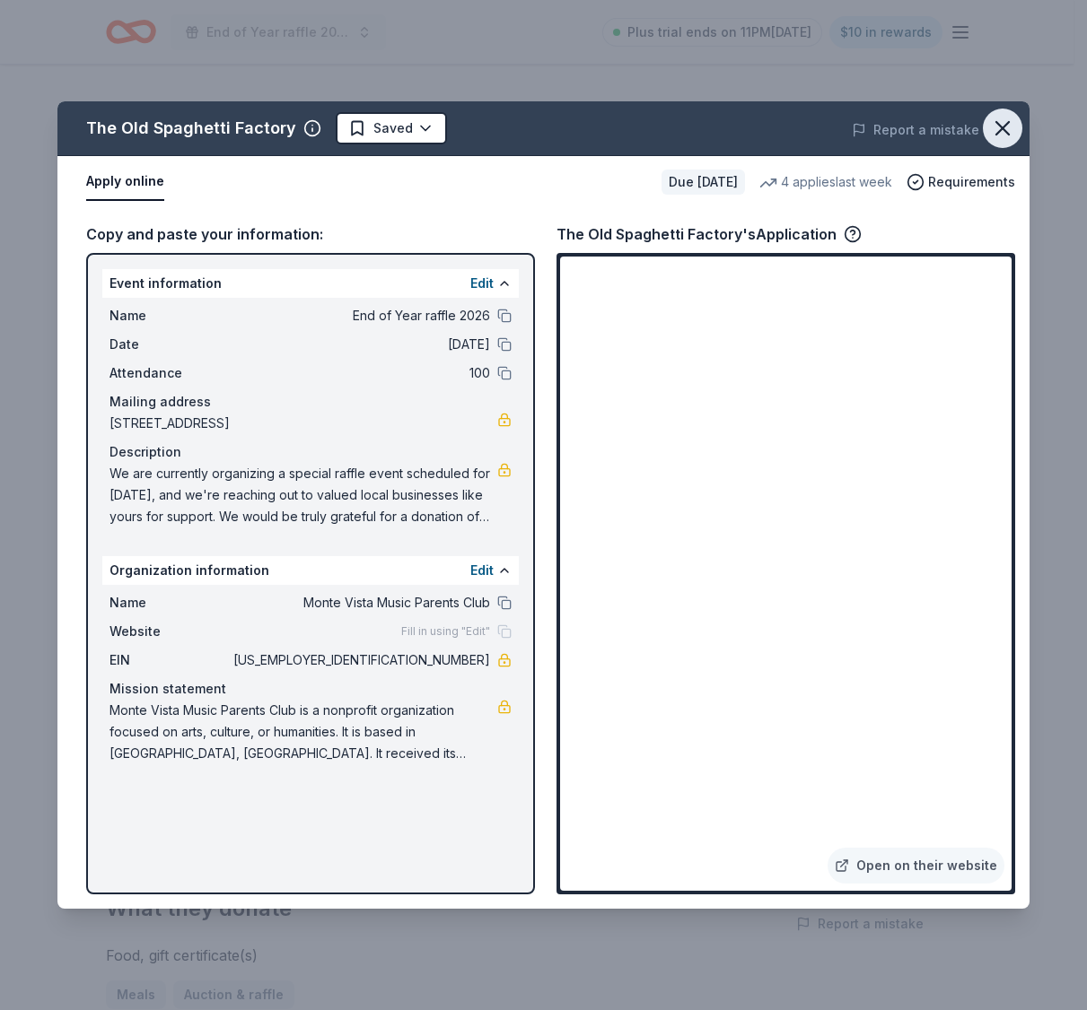
click at [998, 130] on icon "button" at bounding box center [1002, 128] width 25 height 25
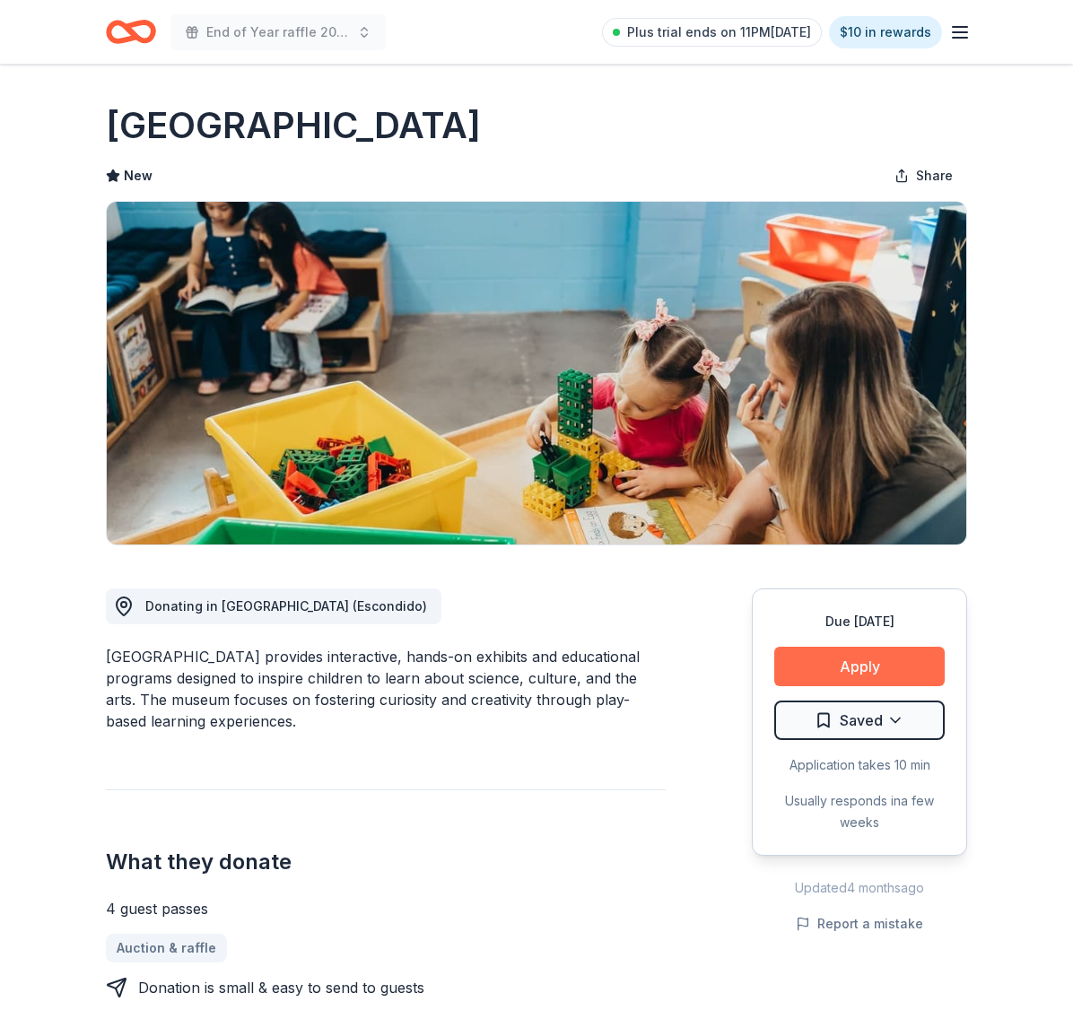
click at [810, 652] on button "Apply" at bounding box center [859, 666] width 170 height 39
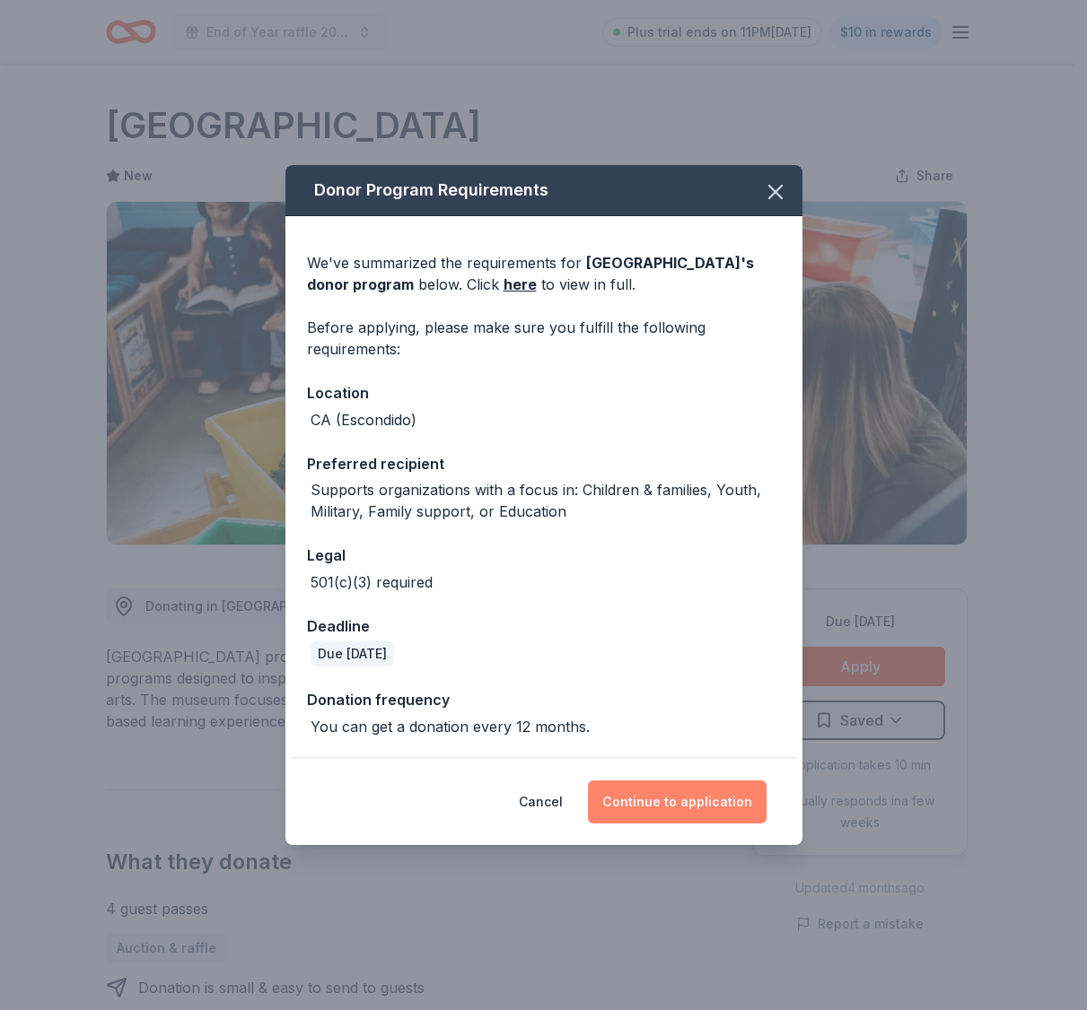
click at [692, 816] on button "Continue to application" at bounding box center [677, 802] width 179 height 43
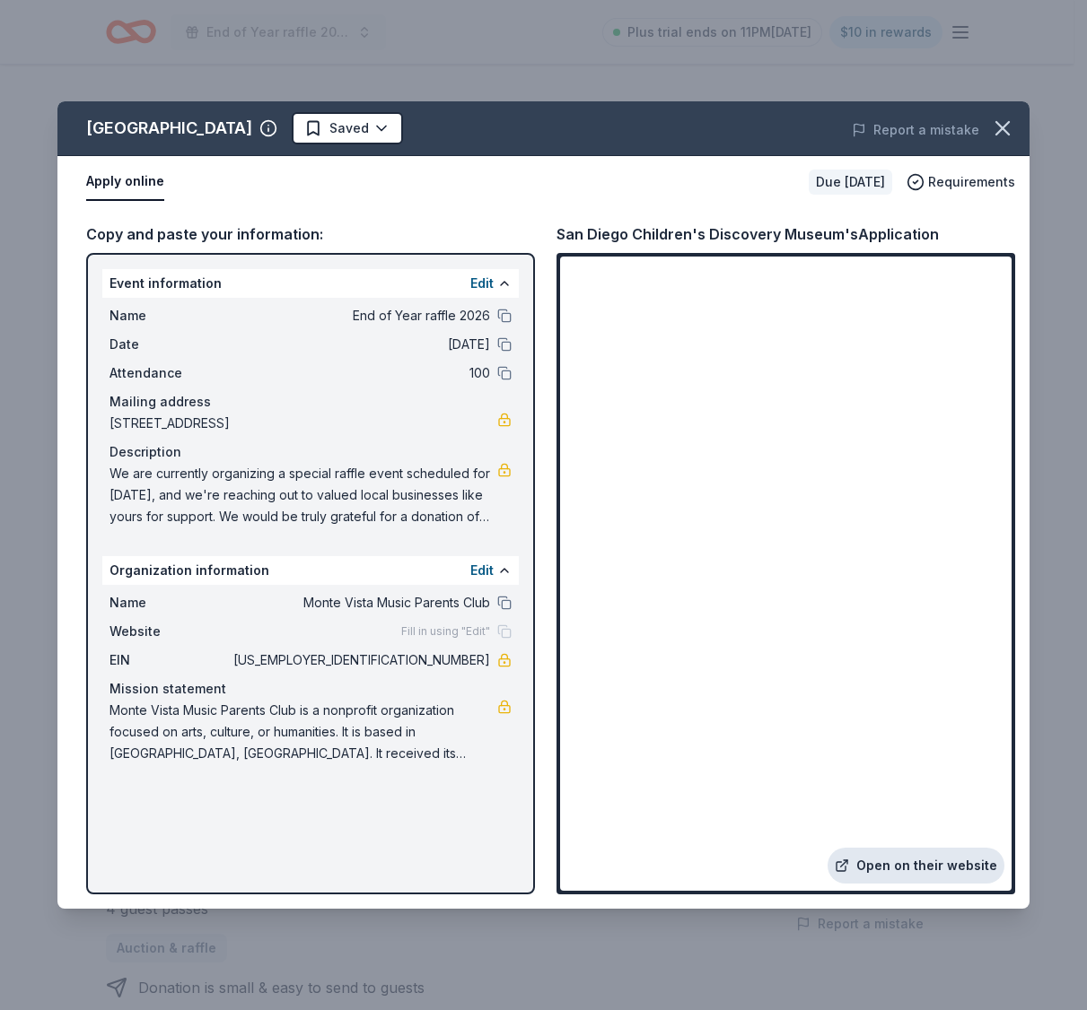
click at [916, 860] on link "Open on their website" at bounding box center [915, 866] width 177 height 36
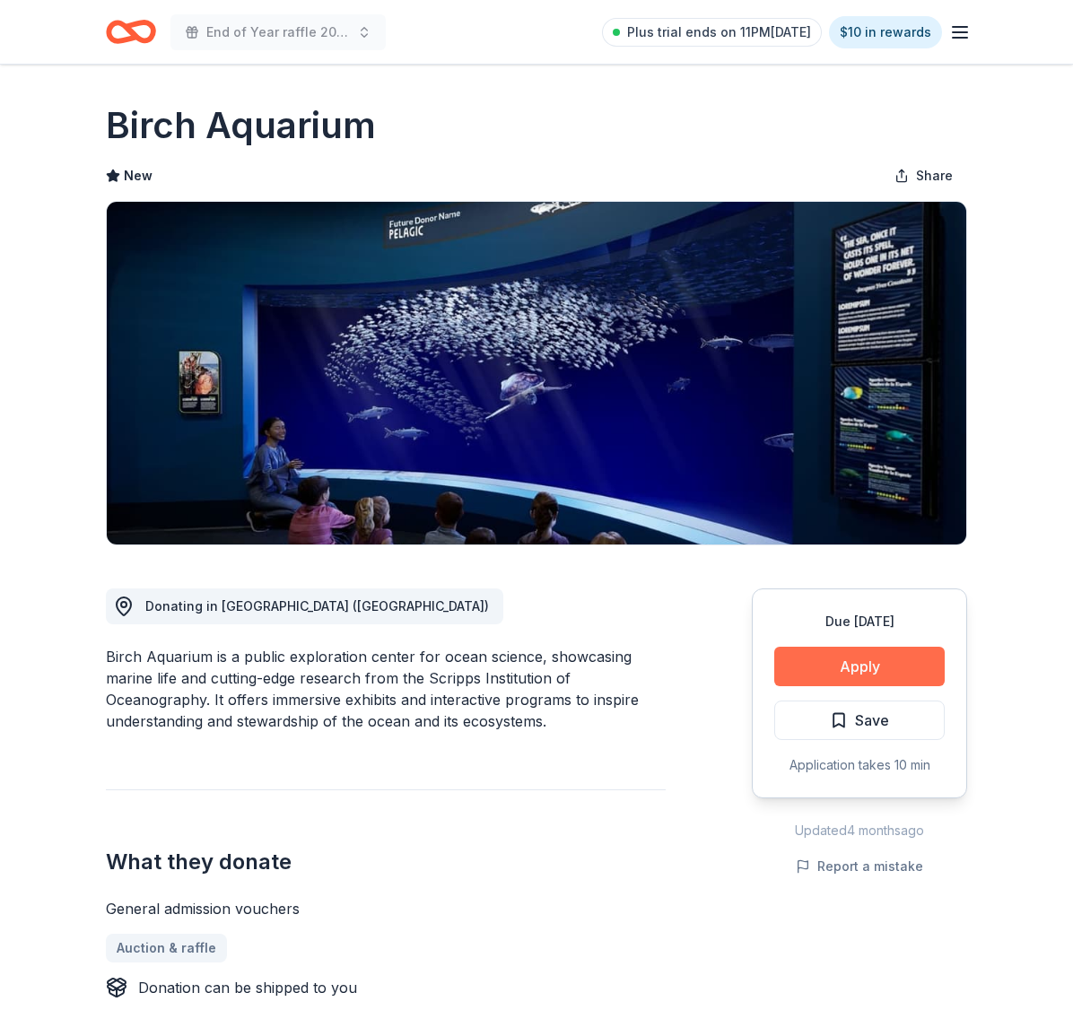
click at [888, 668] on button "Apply" at bounding box center [859, 666] width 170 height 39
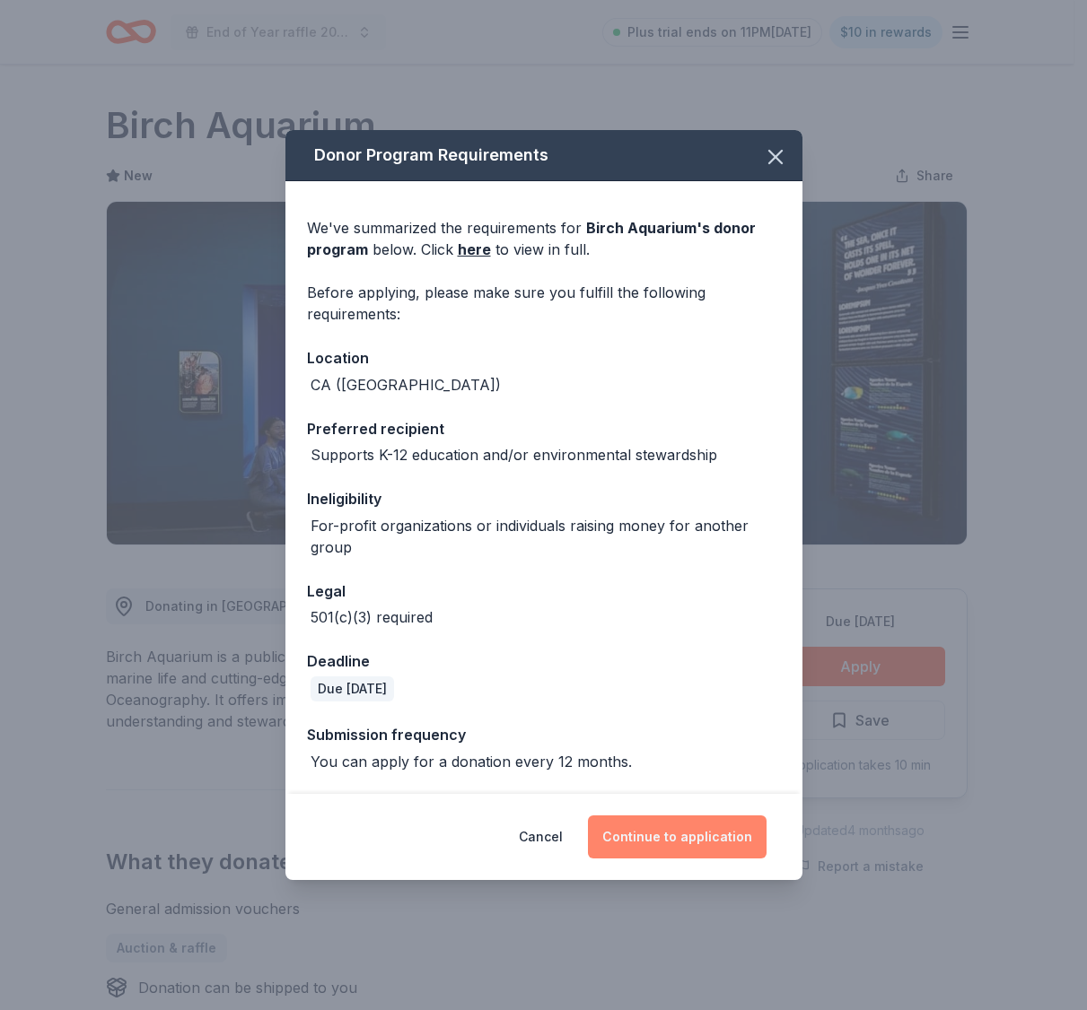
click at [687, 842] on button "Continue to application" at bounding box center [677, 837] width 179 height 43
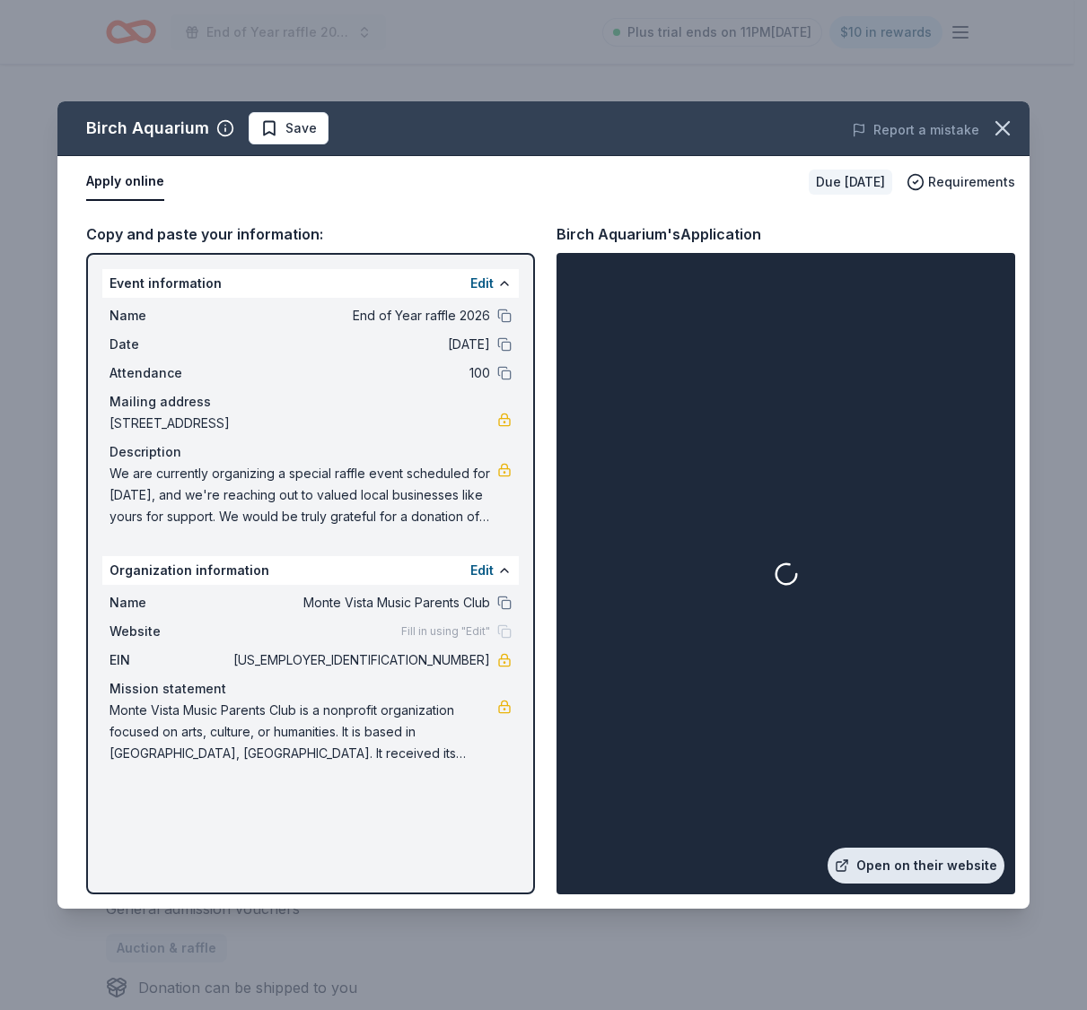
click at [913, 875] on link "Open on their website" at bounding box center [915, 866] width 177 height 36
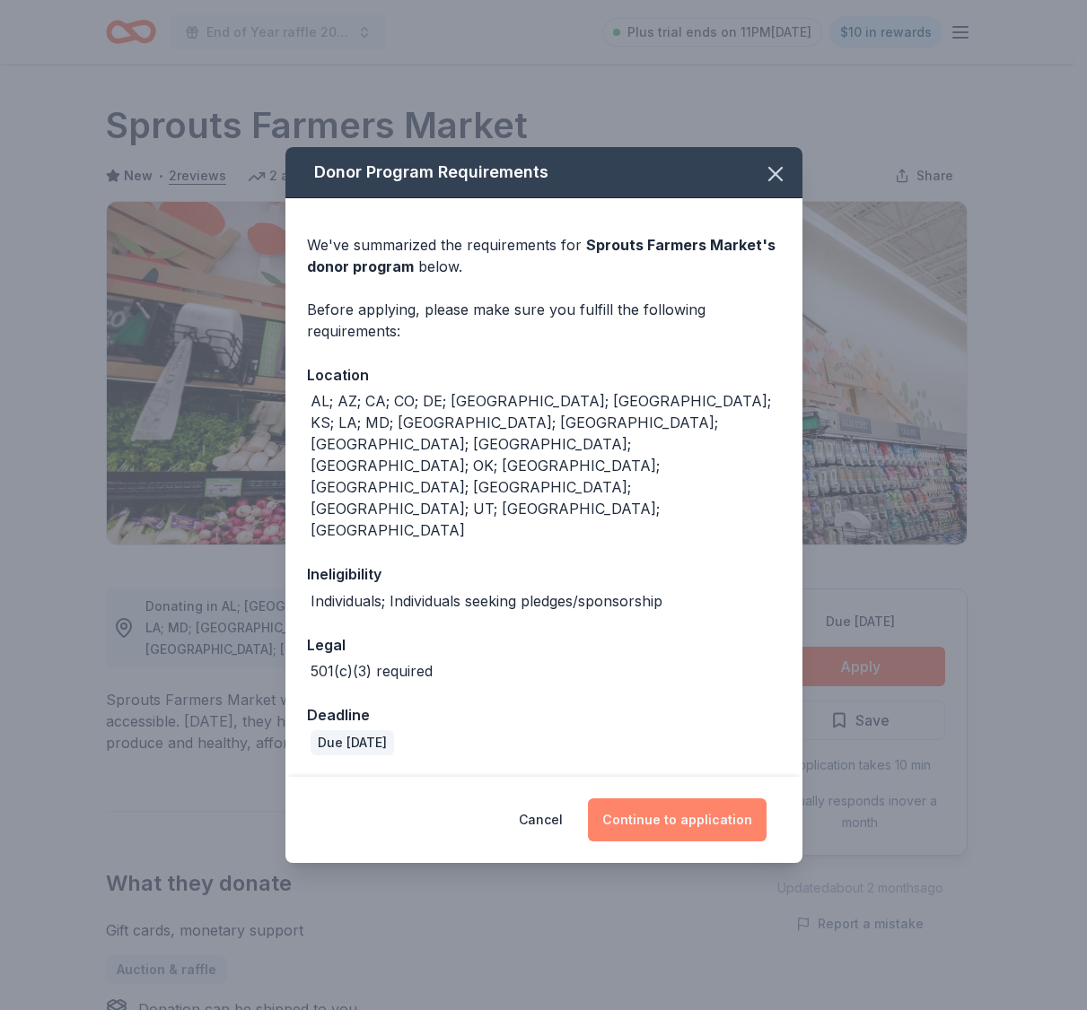
click at [657, 799] on button "Continue to application" at bounding box center [677, 820] width 179 height 43
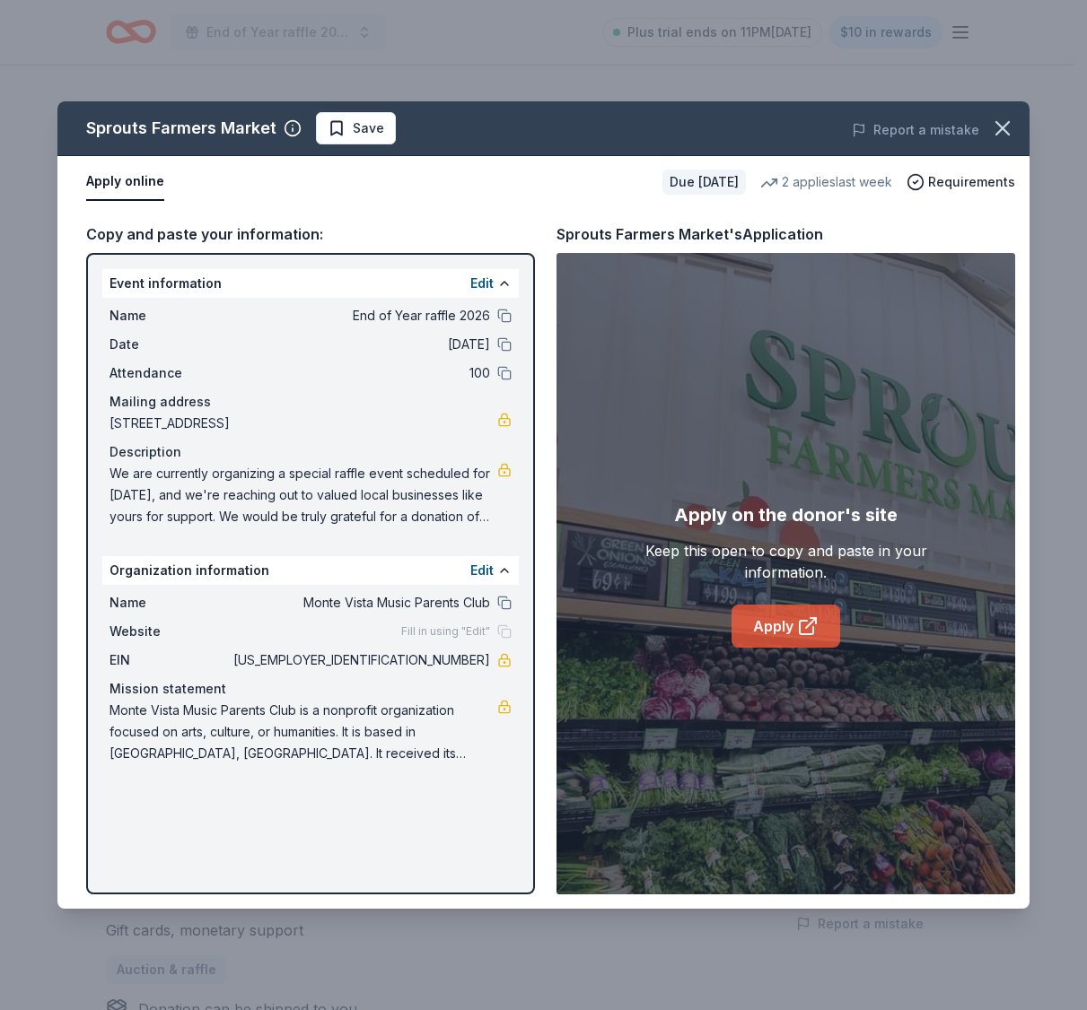
click at [779, 622] on link "Apply" at bounding box center [785, 626] width 109 height 43
click at [761, 636] on div "Apply on the donor's site Keep this open to copy and paste in your information.…" at bounding box center [785, 573] width 458 height 641
click at [761, 618] on link "Apply" at bounding box center [785, 626] width 109 height 43
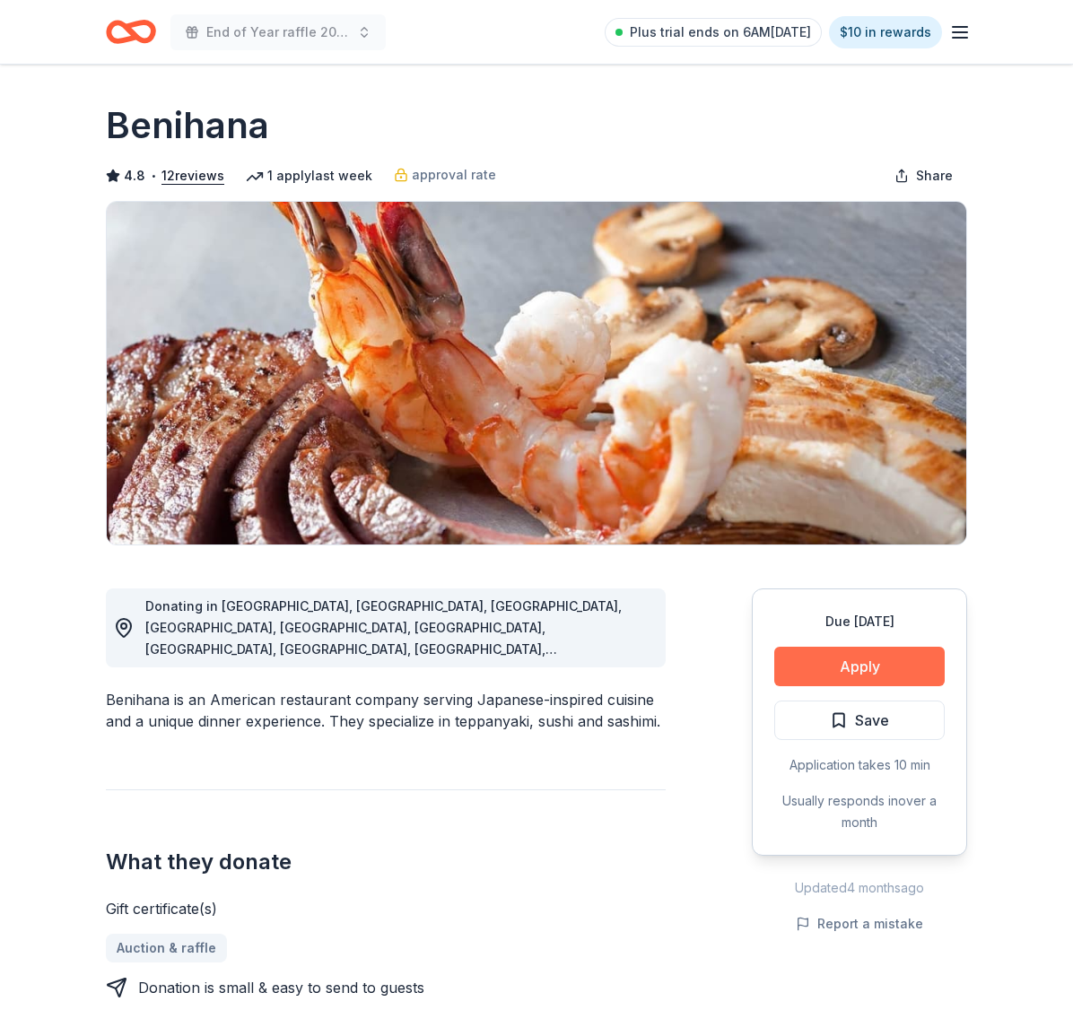
click at [879, 668] on button "Apply" at bounding box center [859, 666] width 170 height 39
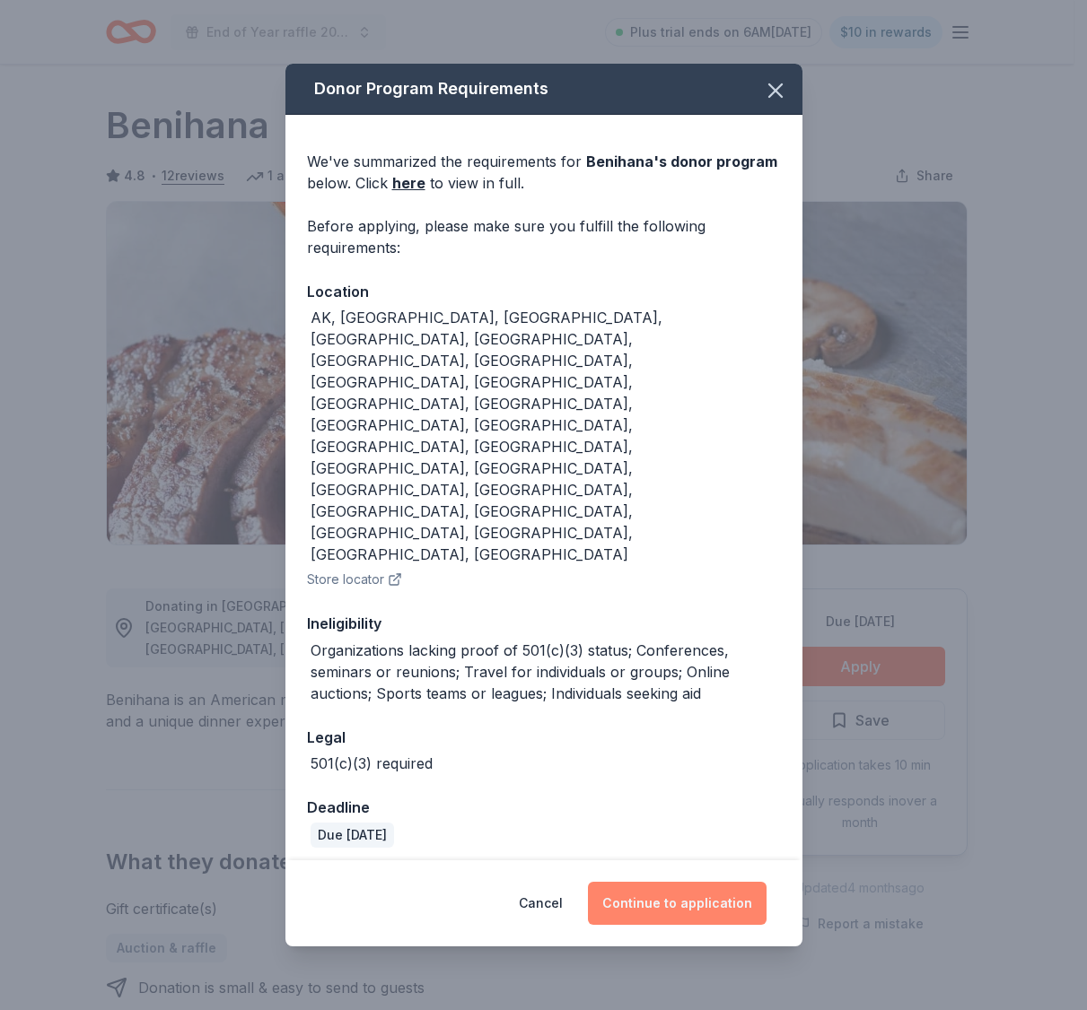
click at [736, 882] on button "Continue to application" at bounding box center [677, 903] width 179 height 43
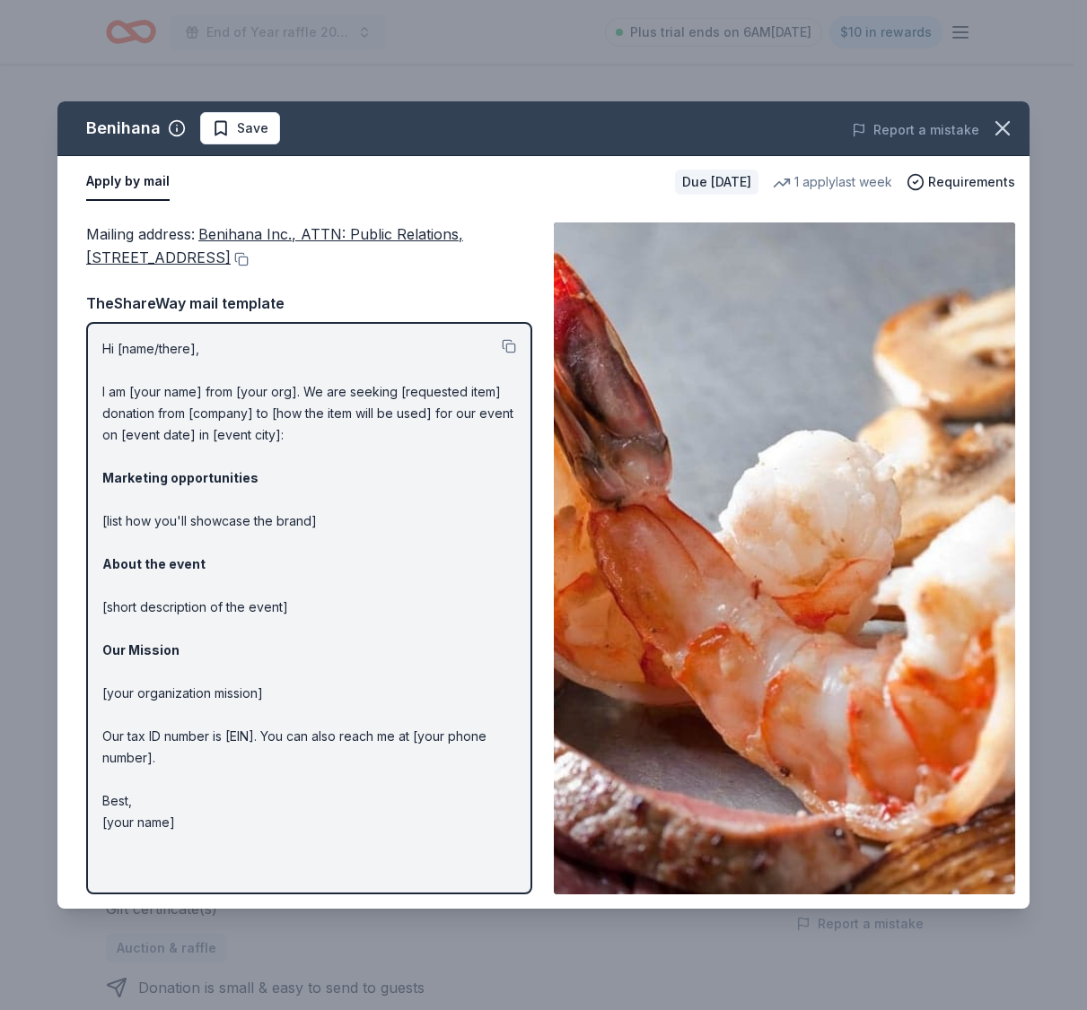
drag, startPoint x: 111, startPoint y: 356, endPoint x: 162, endPoint y: 458, distance: 114.4
click at [162, 458] on p "Hi [name/there], I am [your name] from [your org]. We are seeking [requested it…" at bounding box center [309, 585] width 414 height 495
drag, startPoint x: 100, startPoint y: 345, endPoint x: 220, endPoint y: 467, distance: 171.3
click at [220, 467] on div "Hi [name/there], I am [your name] from [your org]. We are seeking [requested it…" at bounding box center [309, 608] width 446 height 572
drag, startPoint x: 236, startPoint y: 854, endPoint x: 129, endPoint y: 396, distance: 470.7
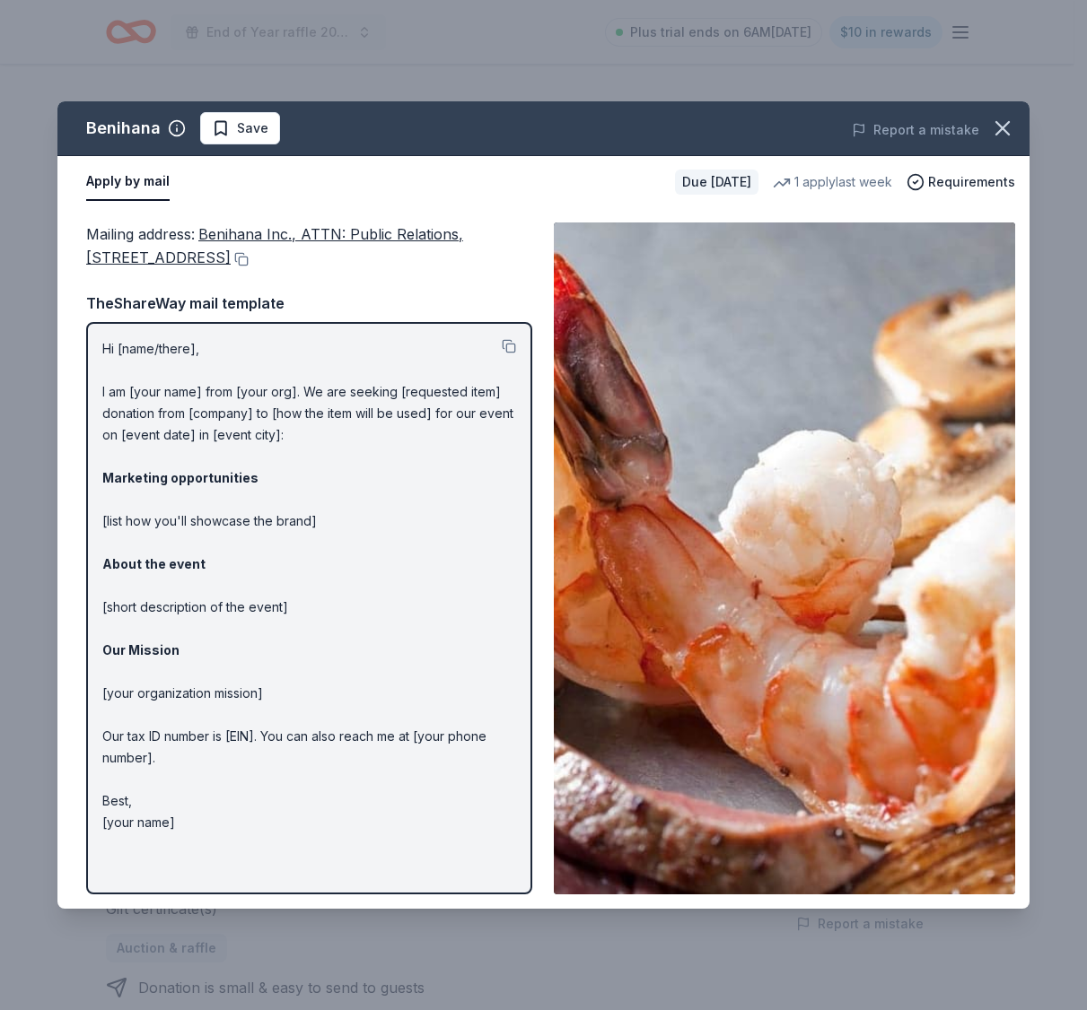
click at [129, 397] on div "Hi [name/there], I am [your name] from [your org]. We are seeking [requested it…" at bounding box center [309, 608] width 446 height 572
click at [589, 42] on div "[PERSON_NAME] Save Report a mistake Apply by mail Due [DATE] 1 apply last week …" at bounding box center [543, 505] width 1087 height 1010
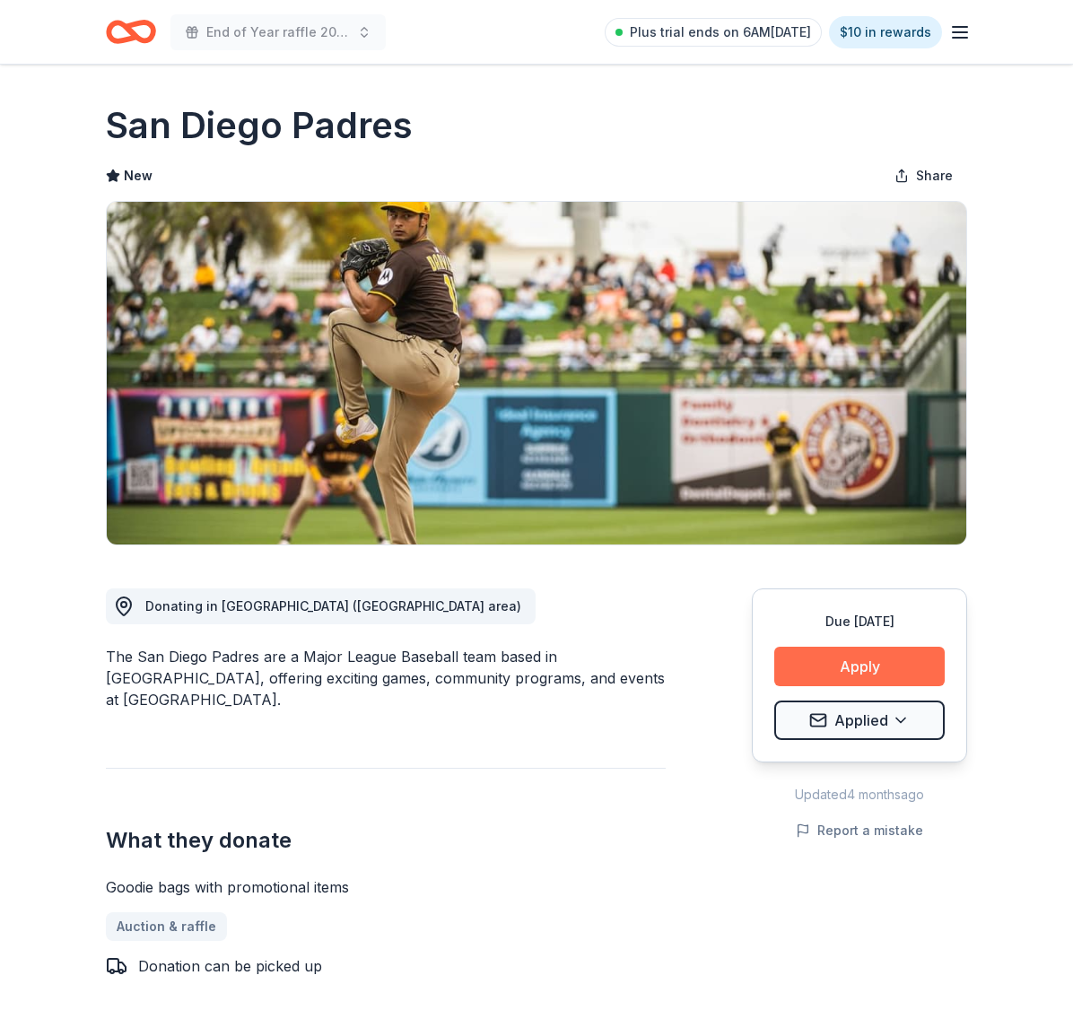
click at [861, 672] on button "Apply" at bounding box center [859, 666] width 170 height 39
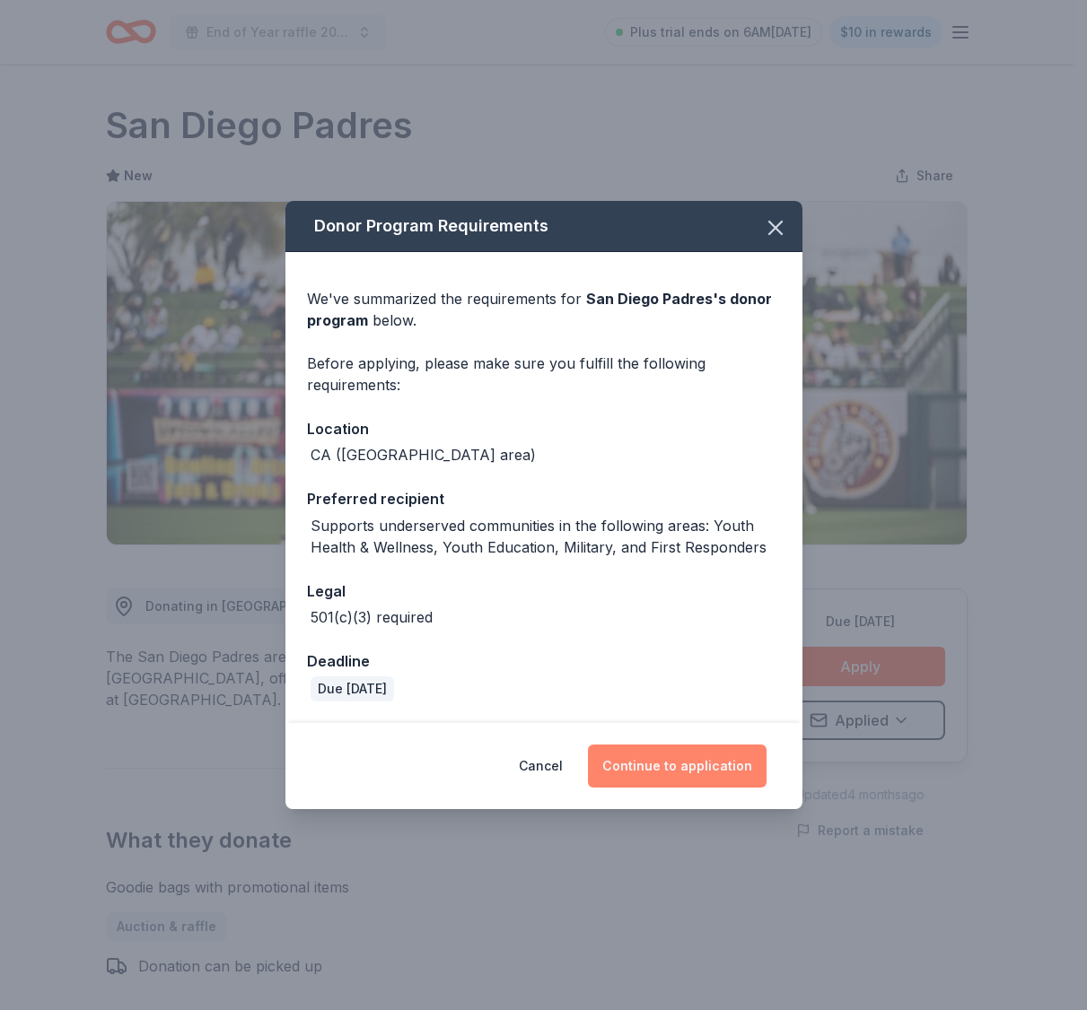
click at [704, 767] on button "Continue to application" at bounding box center [677, 766] width 179 height 43
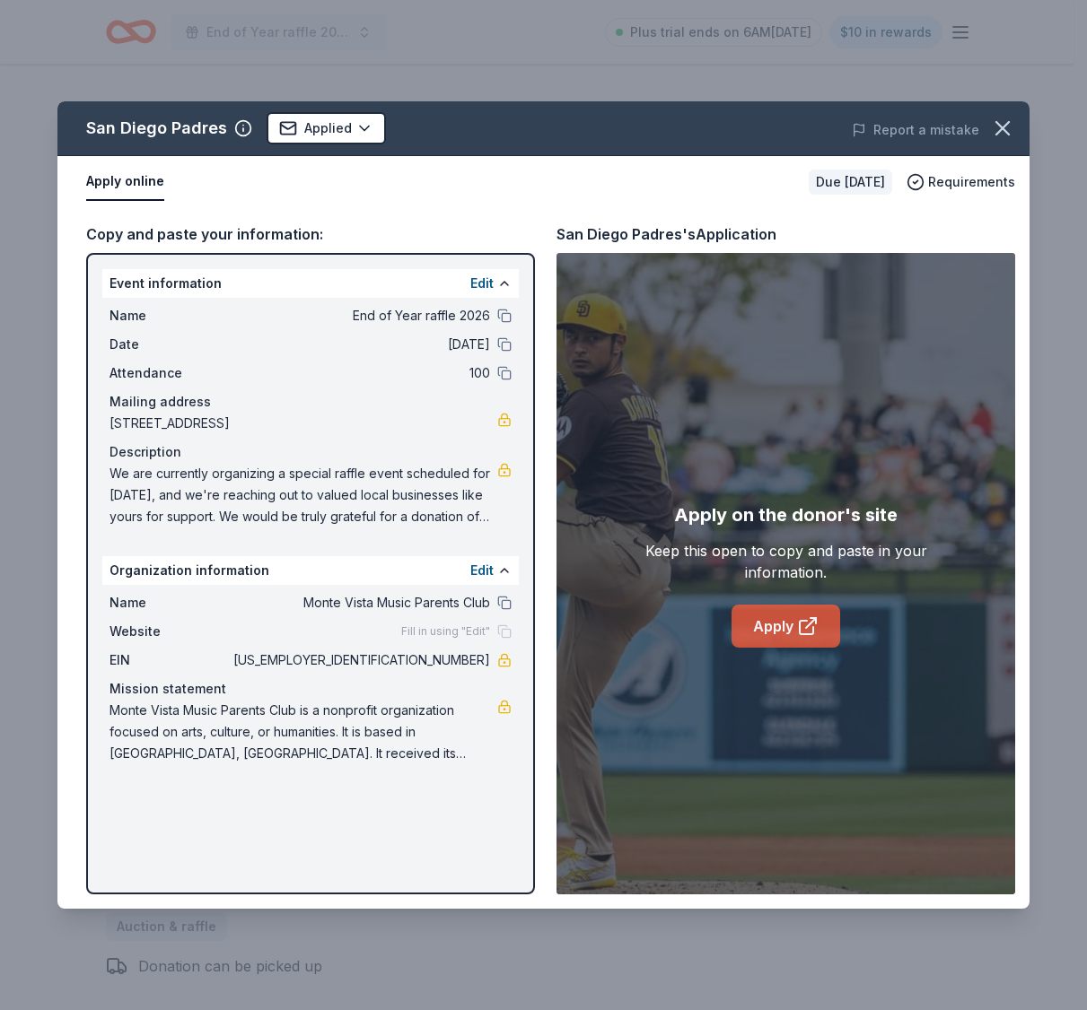
click at [786, 619] on link "Apply" at bounding box center [785, 626] width 109 height 43
